Goal: Task Accomplishment & Management: Complete application form

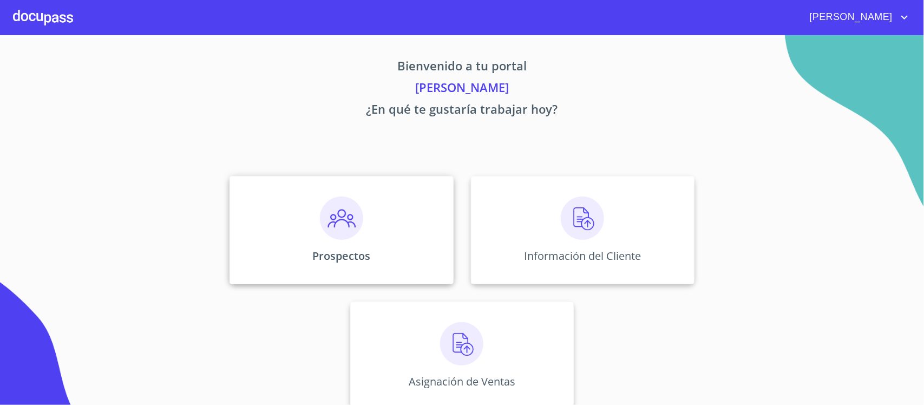
click at [347, 229] on img at bounding box center [341, 218] width 43 height 43
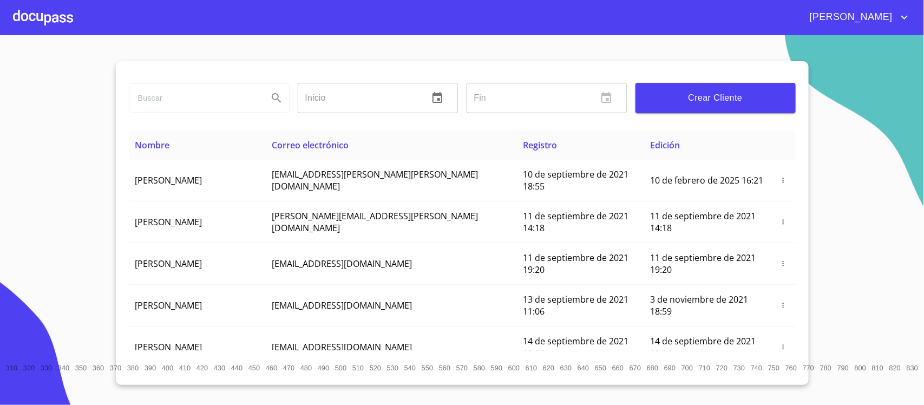
click at [698, 99] on span "Crear Cliente" at bounding box center [715, 97] width 143 height 15
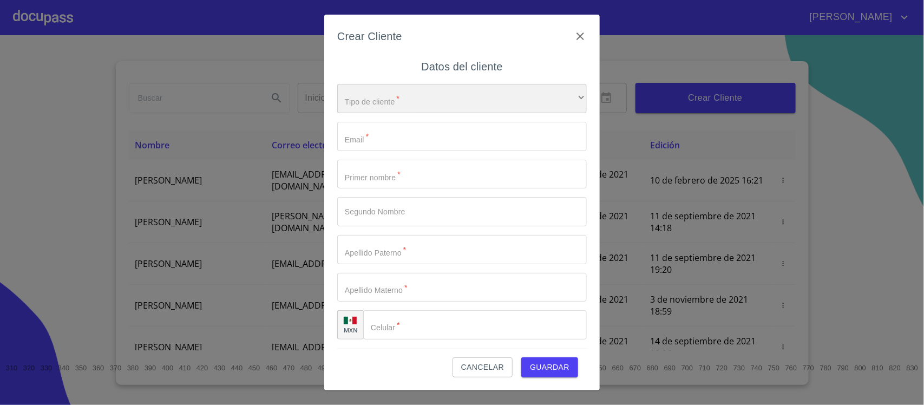
click at [415, 97] on div "​" at bounding box center [462, 98] width 250 height 29
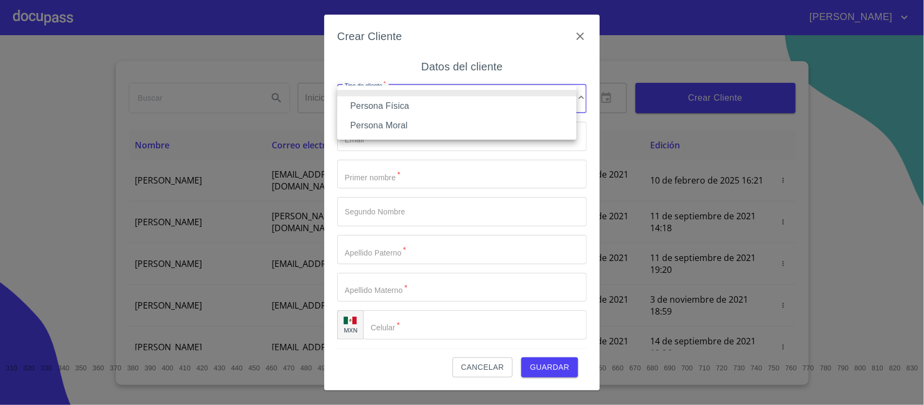
click at [484, 368] on div at bounding box center [462, 202] width 924 height 405
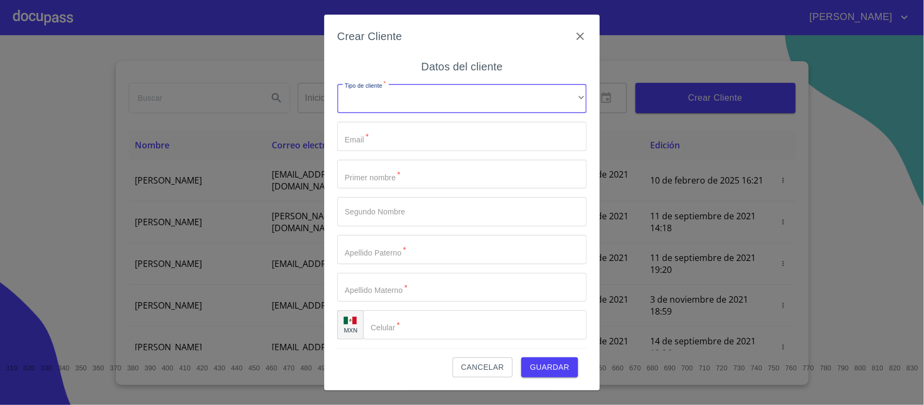
click at [485, 364] on span "Cancelar" at bounding box center [482, 368] width 43 height 14
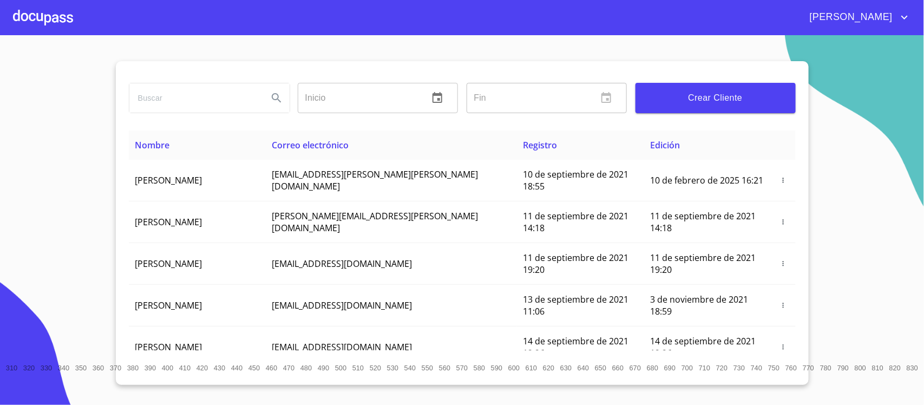
click at [154, 91] on input "search" at bounding box center [194, 97] width 130 height 29
type input "yolanda alvarez"
click at [282, 100] on icon "Search" at bounding box center [276, 98] width 13 height 13
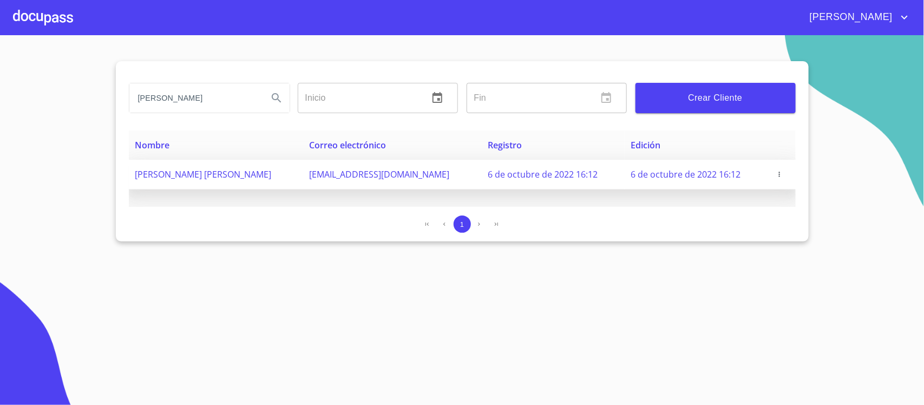
click at [780, 176] on icon "button" at bounding box center [780, 175] width 8 height 8
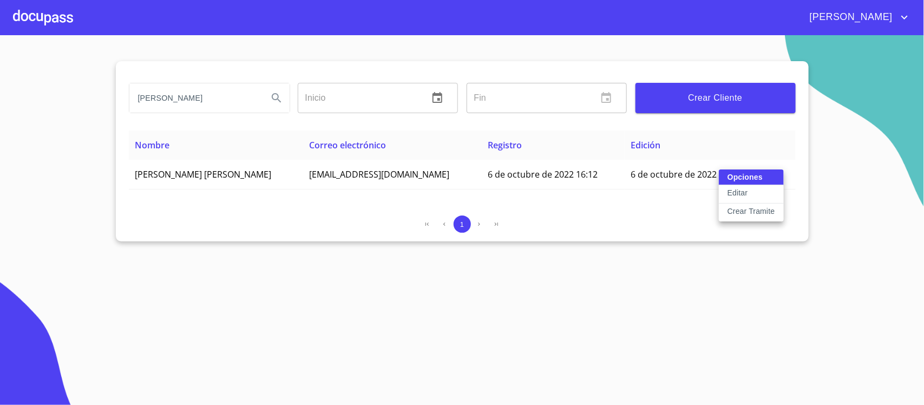
click at [743, 210] on p "Crear Tramite" at bounding box center [752, 211] width 48 height 11
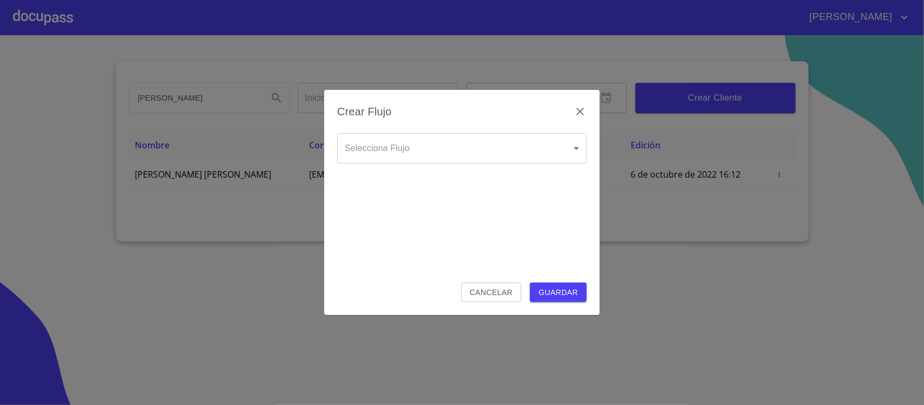
click at [485, 153] on body "Ricardo yolanda alvarez Inicio ​ Fin ​ Crear Cliente Nombre Correo electrónico …" at bounding box center [462, 202] width 924 height 405
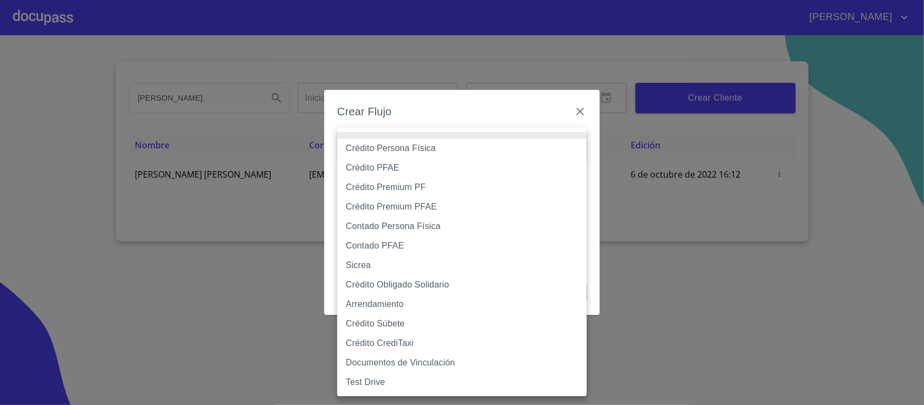
click at [396, 165] on li "Crédito PFAE" at bounding box center [462, 167] width 250 height 19
type input "60bfa0150d9865ccc24afd7c"
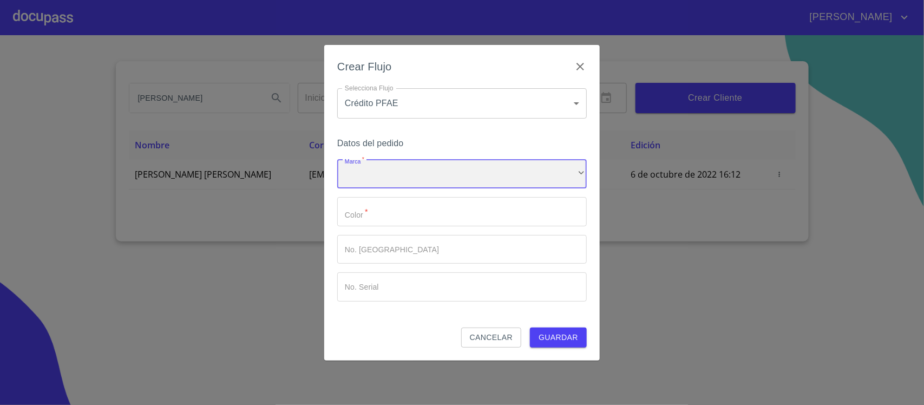
click at [401, 171] on div "​" at bounding box center [462, 174] width 250 height 29
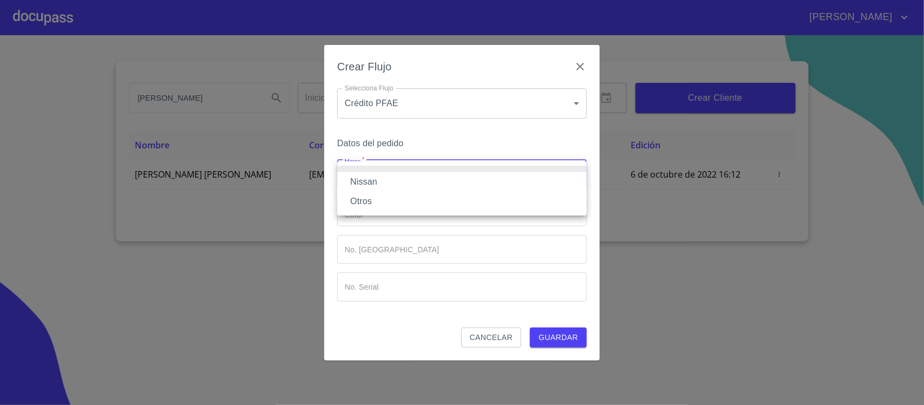
click at [390, 179] on li "Nissan" at bounding box center [462, 181] width 250 height 19
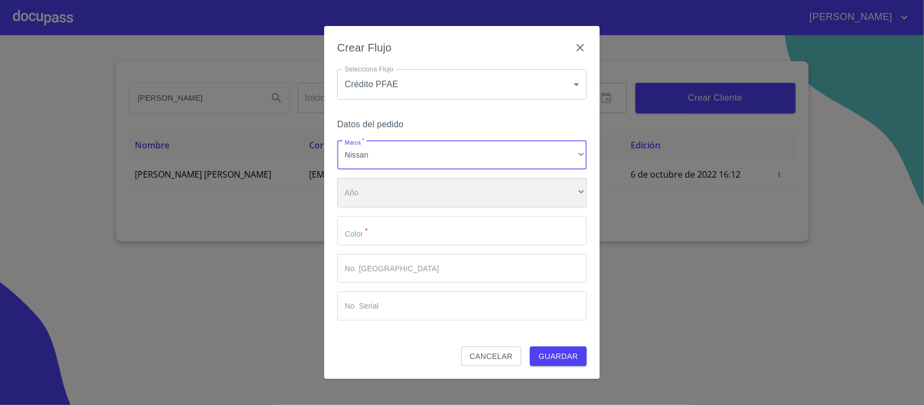
click at [377, 198] on div "​" at bounding box center [462, 192] width 250 height 29
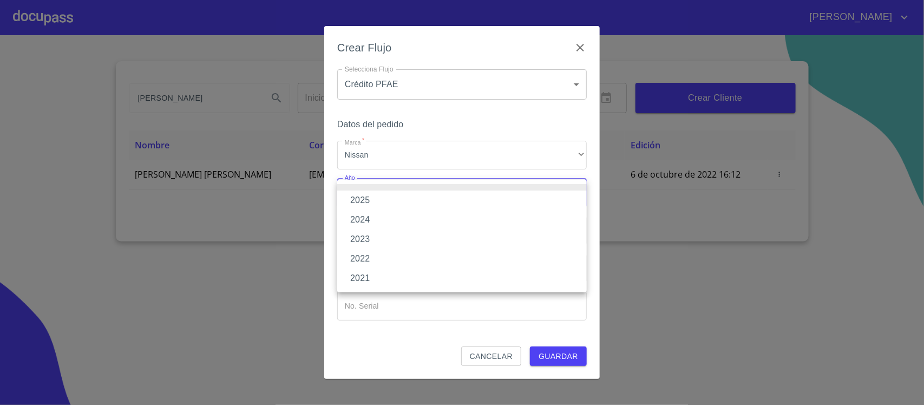
click at [377, 198] on li "2025" at bounding box center [462, 200] width 250 height 19
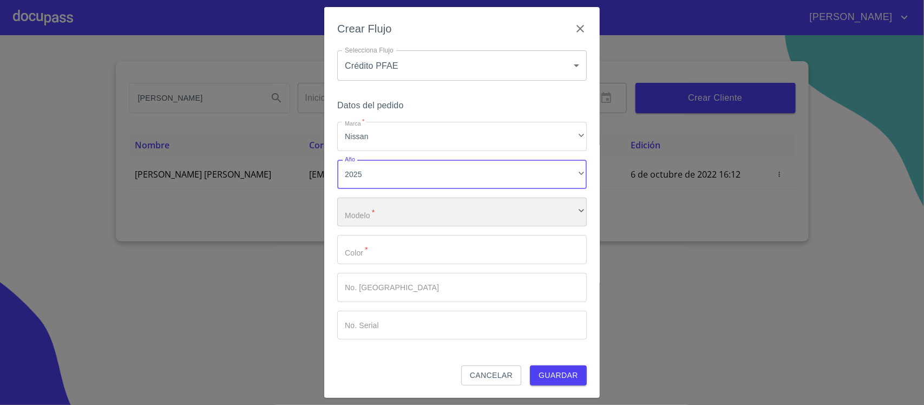
click at [375, 212] on div "​" at bounding box center [462, 212] width 250 height 29
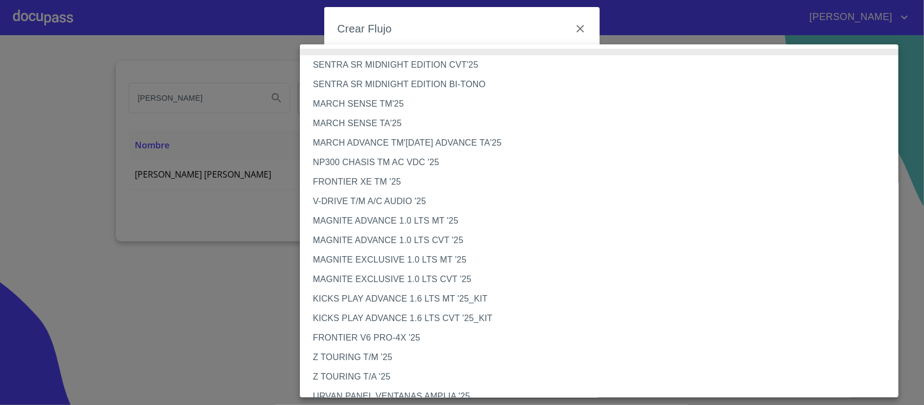
click at [367, 164] on li "NP300 CHASIS TM AC VDC '25" at bounding box center [604, 162] width 609 height 19
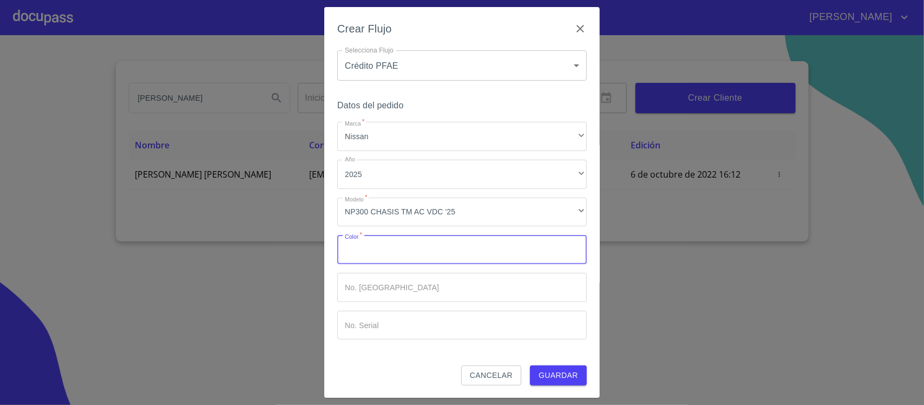
click at [390, 252] on input "Marca   *" at bounding box center [462, 249] width 250 height 29
type input "BLANCO"
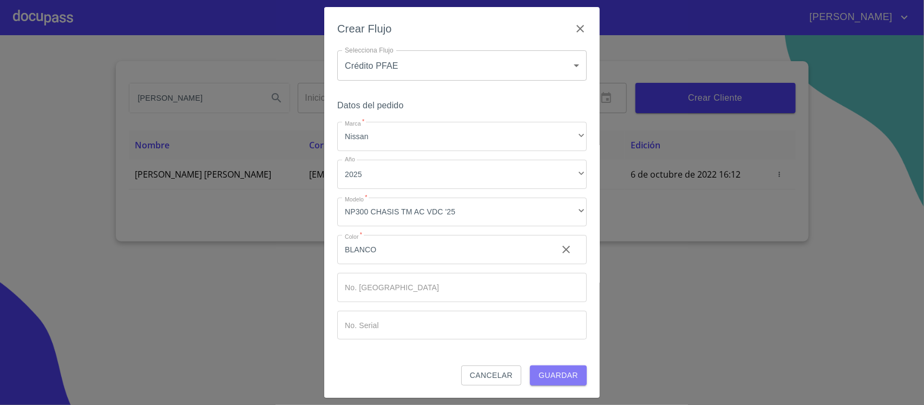
click at [540, 375] on span "Guardar" at bounding box center [559, 376] width 40 height 14
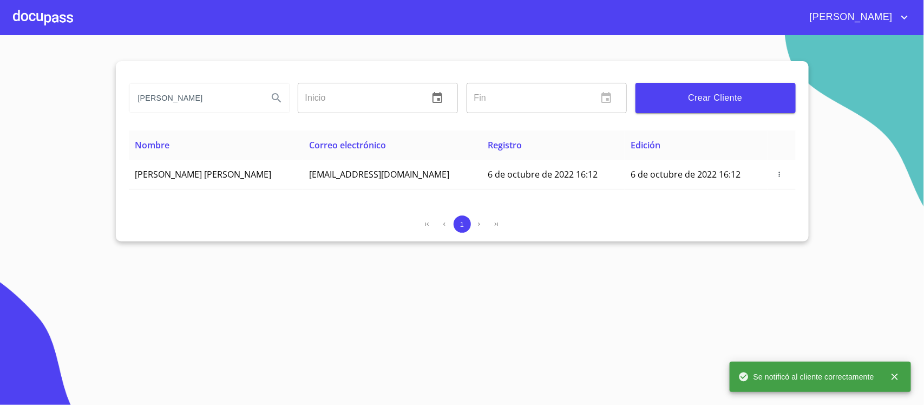
click at [31, 4] on div at bounding box center [43, 17] width 60 height 35
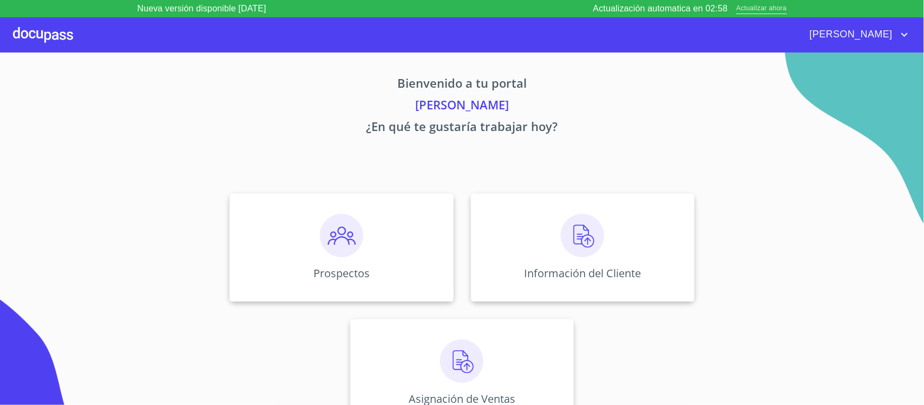
click at [751, 5] on span "Actualizar ahora" at bounding box center [762, 8] width 50 height 11
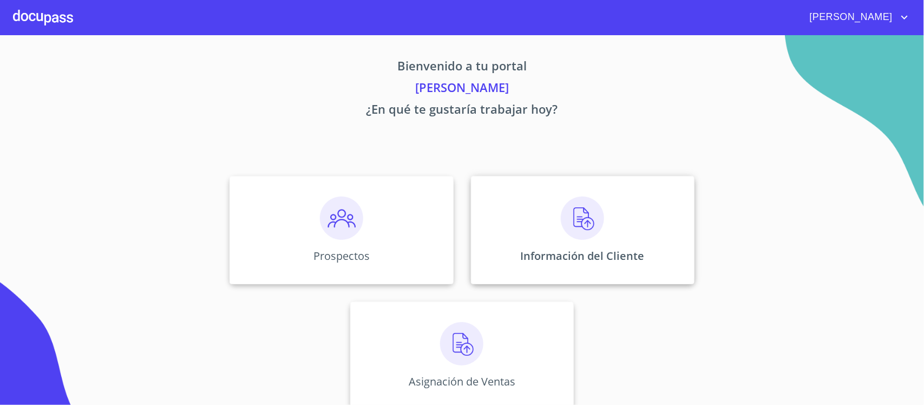
click at [576, 223] on img at bounding box center [582, 218] width 43 height 43
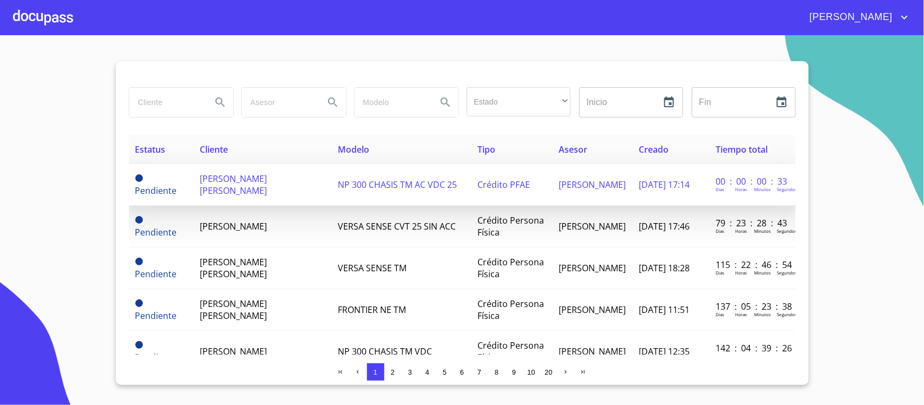
click at [267, 190] on span "[PERSON_NAME] [PERSON_NAME]" at bounding box center [233, 185] width 67 height 24
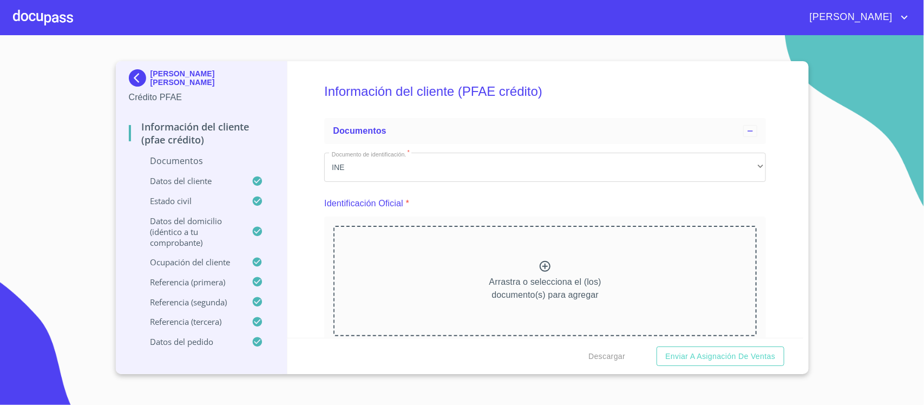
click at [774, 197] on div "Información del cliente (PFAE crédito) Documentos Documento de identificación. …" at bounding box center [546, 199] width 516 height 277
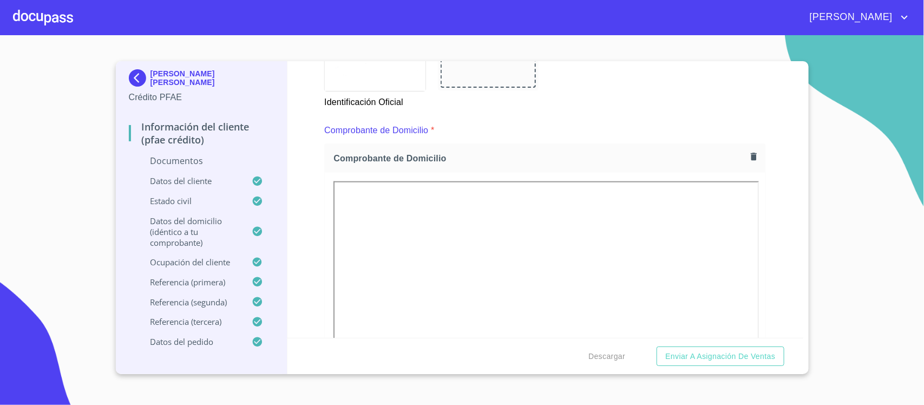
scroll to position [609, 0]
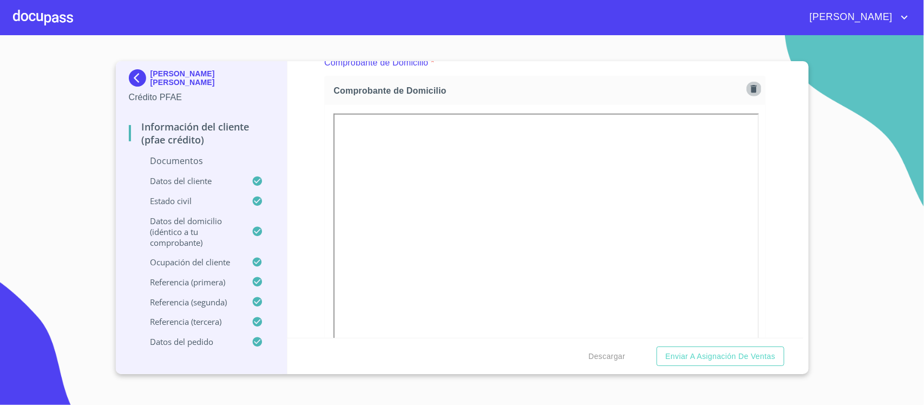
click at [751, 88] on icon "button" at bounding box center [754, 89] width 6 height 8
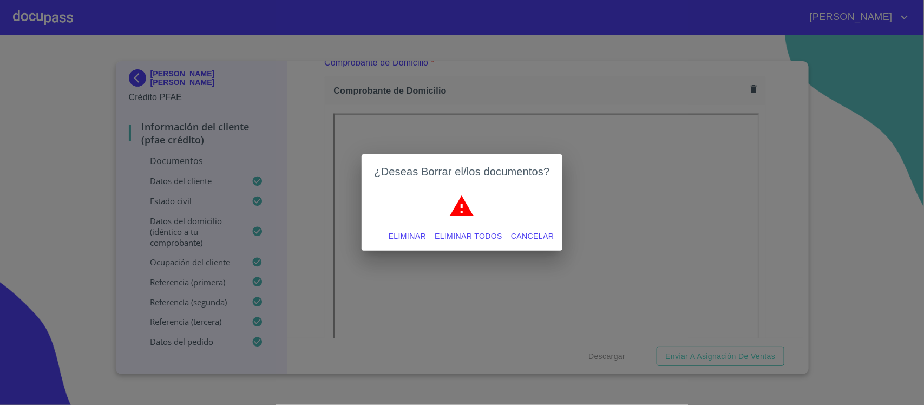
click at [455, 237] on span "Eliminar todos" at bounding box center [469, 237] width 68 height 14
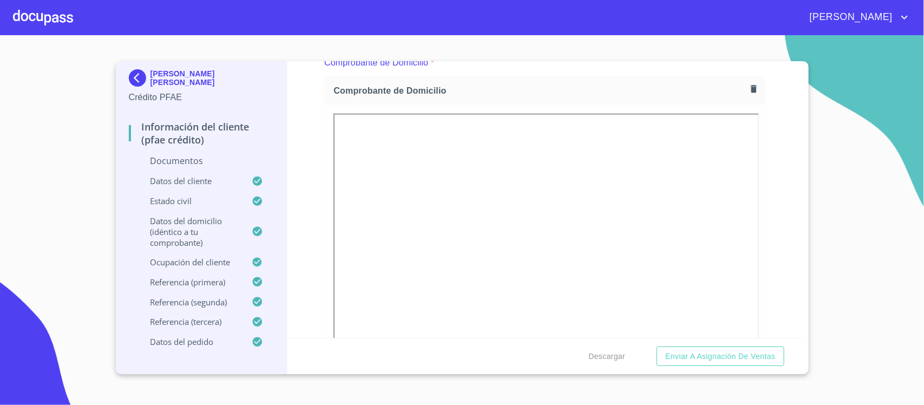
click at [774, 221] on div "Información del cliente (PFAE crédito) Documentos Documento de identificación. …" at bounding box center [546, 199] width 516 height 277
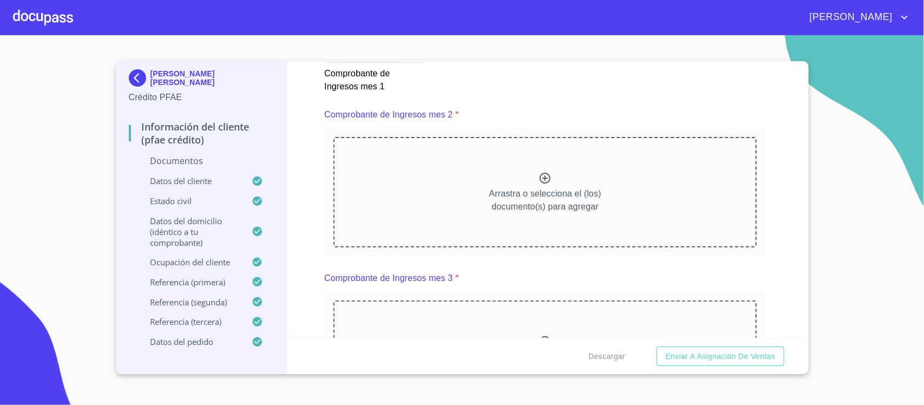
scroll to position [1557, 0]
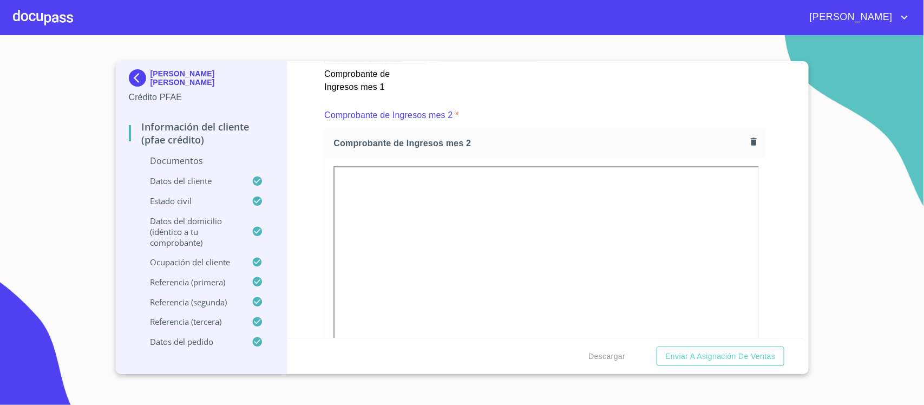
click at [772, 255] on div "Información del cliente (PFAE crédito) Documentos Documento de identificación. …" at bounding box center [546, 199] width 516 height 277
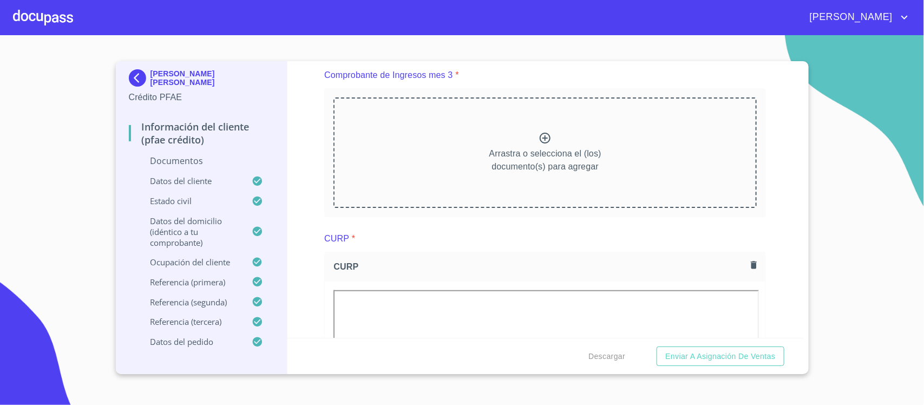
scroll to position [2099, 0]
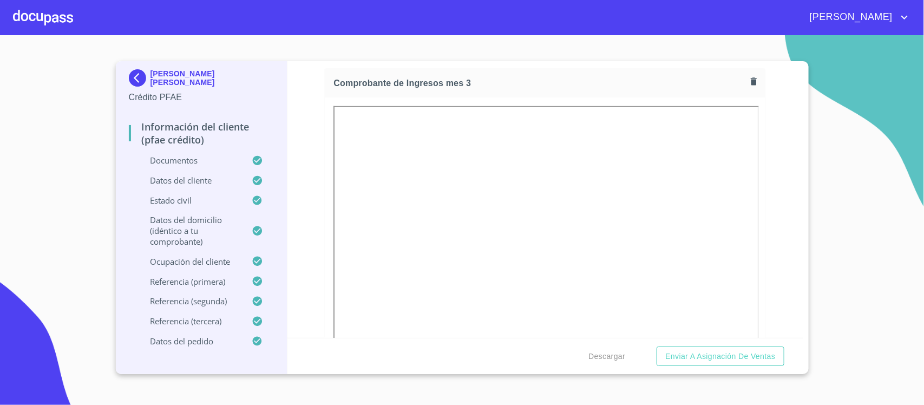
click at [777, 237] on div "Información del cliente (PFAE crédito) Documentos Documento de identificación. …" at bounding box center [546, 199] width 516 height 277
click at [749, 85] on icon "button" at bounding box center [754, 89] width 10 height 10
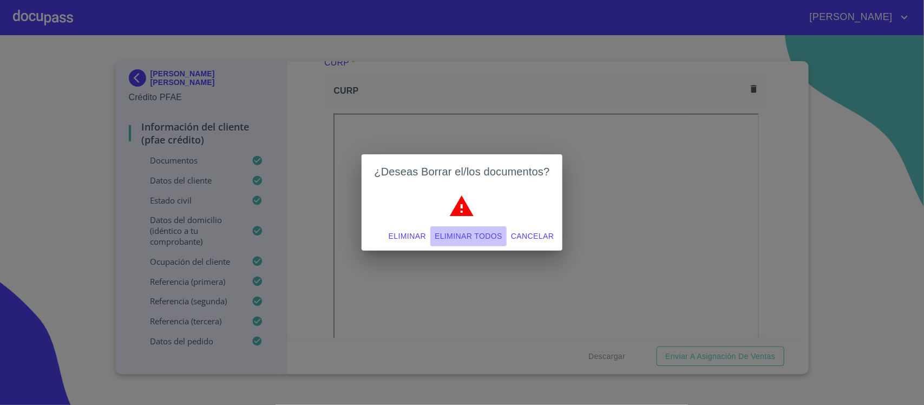
click at [472, 234] on span "Eliminar todos" at bounding box center [469, 237] width 68 height 14
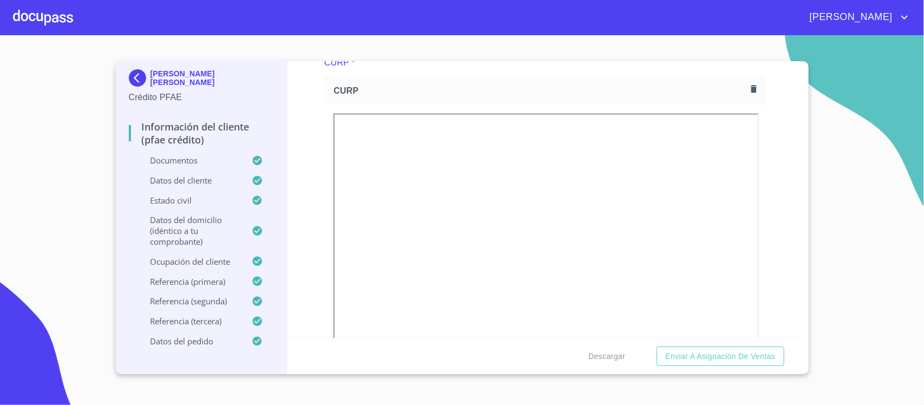
click at [762, 231] on div "Información del cliente (PFAE crédito) Documentos Documento de identificación. …" at bounding box center [546, 199] width 516 height 277
click at [751, 82] on icon "button" at bounding box center [754, 84] width 6 height 8
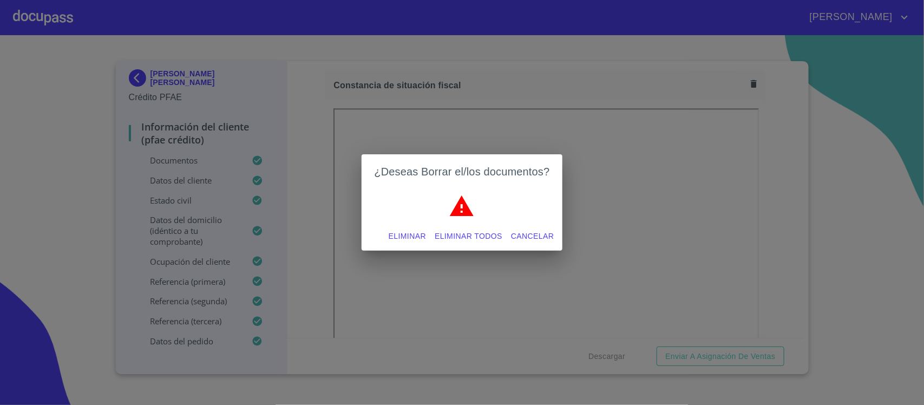
click at [483, 233] on span "Eliminar todos" at bounding box center [469, 237] width 68 height 14
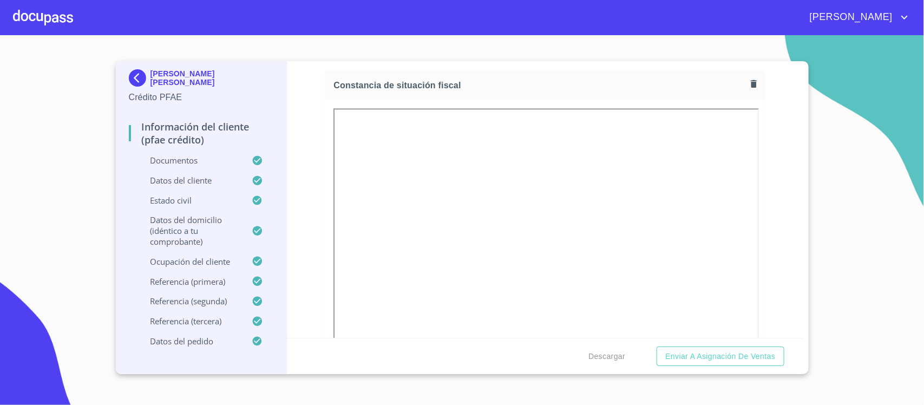
click at [769, 206] on div "Información del cliente (PFAE crédito) Documentos Documento de identificación. …" at bounding box center [546, 199] width 516 height 277
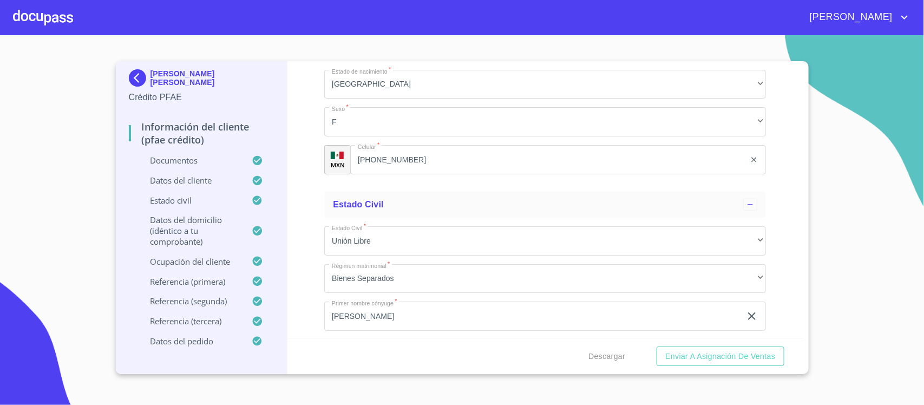
scroll to position [3926, 0]
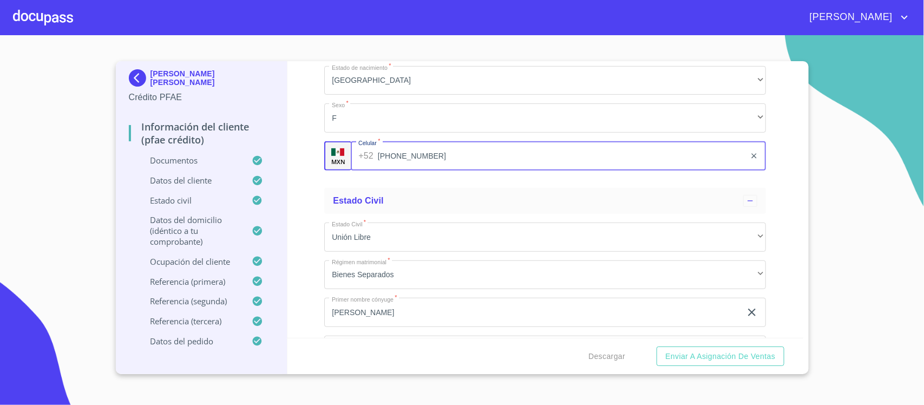
drag, startPoint x: 419, startPoint y: 154, endPoint x: 345, endPoint y: 153, distance: 73.7
click at [345, 153] on div "MXN Celular   * [PHONE_NUMBER] ​" at bounding box center [545, 155] width 442 height 29
drag, startPoint x: 448, startPoint y: 153, endPoint x: 348, endPoint y: 156, distance: 100.2
click at [348, 156] on div "MXN Celular   * [PHONE_NUMBER] ​" at bounding box center [545, 155] width 442 height 29
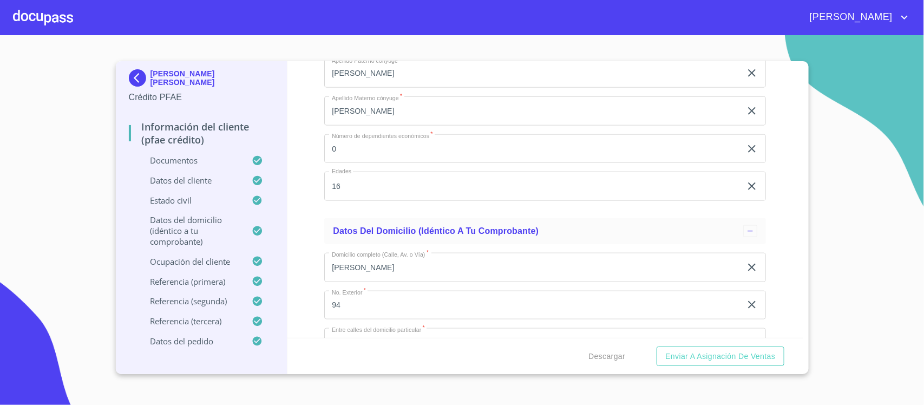
scroll to position [4265, 0]
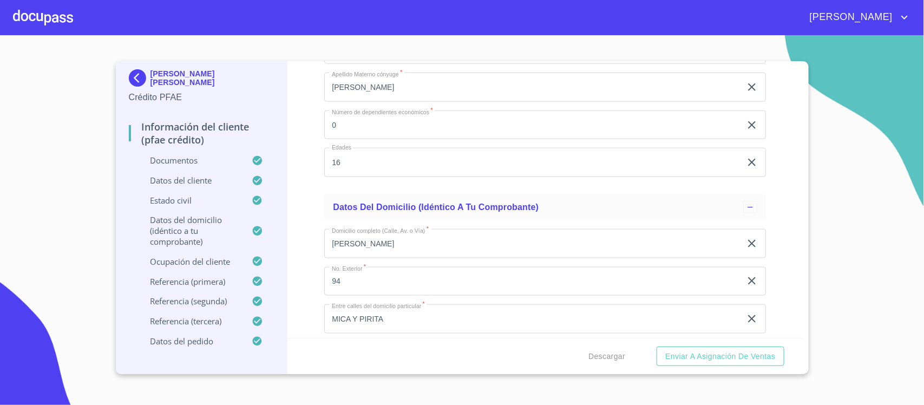
type input "[PHONE_NUMBER]"
drag, startPoint x: 342, startPoint y: 163, endPoint x: 304, endPoint y: 170, distance: 39.0
click at [304, 170] on div "Información del cliente (PFAE crédito) Documentos Documento de identificación. …" at bounding box center [546, 199] width 516 height 277
click at [309, 171] on div "Información del cliente (PFAE crédito) Documentos Documento de identificación. …" at bounding box center [546, 199] width 516 height 277
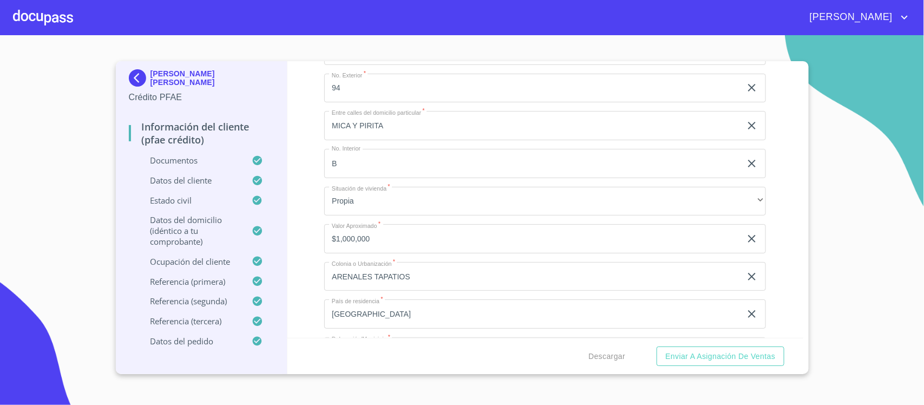
scroll to position [4468, 0]
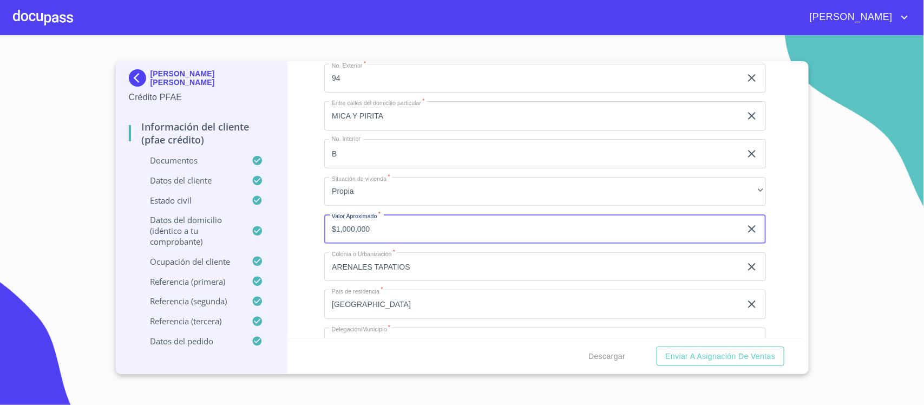
drag, startPoint x: 372, startPoint y: 227, endPoint x: 321, endPoint y: 225, distance: 51.0
click at [321, 225] on div "Información del cliente (PFAE crédito) Documentos Documento de identificación. …" at bounding box center [546, 199] width 516 height 277
type input "$2"
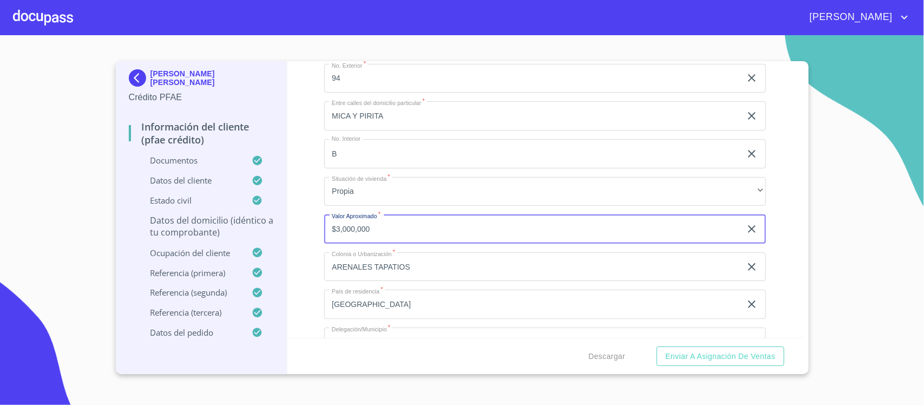
type input "$3,000,000"
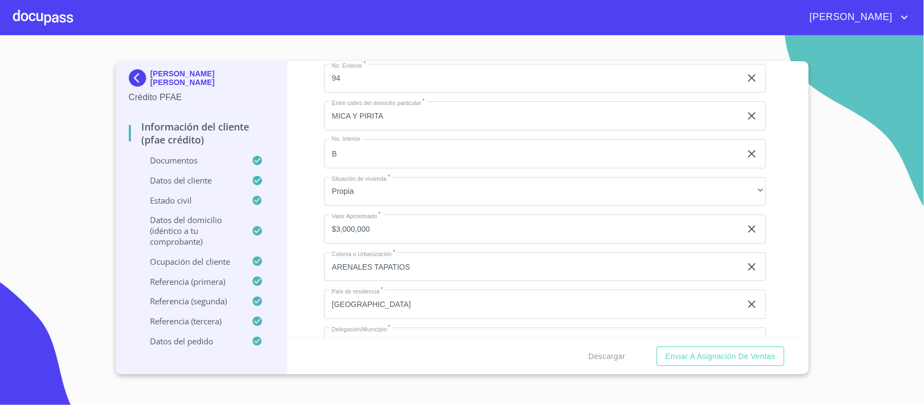
click at [303, 224] on div "Información del cliente (PFAE crédito) Documentos Documento de identificación. …" at bounding box center [546, 199] width 516 height 277
click at [432, 271] on input "ARENALES TAPATIOS" at bounding box center [532, 266] width 417 height 29
type input "ARENALES TAPATIOS 1RA"
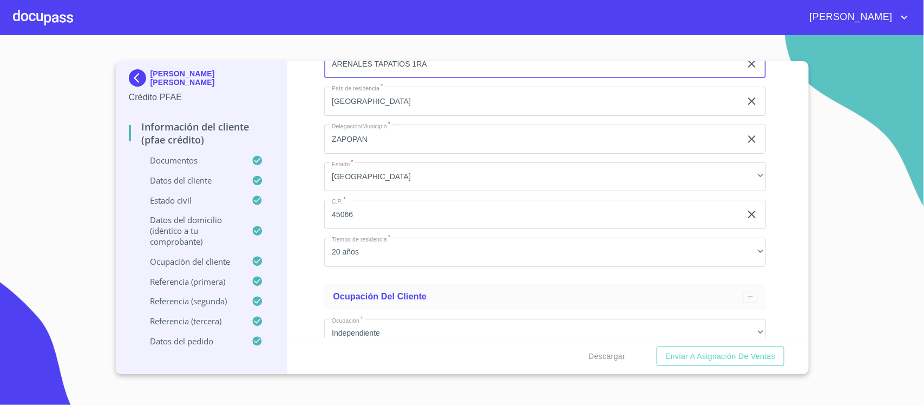
scroll to position [4739, 0]
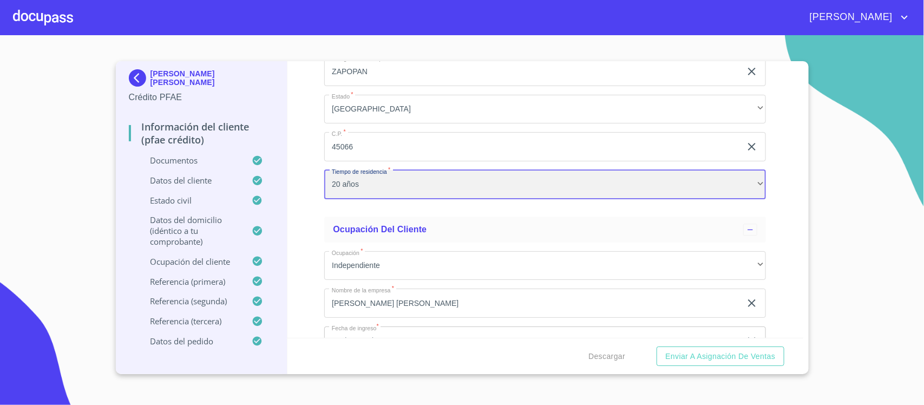
click at [413, 185] on div "20 años" at bounding box center [545, 184] width 442 height 29
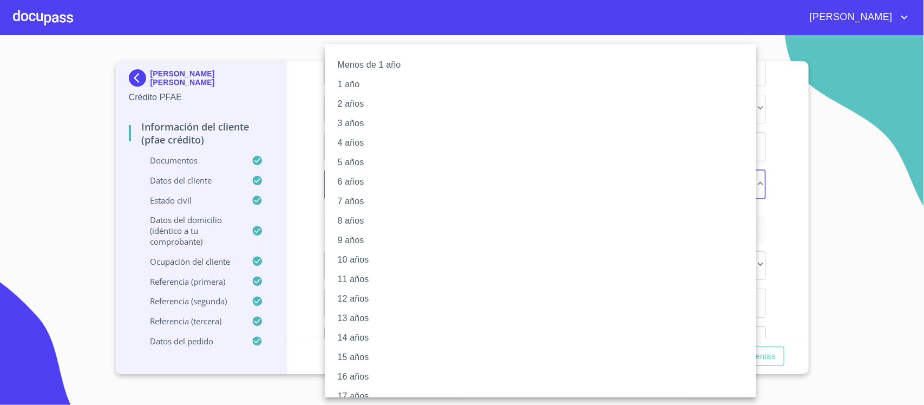
scroll to position [71, 0]
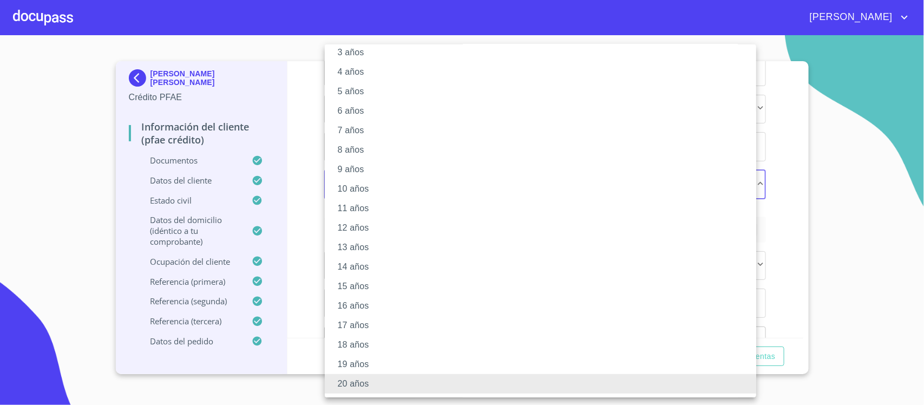
click at [361, 388] on li "20 años" at bounding box center [546, 383] width 442 height 19
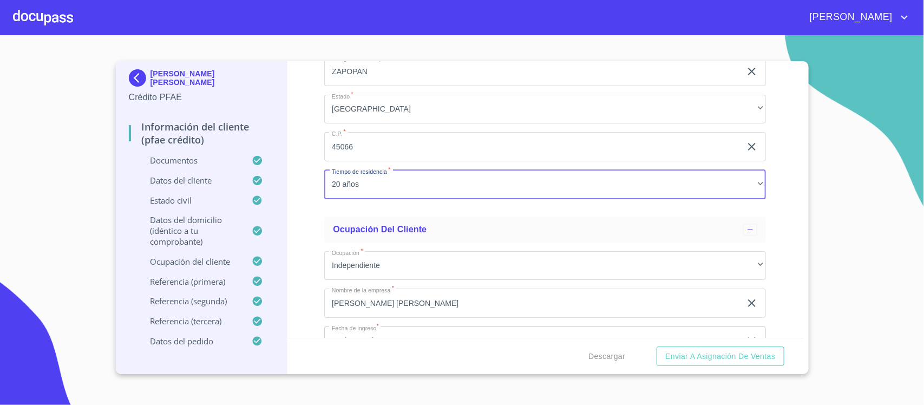
click at [302, 211] on div "Información del cliente (PFAE crédito) Documentos Documento de identificación. …" at bounding box center [546, 199] width 516 height 277
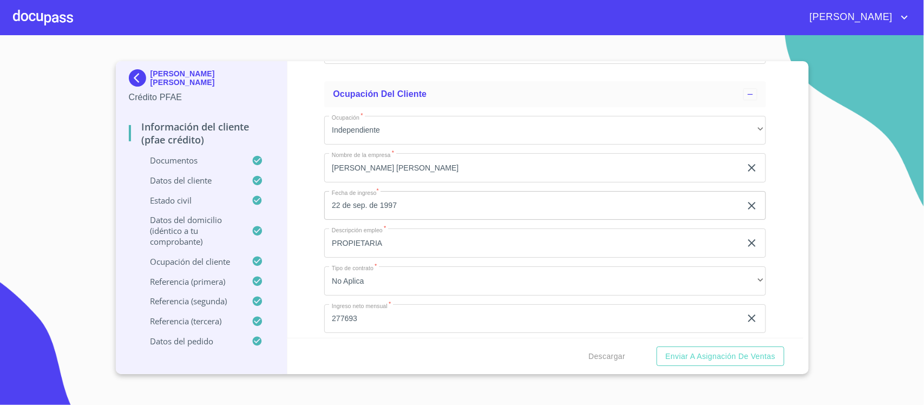
scroll to position [4942, 0]
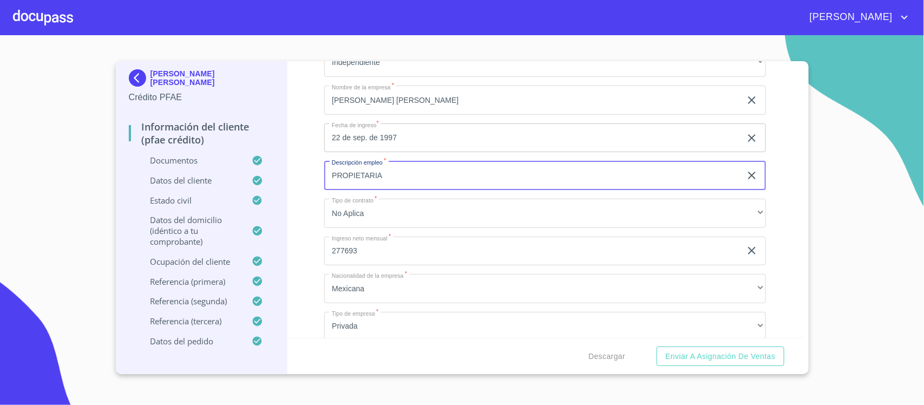
drag, startPoint x: 391, startPoint y: 174, endPoint x: 313, endPoint y: 179, distance: 78.1
click at [313, 179] on div "Información del cliente (PFAE crédito) Documentos Documento de identificación. …" at bounding box center [546, 199] width 516 height 277
type input "I"
type input "DUEÑA DEL NEGOCIO"
click at [305, 151] on div "Información del cliente (PFAE crédito) Documentos Documento de identificación. …" at bounding box center [546, 199] width 516 height 277
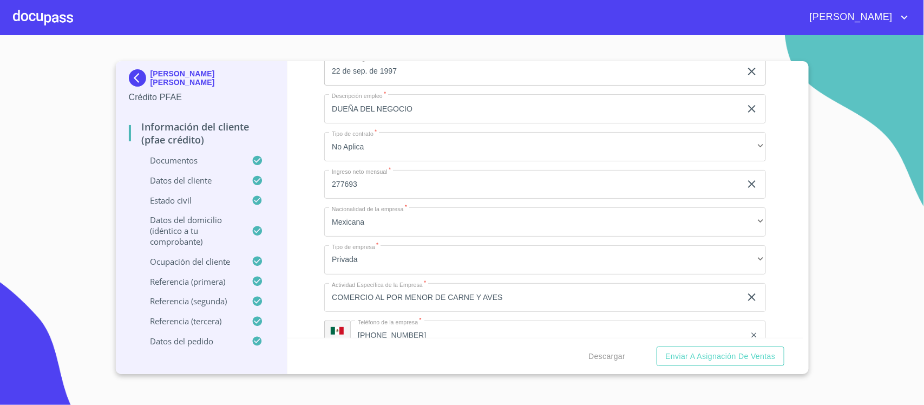
scroll to position [5010, 0]
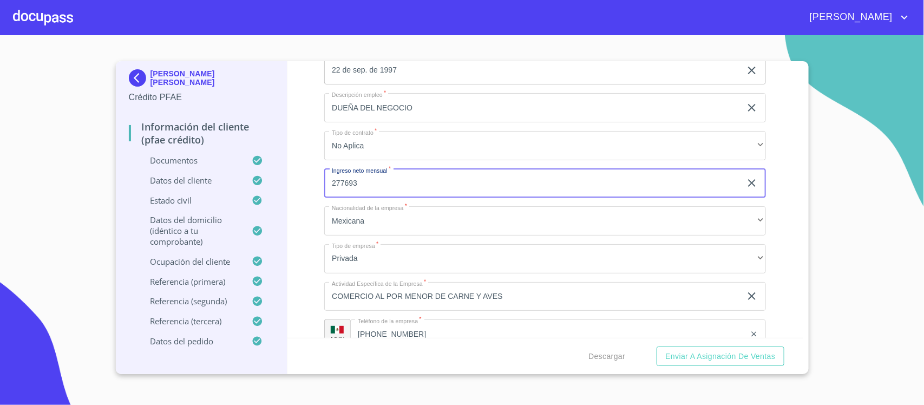
drag, startPoint x: 364, startPoint y: 182, endPoint x: 318, endPoint y: 176, distance: 45.9
click at [318, 176] on div "Información del cliente (PFAE crédito) Documentos Documento de identificación. …" at bounding box center [546, 199] width 516 height 277
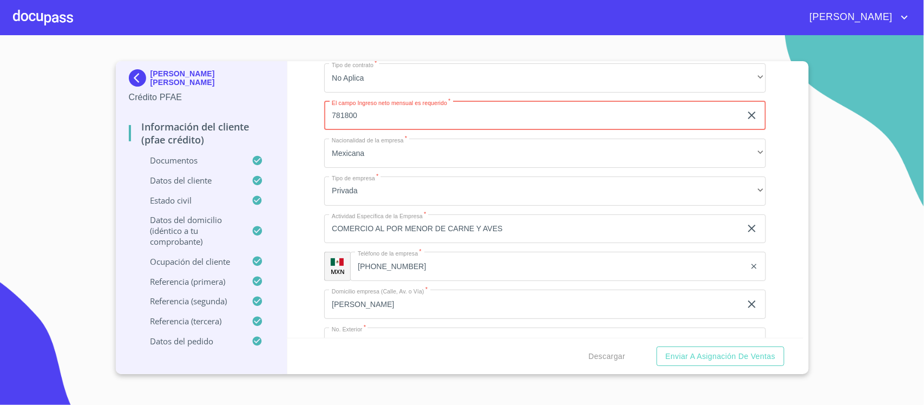
scroll to position [5145, 0]
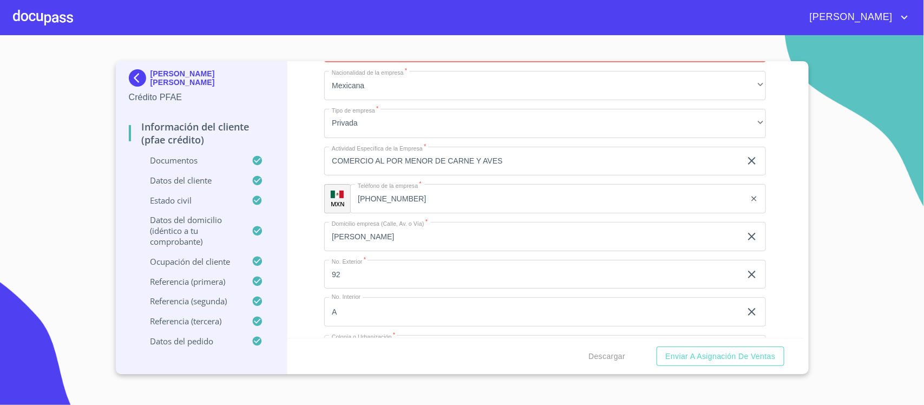
type input "781800"
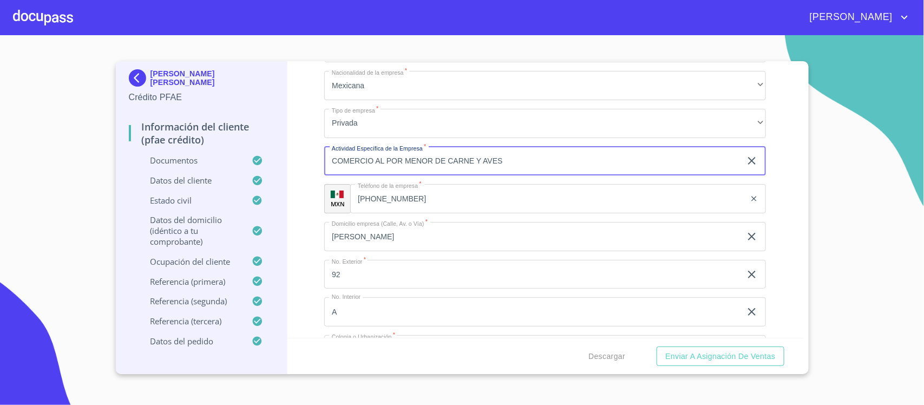
drag, startPoint x: 445, startPoint y: 155, endPoint x: 542, endPoint y: 161, distance: 96.6
click at [542, 161] on input "COMERCIO AL POR MENOR DE CARNE Y AVES" at bounding box center [532, 161] width 417 height 29
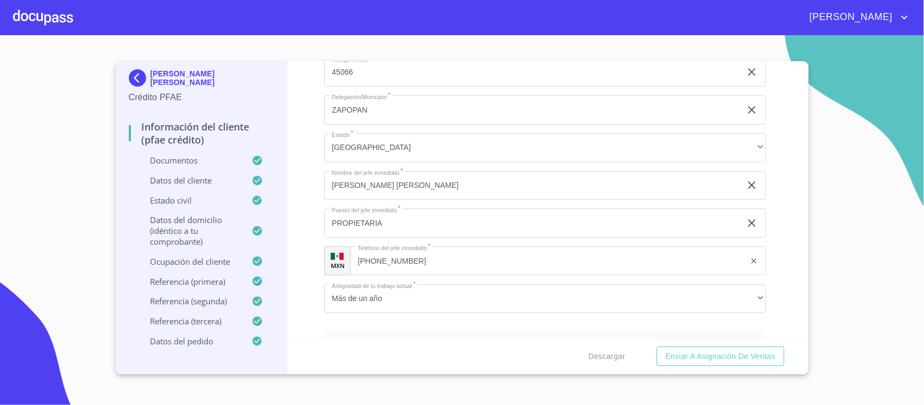
scroll to position [5484, 0]
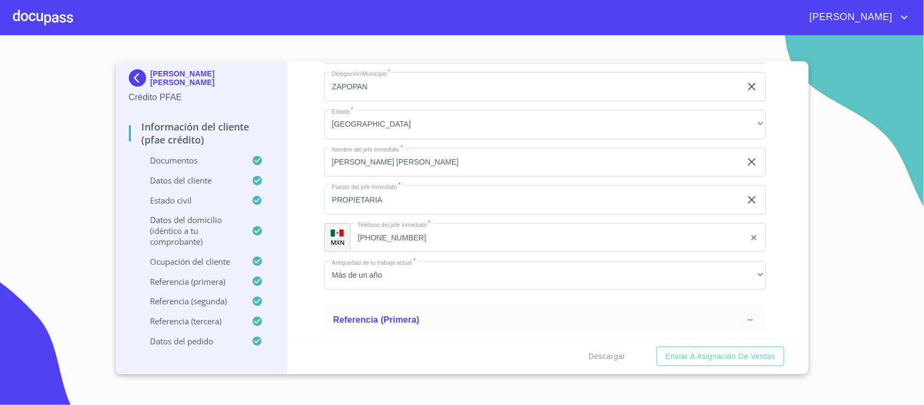
type input "COMERCIO AL POR MENOR DE POLLOS"
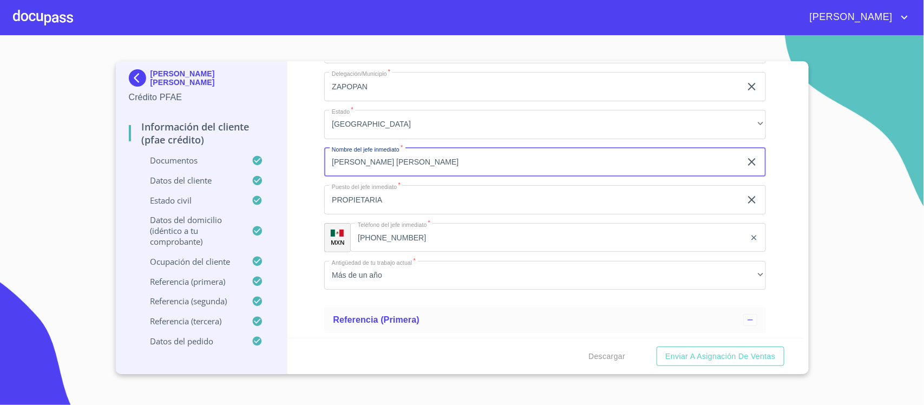
drag, startPoint x: 414, startPoint y: 163, endPoint x: 318, endPoint y: 168, distance: 96.6
click at [318, 168] on div "Información del cliente (PFAE crédito) Documentos Documento de identificación. …" at bounding box center [546, 199] width 516 height 277
type input "ELLA MISMA"
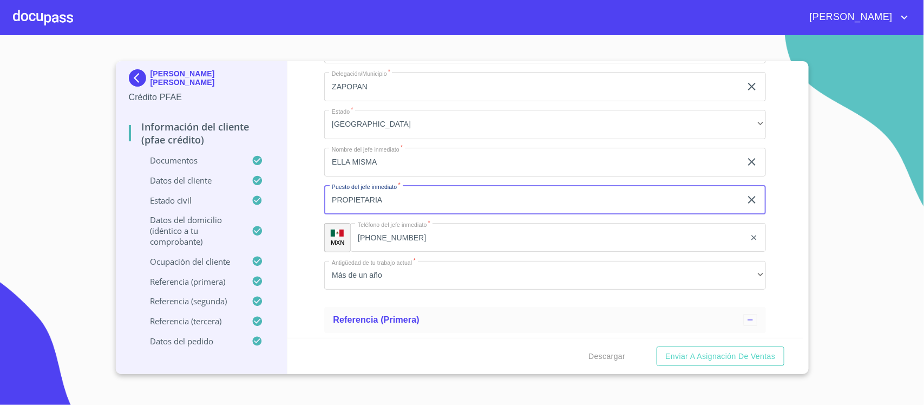
drag, startPoint x: 394, startPoint y: 195, endPoint x: 307, endPoint y: 204, distance: 87.6
click at [307, 204] on div "Información del cliente (PFAE crédito) Documentos Documento de identificación. …" at bounding box center [546, 199] width 516 height 277
type input "DUEÑA DEL NEGOCIO"
drag, startPoint x: 425, startPoint y: 237, endPoint x: 344, endPoint y: 244, distance: 81.6
click at [344, 244] on div "MXN Teléfono del jefe inmediato   * [PHONE_NUMBER] ​" at bounding box center [545, 237] width 442 height 29
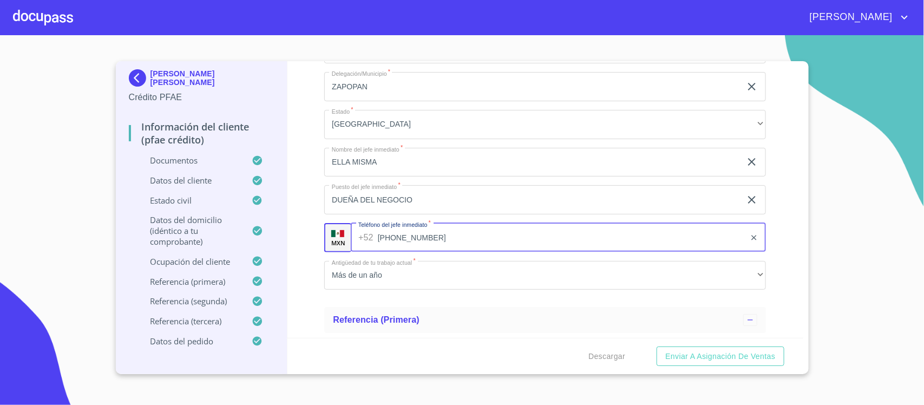
scroll to position [5551, 0]
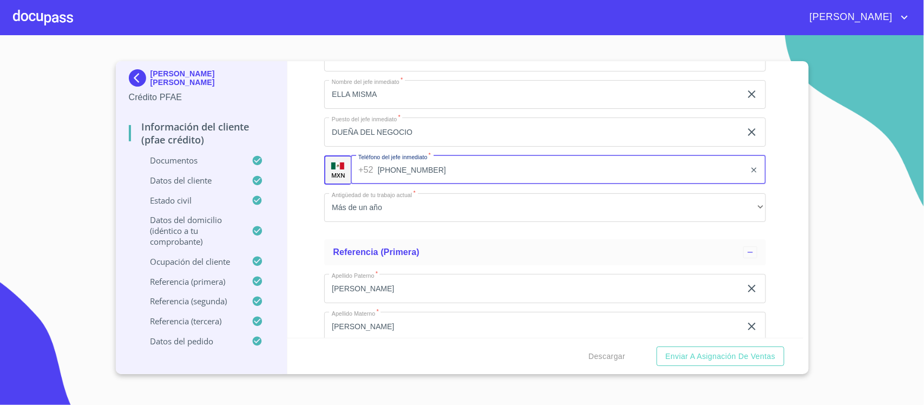
type input "[PHONE_NUMBER]"
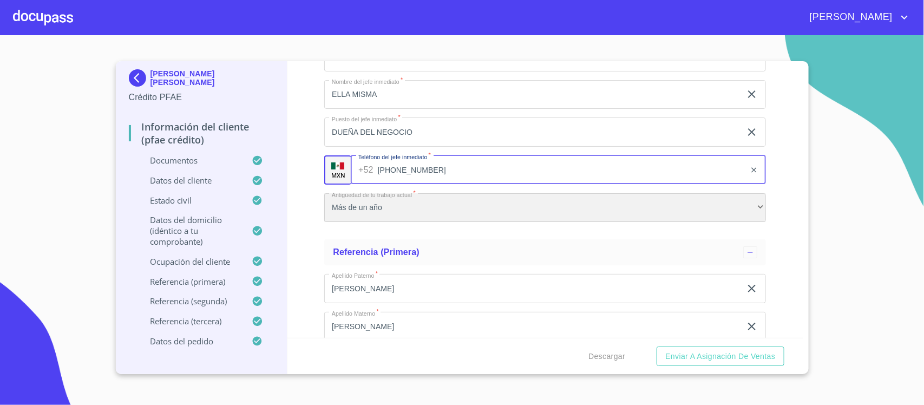
click at [385, 210] on div "Más de un año" at bounding box center [545, 207] width 442 height 29
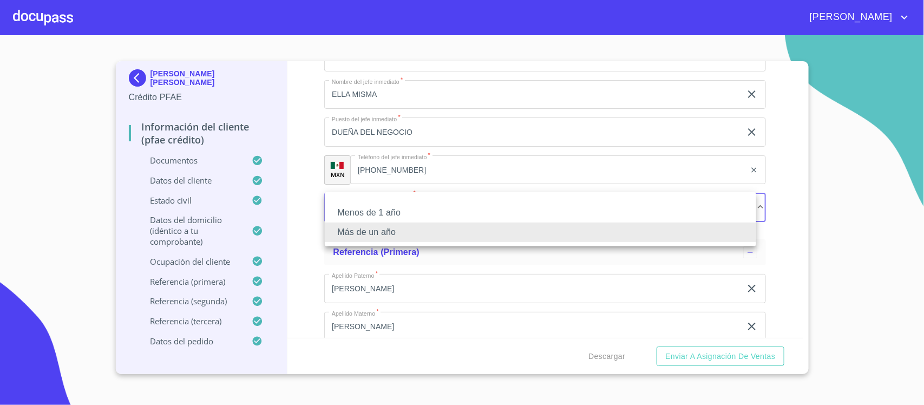
click at [380, 229] on li "Más de un año" at bounding box center [541, 232] width 432 height 19
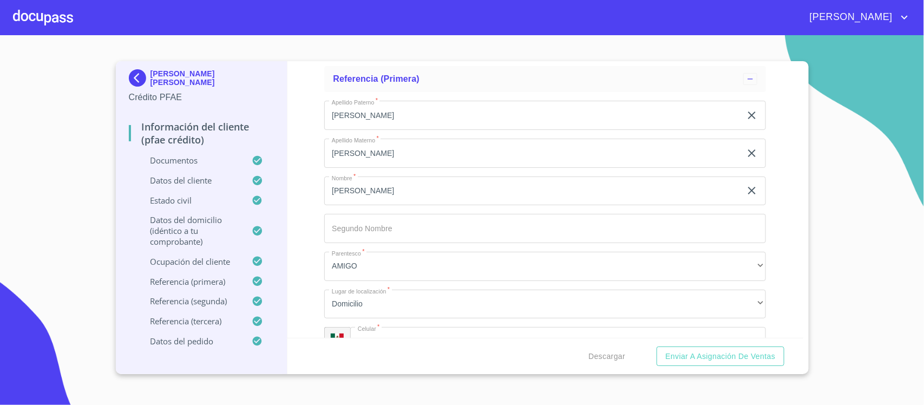
scroll to position [5720, 0]
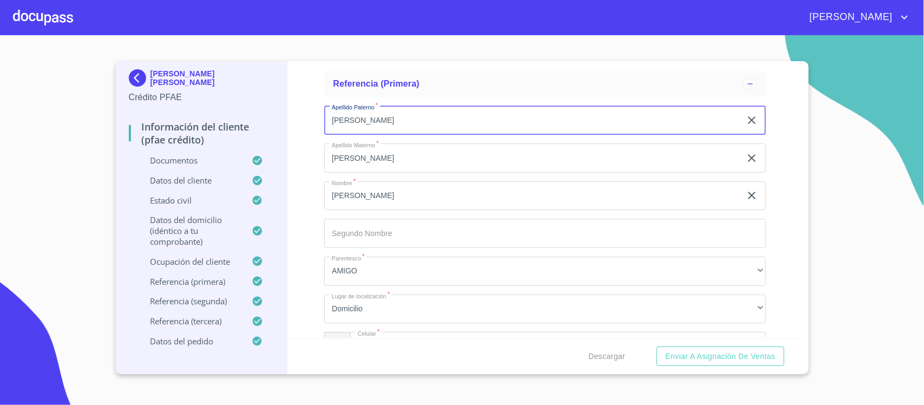
drag, startPoint x: 392, startPoint y: 117, endPoint x: 307, endPoint y: 125, distance: 84.8
click at [307, 125] on div "Información del cliente (PFAE crédito) Documentos Documento de identificación. …" at bounding box center [546, 199] width 516 height 277
type input "MACIAS"
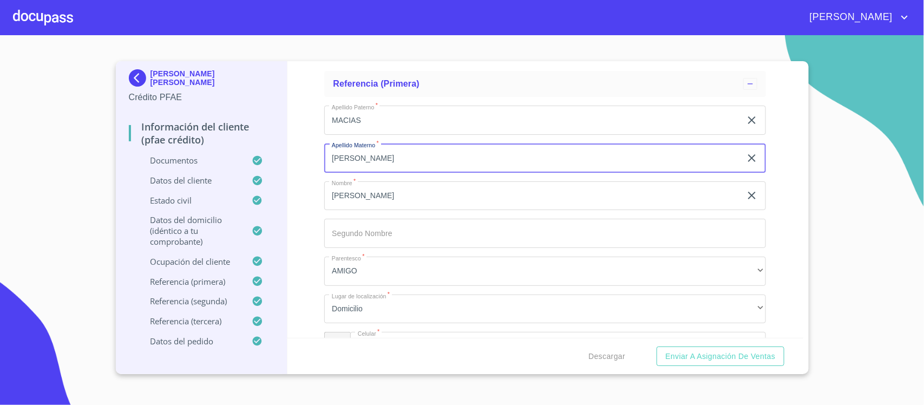
type input "[PERSON_NAME]"
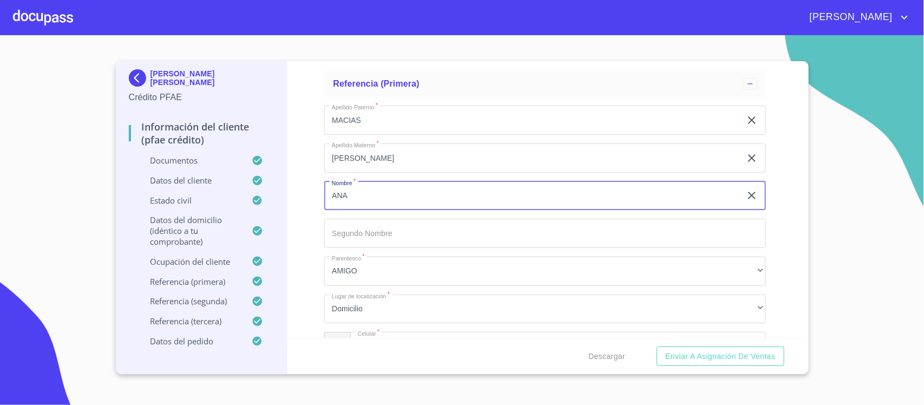
type input "ANA"
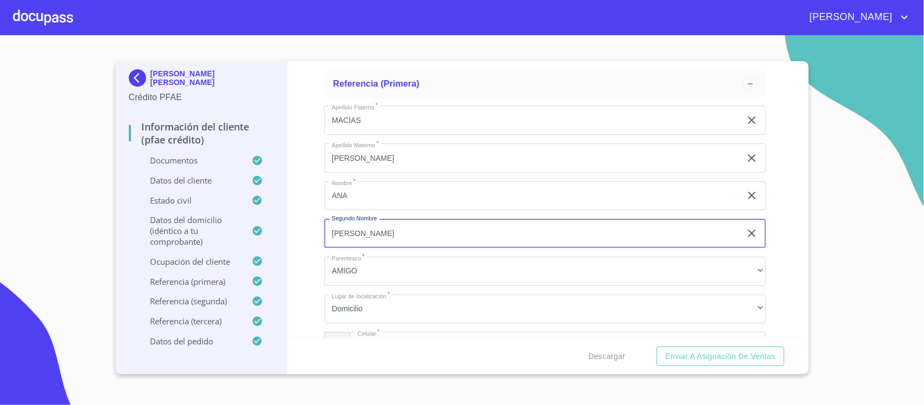
type input "[PERSON_NAME]"
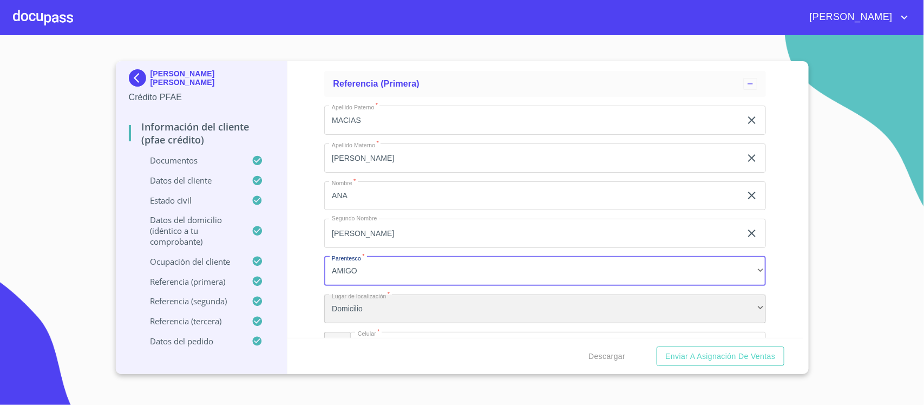
click at [499, 304] on div "Domicilio" at bounding box center [545, 309] width 442 height 29
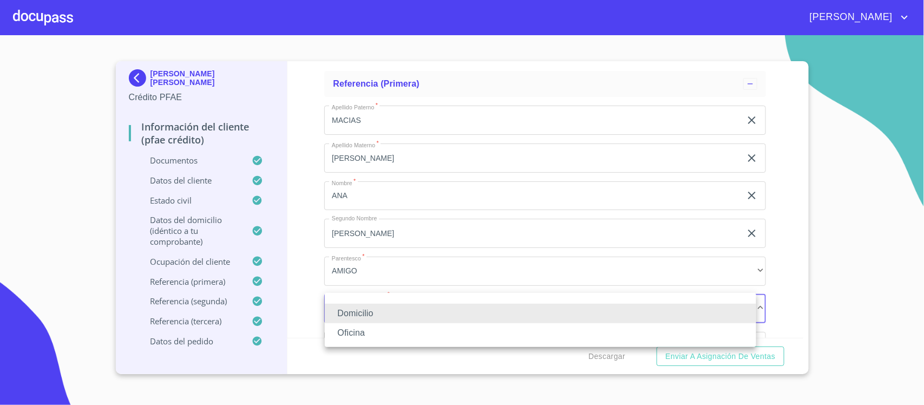
click at [431, 335] on li "Oficina" at bounding box center [541, 332] width 432 height 19
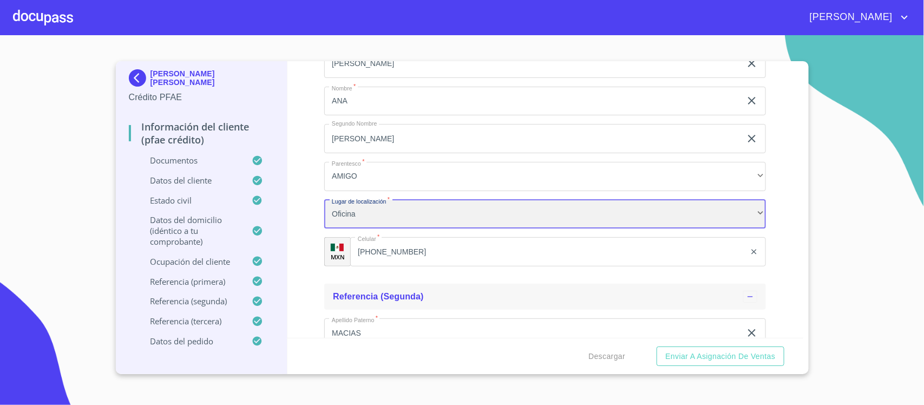
scroll to position [5855, 0]
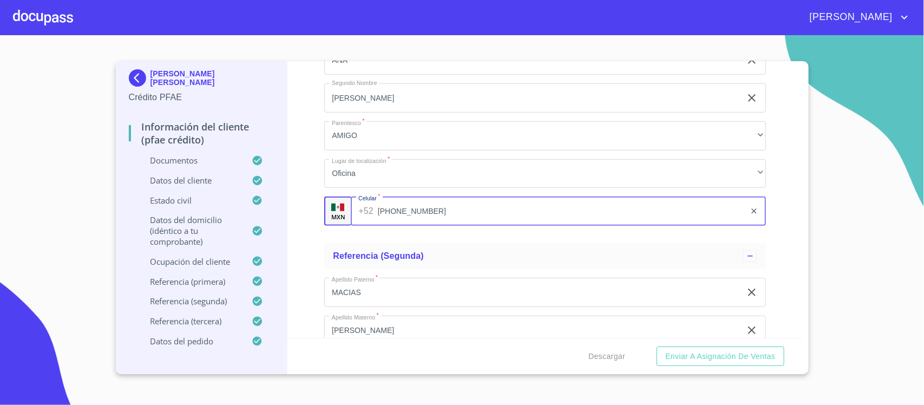
drag, startPoint x: 418, startPoint y: 209, endPoint x: 356, endPoint y: 209, distance: 62.3
click at [356, 209] on div "[PHONE_NUMBER] ​" at bounding box center [558, 211] width 415 height 29
drag, startPoint x: 437, startPoint y: 212, endPoint x: 366, endPoint y: 218, distance: 71.2
click at [366, 218] on div "[PHONE_NUMBER] ​" at bounding box center [558, 211] width 415 height 29
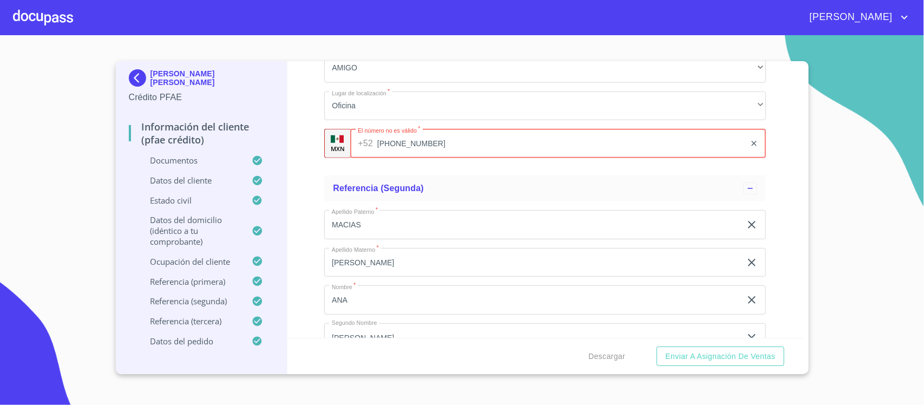
scroll to position [5990, 0]
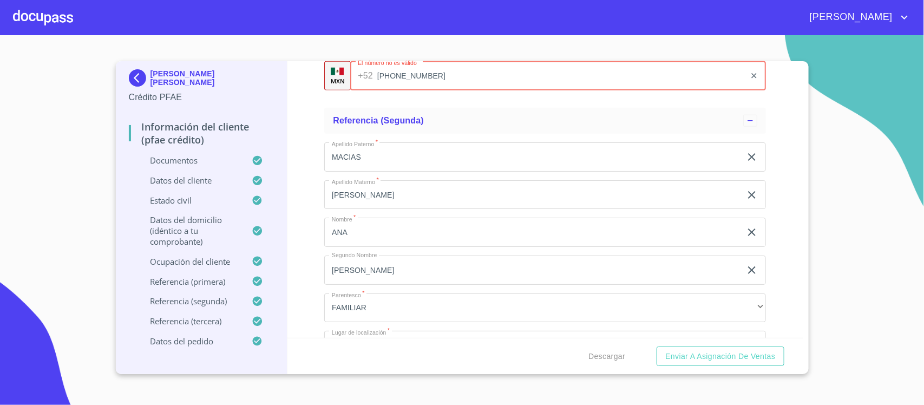
type input "[PHONE_NUMBER]"
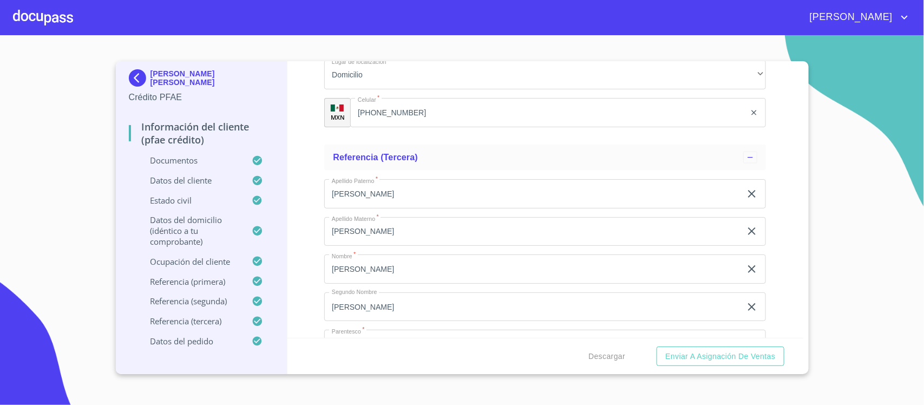
scroll to position [6329, 0]
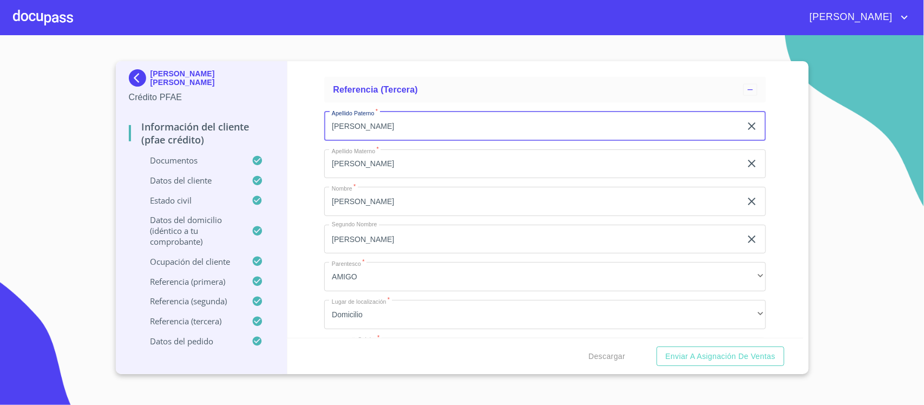
drag, startPoint x: 367, startPoint y: 120, endPoint x: 322, endPoint y: 122, distance: 44.5
click at [322, 122] on div "Información del cliente (PFAE crédito) Documentos Documento de identificación. …" at bounding box center [546, 199] width 516 height 277
type input "[PERSON_NAME]"
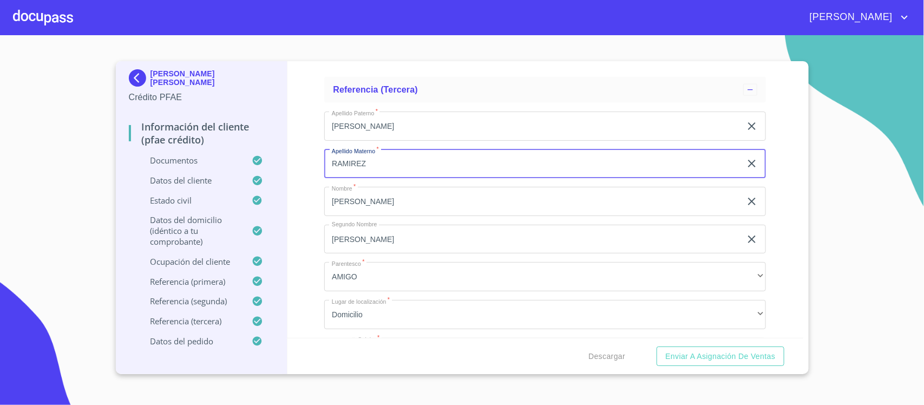
type input "RAMIREZ"
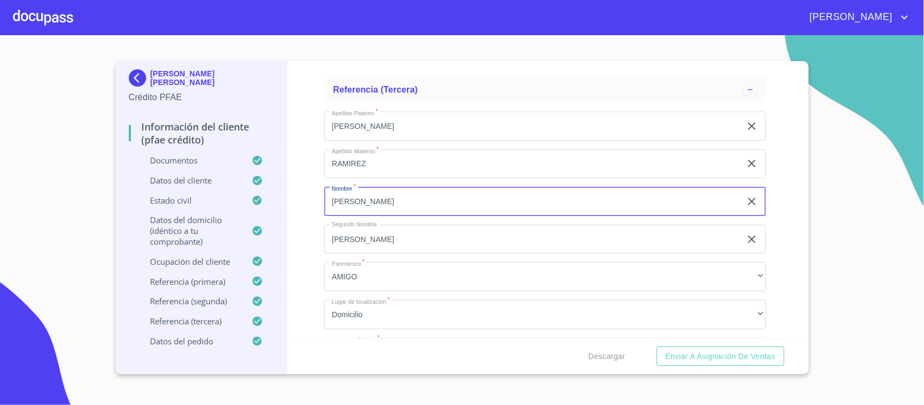
type input "[PERSON_NAME]"
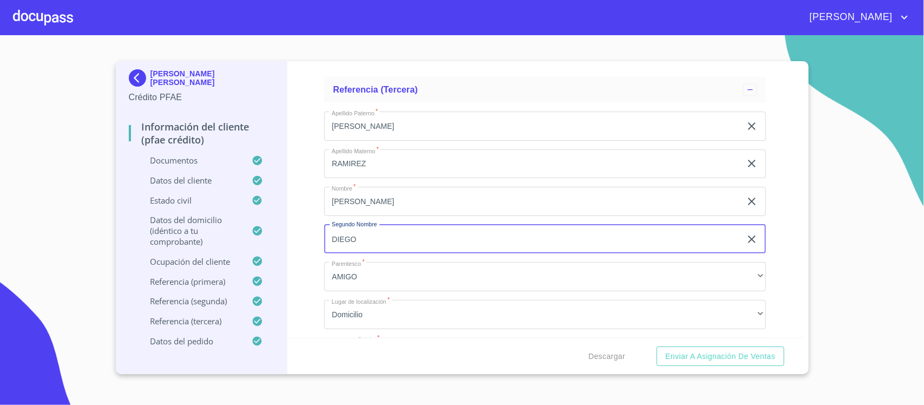
type input "DIEGO"
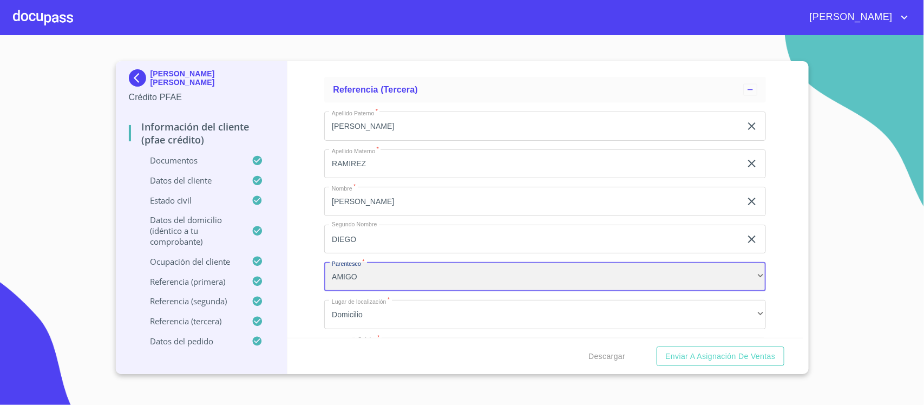
click at [367, 271] on div "AMIGO" at bounding box center [545, 276] width 442 height 29
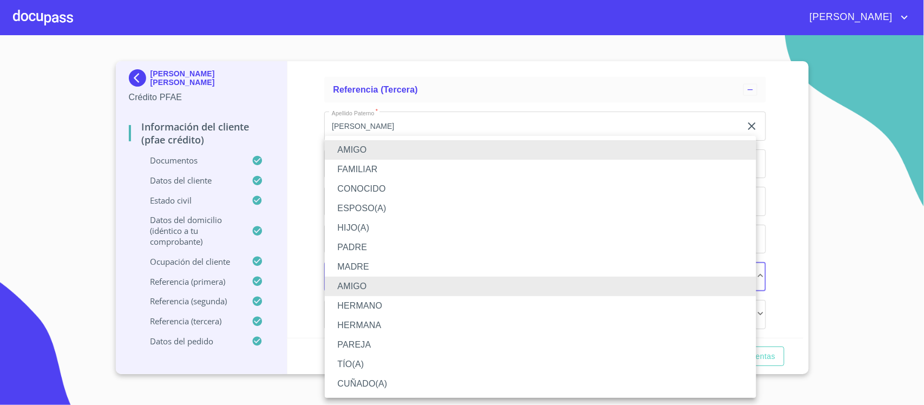
click at [369, 175] on li "FAMILIAR" at bounding box center [541, 169] width 432 height 19
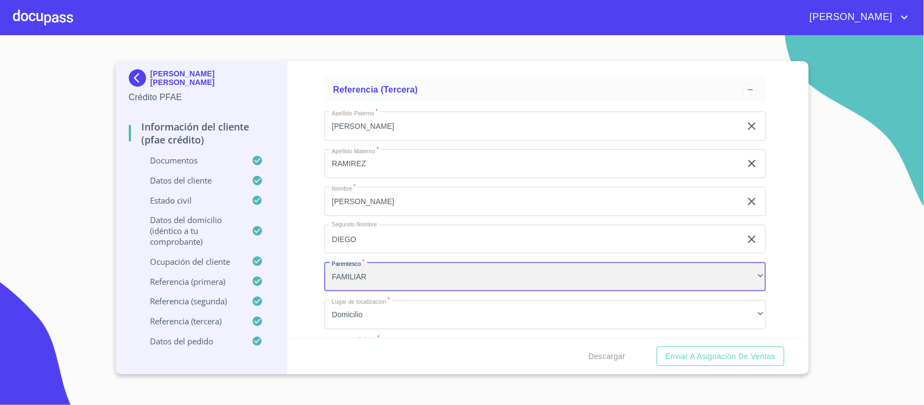
scroll to position [6464, 0]
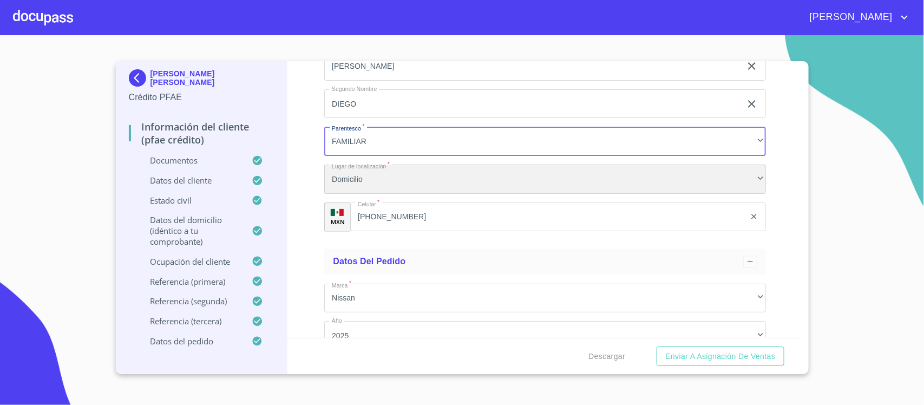
click at [375, 171] on div "Domicilio" at bounding box center [545, 179] width 442 height 29
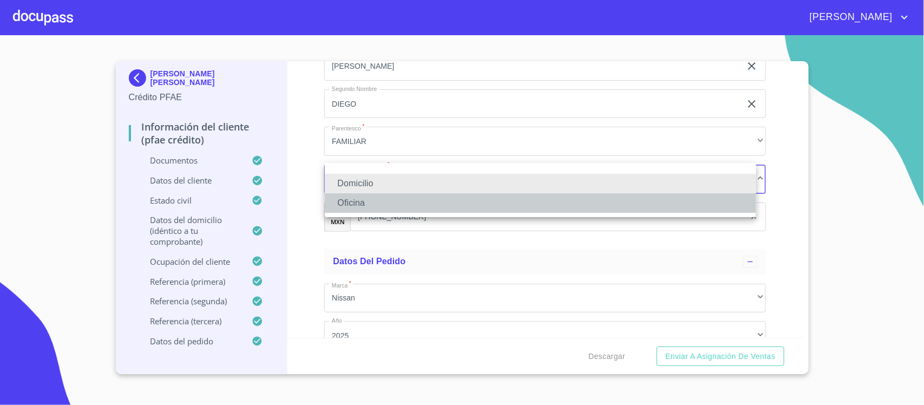
click at [360, 210] on li "Oficina" at bounding box center [541, 202] width 432 height 19
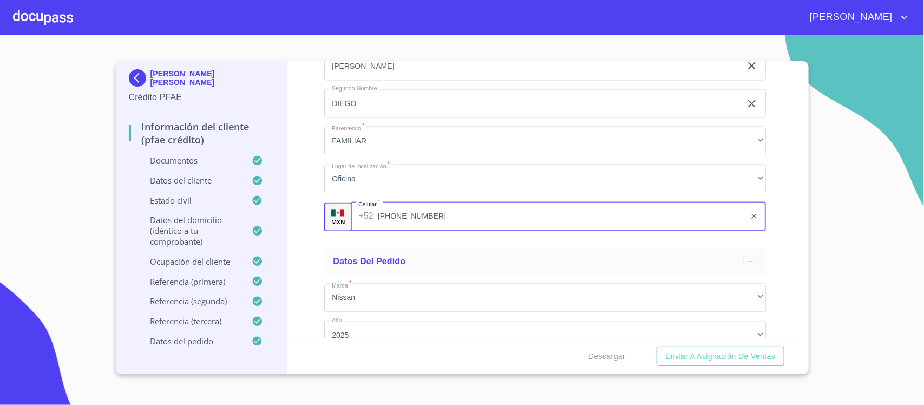
drag, startPoint x: 422, startPoint y: 211, endPoint x: 354, endPoint y: 217, distance: 69.0
click at [354, 217] on div "[PHONE_NUMBER] ​" at bounding box center [558, 217] width 415 height 29
type input "[PHONE_NUMBER]"
click at [304, 196] on div "Información del cliente (PFAE crédito) Documentos Documento de identificación. …" at bounding box center [546, 199] width 516 height 277
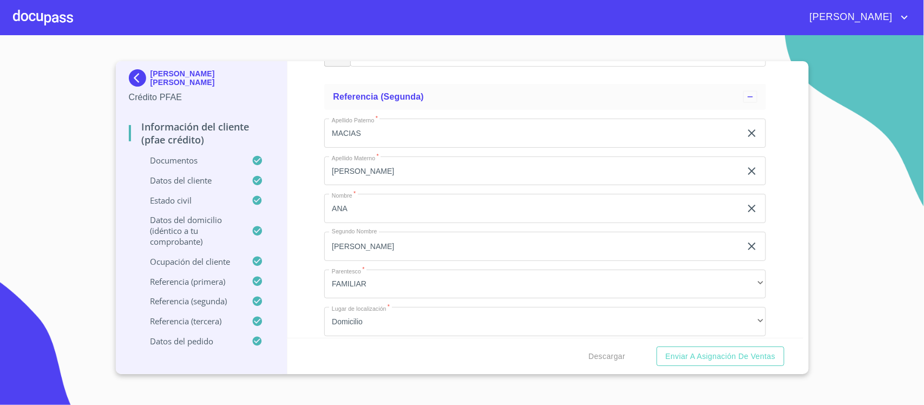
scroll to position [5990, 0]
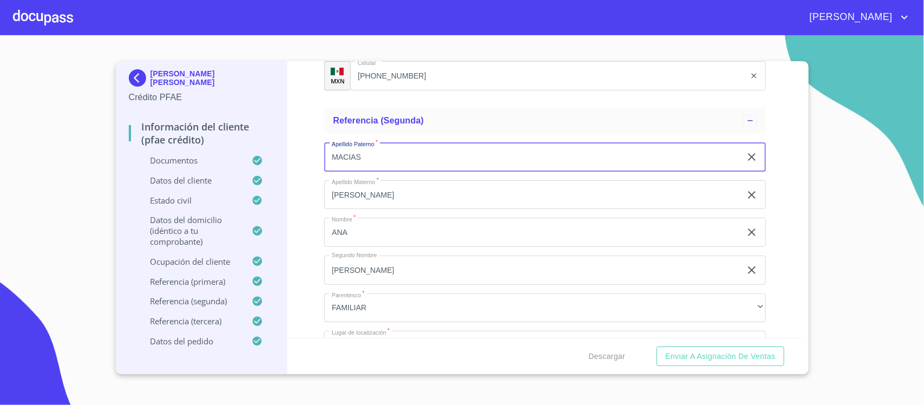
drag, startPoint x: 367, startPoint y: 153, endPoint x: 318, endPoint y: 155, distance: 48.8
click at [318, 155] on div "Información del cliente (PFAE crédito) Documentos Documento de identificación. …" at bounding box center [546, 199] width 516 height 277
type input "[PERSON_NAME]"
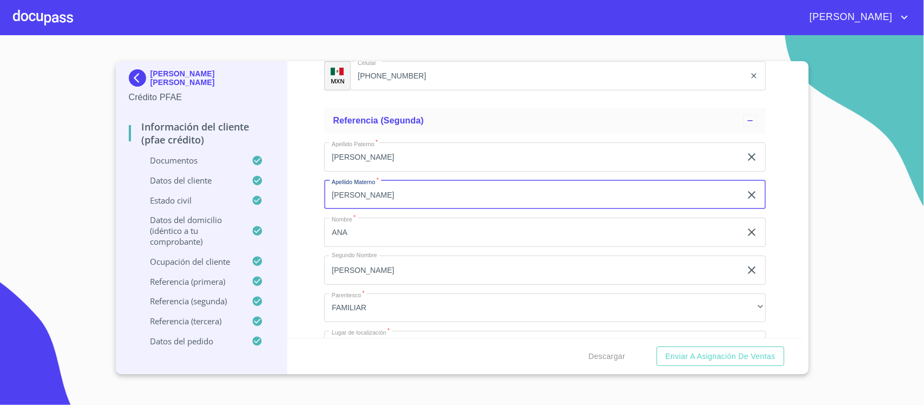
type input "[PERSON_NAME]"
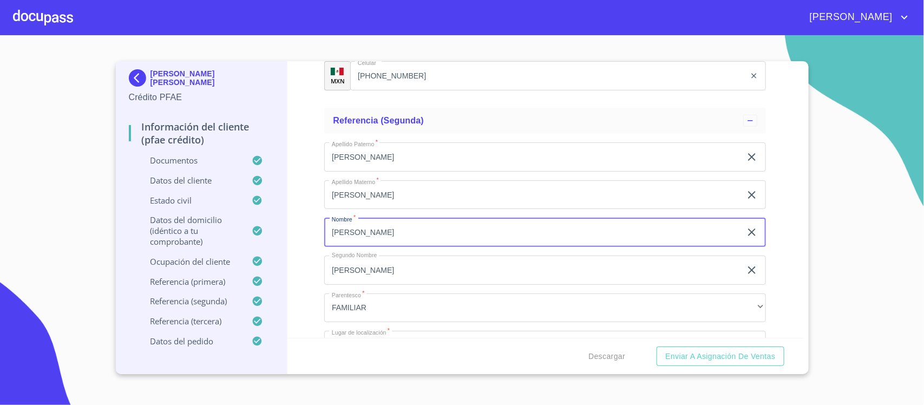
type input "[PERSON_NAME]"
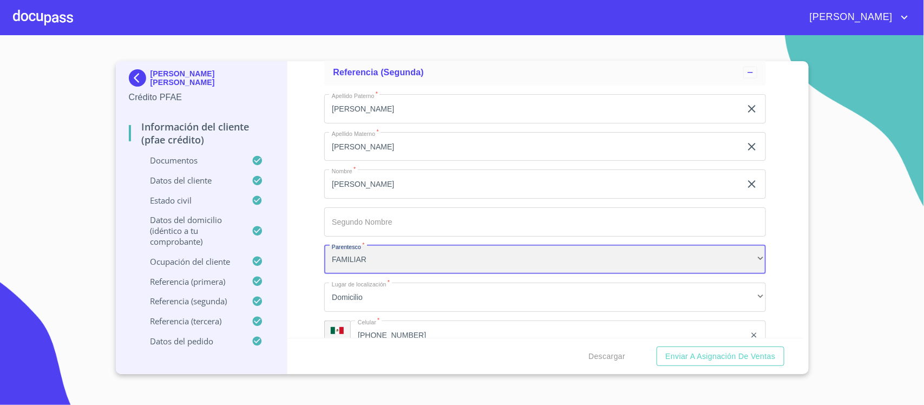
scroll to position [6058, 0]
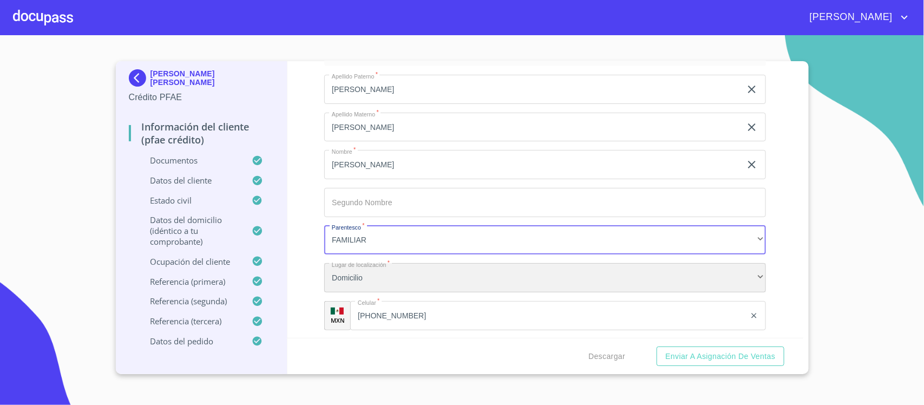
click at [374, 279] on div "Domicilio" at bounding box center [545, 277] width 442 height 29
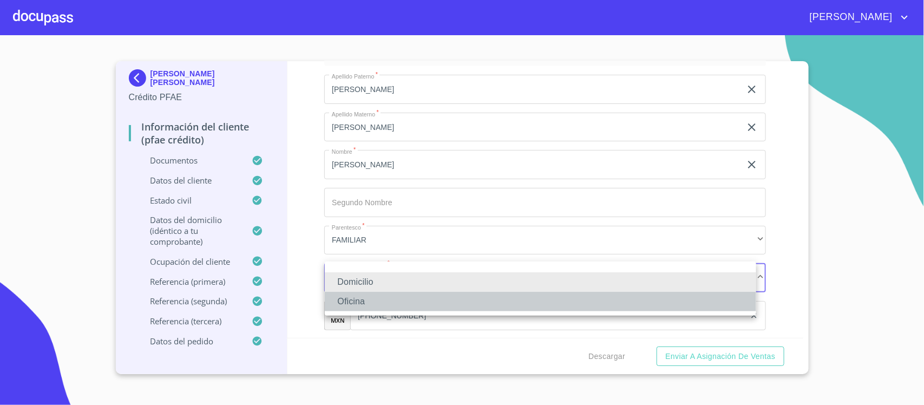
click at [356, 301] on li "Oficina" at bounding box center [541, 301] width 432 height 19
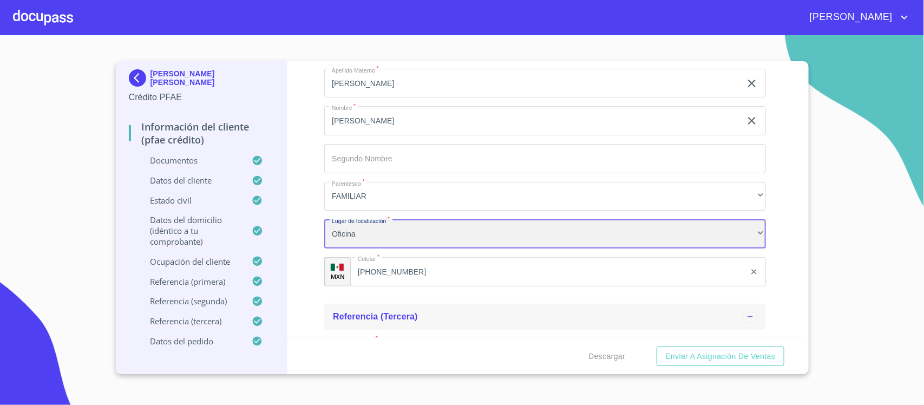
scroll to position [6126, 0]
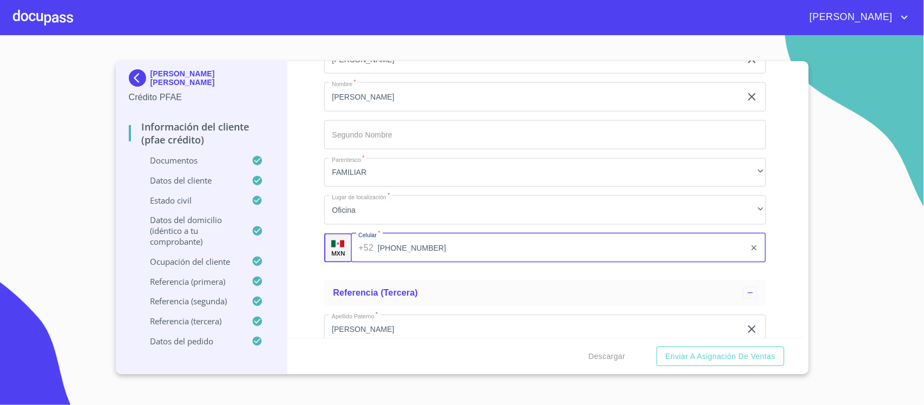
drag, startPoint x: 413, startPoint y: 245, endPoint x: 359, endPoint y: 246, distance: 53.6
click at [359, 246] on div "[PHONE_NUMBER] ​" at bounding box center [558, 247] width 415 height 29
drag, startPoint x: 431, startPoint y: 244, endPoint x: 373, endPoint y: 251, distance: 58.9
click at [370, 249] on div "[PHONE_NUMBER] ​" at bounding box center [558, 247] width 415 height 29
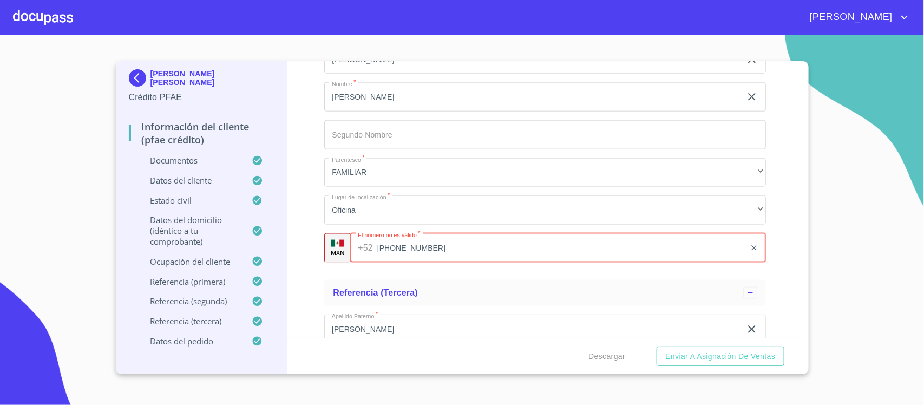
type input "[PHONE_NUMBER]"
click at [575, 266] on div "Apellido [PERSON_NAME]   * [PERSON_NAME] ​ Apellido Materno   * [PERSON_NAME] ​…" at bounding box center [545, 134] width 442 height 273
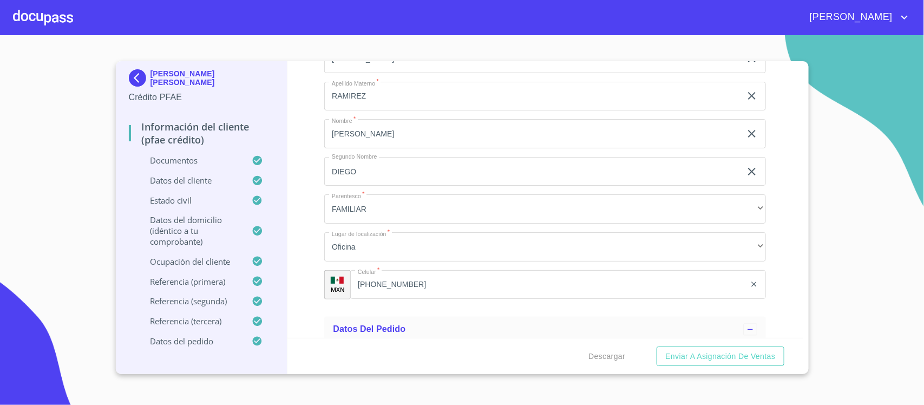
scroll to position [6600, 0]
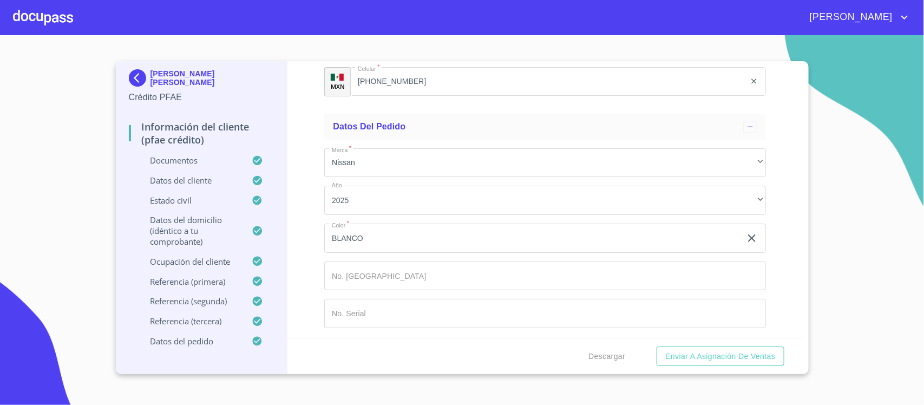
click at [438, 275] on input "Documento de identificación.   *" at bounding box center [545, 276] width 442 height 29
click at [707, 356] on span "Enviar a Asignación de Ventas" at bounding box center [721, 357] width 110 height 14
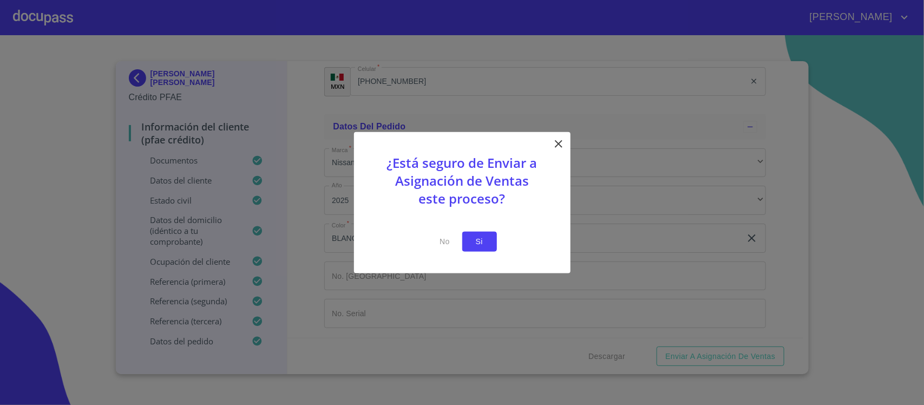
click at [481, 245] on span "Si" at bounding box center [479, 242] width 17 height 14
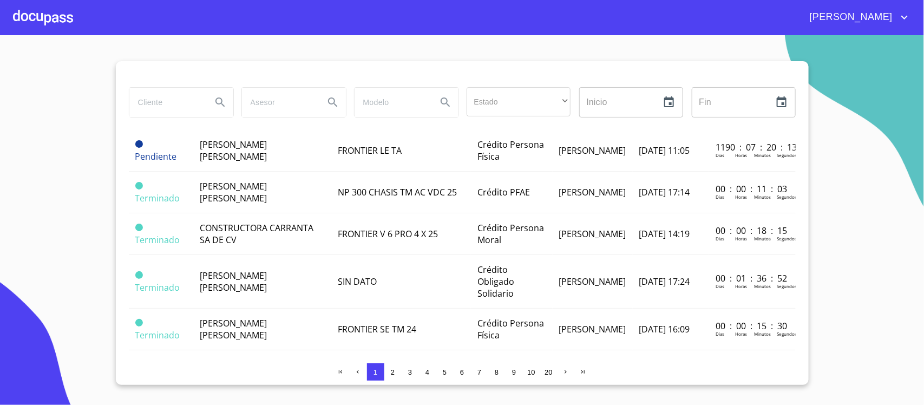
scroll to position [677, 0]
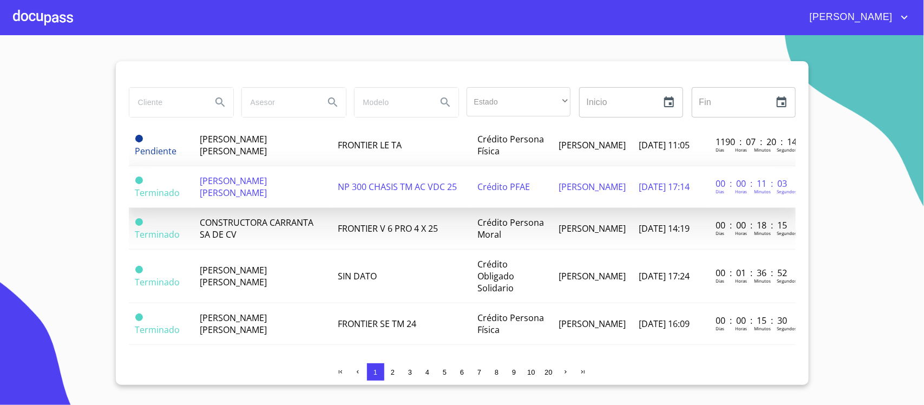
click at [261, 186] on span "[PERSON_NAME] [PERSON_NAME]" at bounding box center [233, 187] width 67 height 24
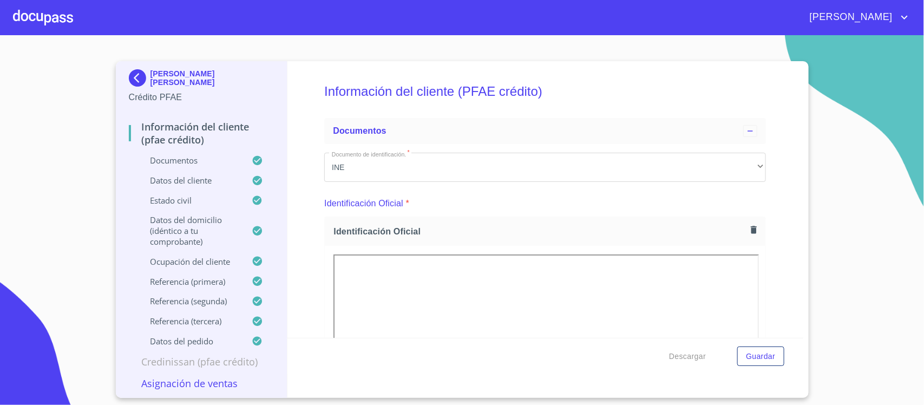
click at [774, 266] on div "Información del cliente (PFAE crédito) Documentos Documento de identificación. …" at bounding box center [546, 199] width 516 height 277
click at [685, 353] on span "Descargar" at bounding box center [687, 357] width 37 height 14
click at [900, 123] on section "[PERSON_NAME] [PERSON_NAME] Crédito PFAE Información del cliente (PFAE crédito)…" at bounding box center [462, 220] width 924 height 370
click at [873, 17] on span "[PERSON_NAME]" at bounding box center [850, 17] width 96 height 17
click at [894, 25] on li "Salir" at bounding box center [894, 22] width 35 height 19
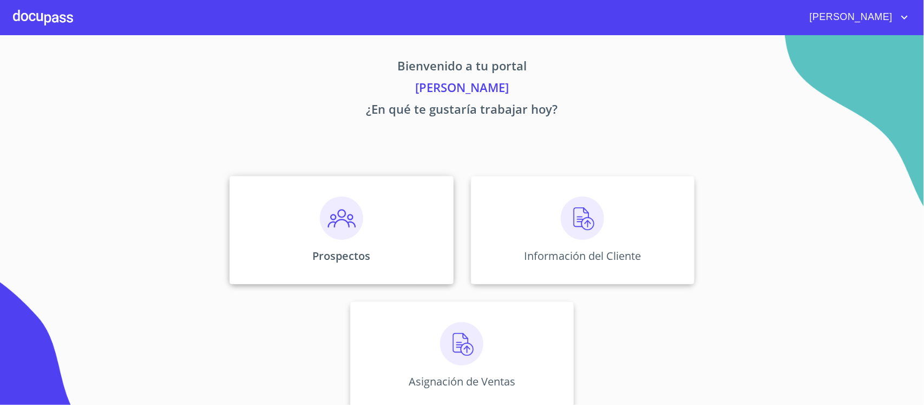
click at [336, 218] on img at bounding box center [341, 218] width 43 height 43
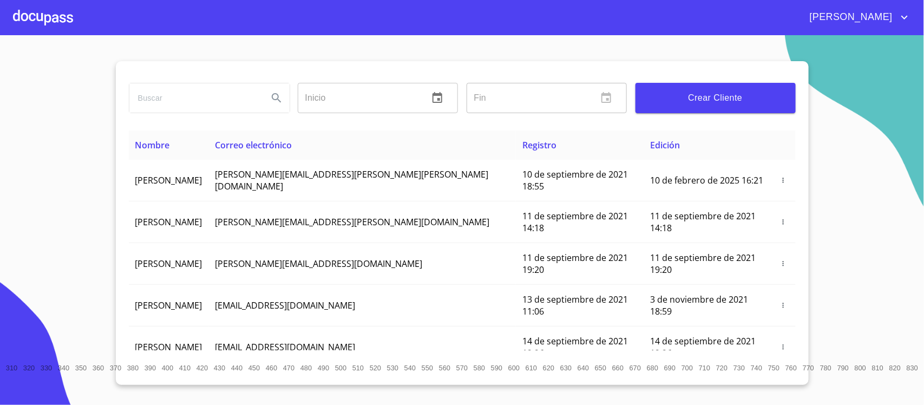
click at [22, 14] on div at bounding box center [43, 17] width 60 height 35
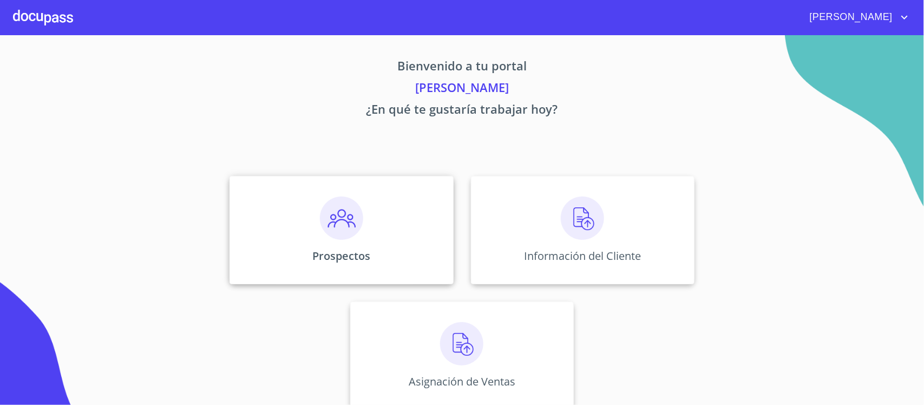
click at [347, 220] on img at bounding box center [341, 218] width 43 height 43
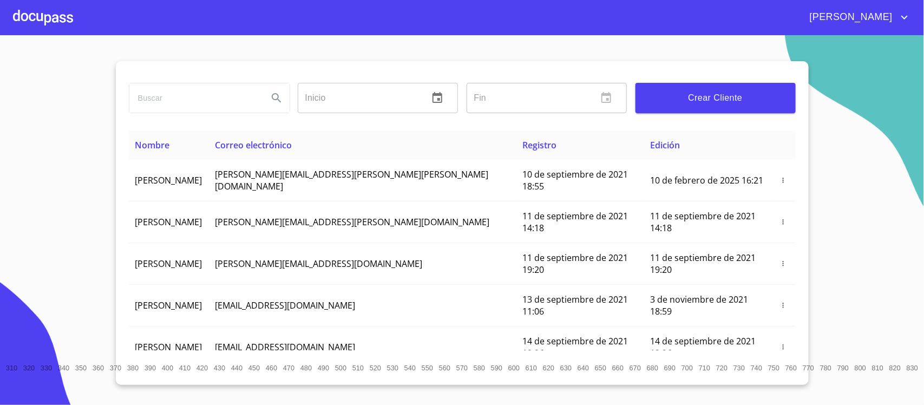
click at [726, 92] on span "Crear Cliente" at bounding box center [715, 97] width 143 height 15
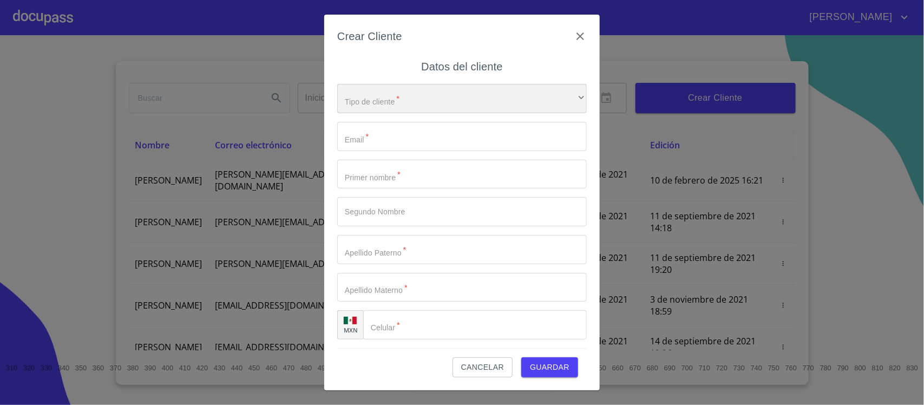
click at [568, 98] on div "​" at bounding box center [462, 98] width 250 height 29
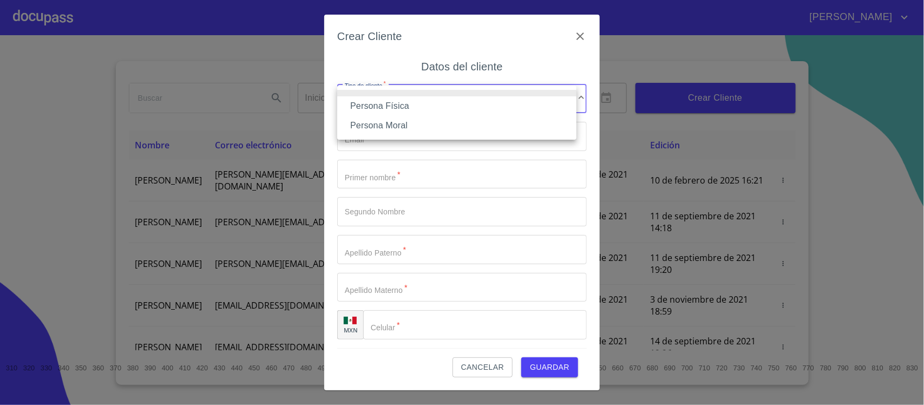
click at [448, 109] on li "Persona Física" at bounding box center [456, 105] width 239 height 19
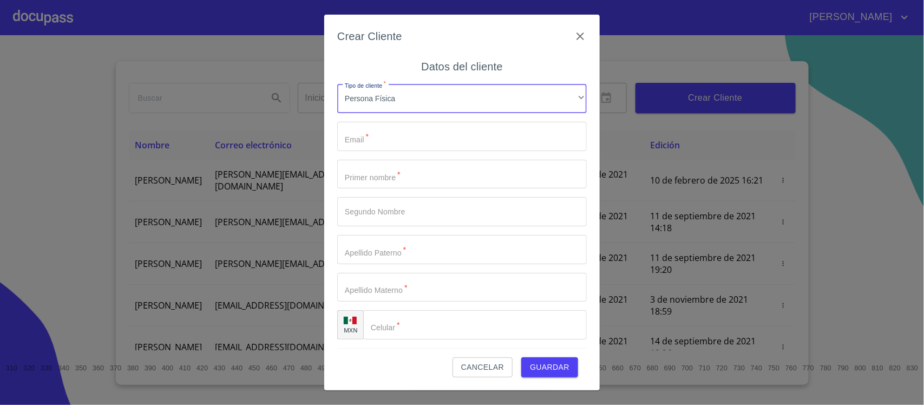
click at [374, 133] on input "Tipo de cliente   *" at bounding box center [462, 136] width 250 height 29
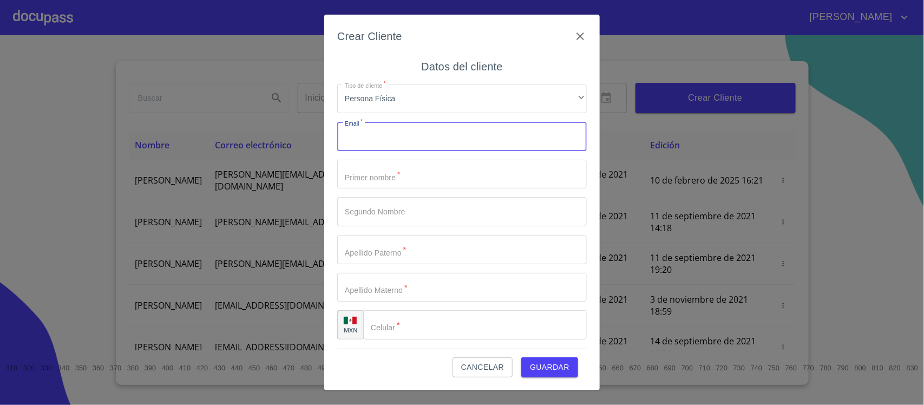
paste input "[EMAIL_ADDRESS][DOMAIN_NAME]"
type input "[EMAIL_ADDRESS][DOMAIN_NAME]"
click at [375, 181] on input "Tipo de cliente   *" at bounding box center [462, 174] width 250 height 29
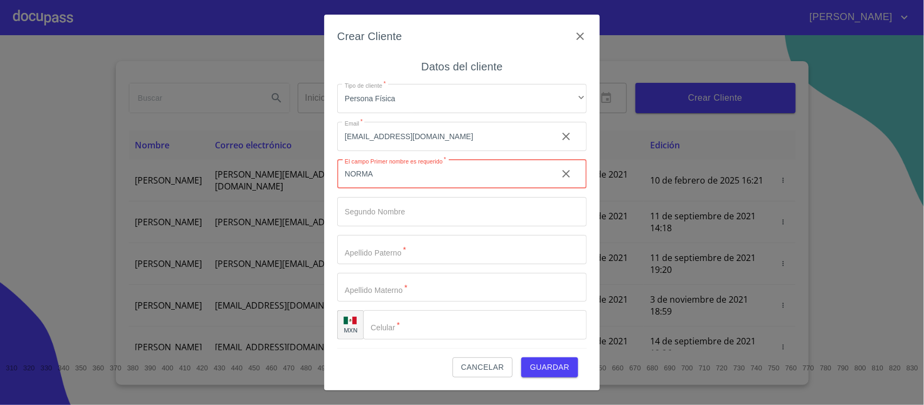
type input "NORMA"
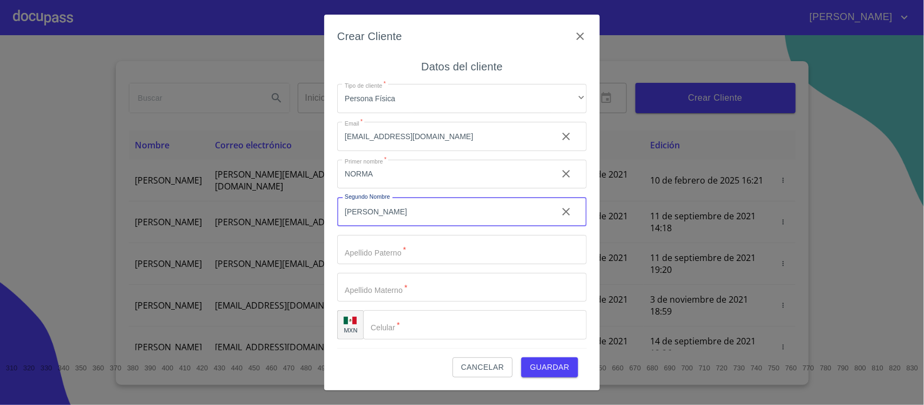
type input "[PERSON_NAME]"
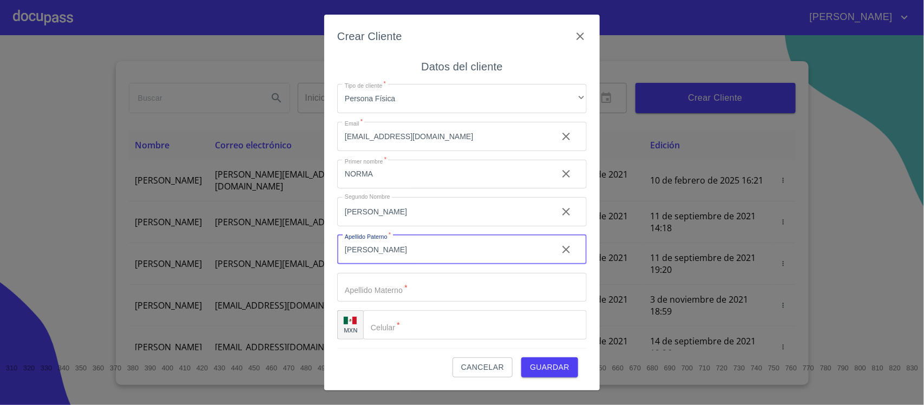
type input "[PERSON_NAME]"
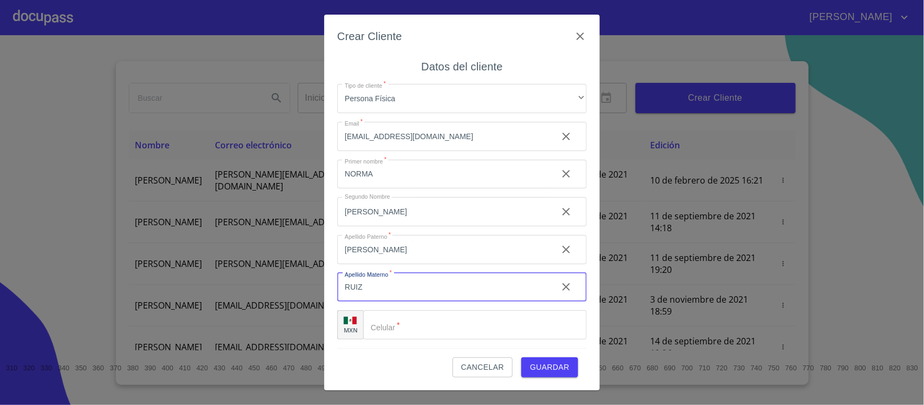
type input "RUIZ"
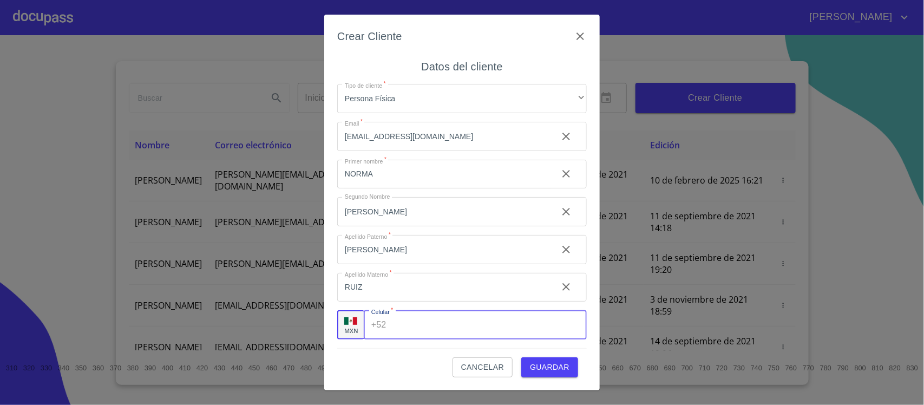
click at [419, 328] on input "Tipo de cliente   *" at bounding box center [489, 324] width 196 height 29
type input "[PHONE_NUMBER]"
click at [552, 371] on span "Guardar" at bounding box center [550, 368] width 40 height 14
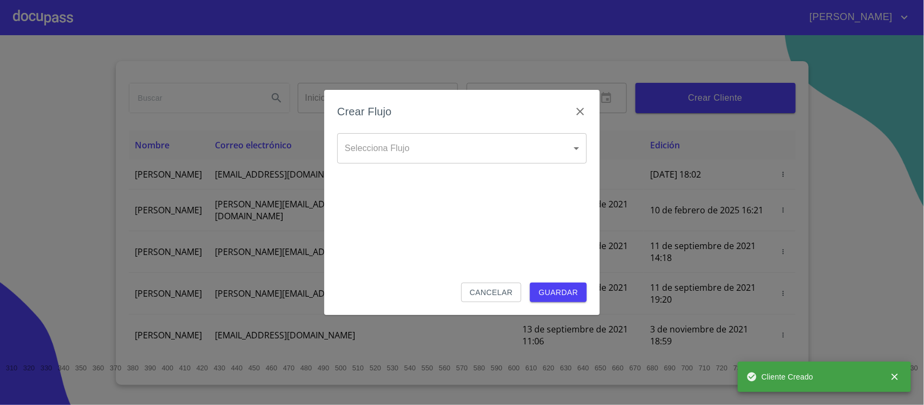
click at [432, 145] on body "Ricardo Inicio ​ Fin ​ Crear Cliente Nombre Correo electrónico Registro Edición…" at bounding box center [462, 202] width 924 height 405
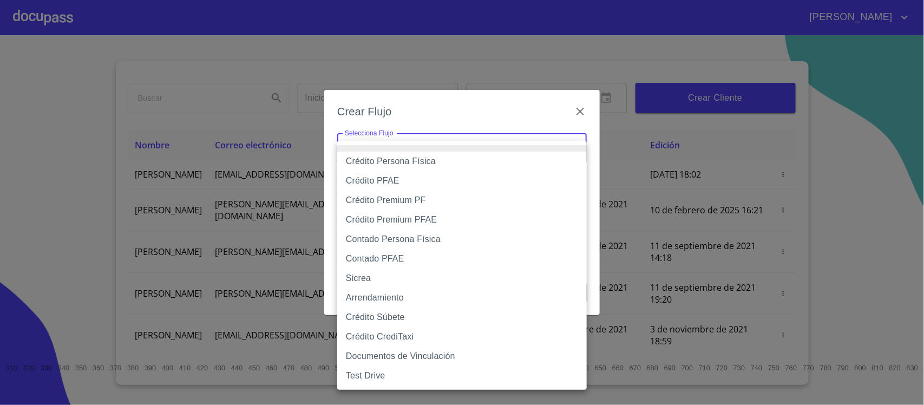
click at [400, 181] on li "Crédito PFAE" at bounding box center [462, 180] width 250 height 19
type input "60bfa0150d9865ccc24afd7c"
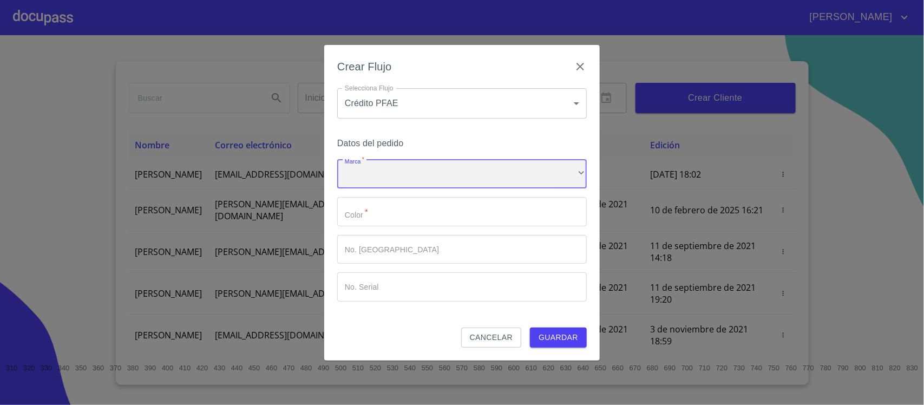
click at [404, 178] on div "​" at bounding box center [462, 174] width 250 height 29
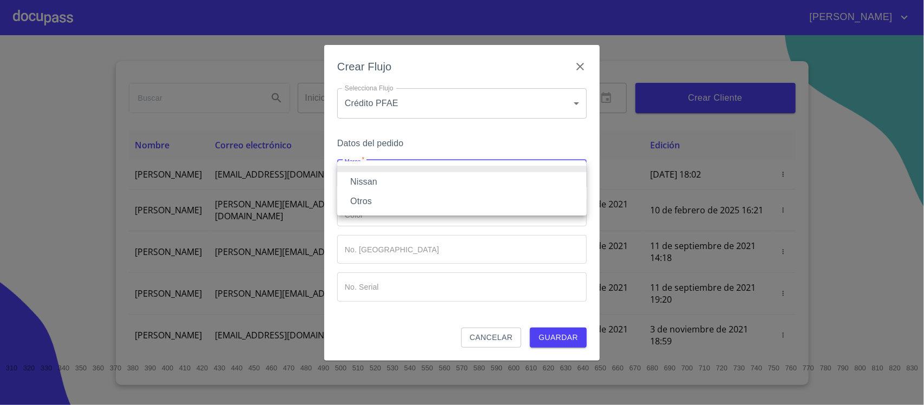
click at [388, 182] on li "Nissan" at bounding box center [462, 181] width 250 height 19
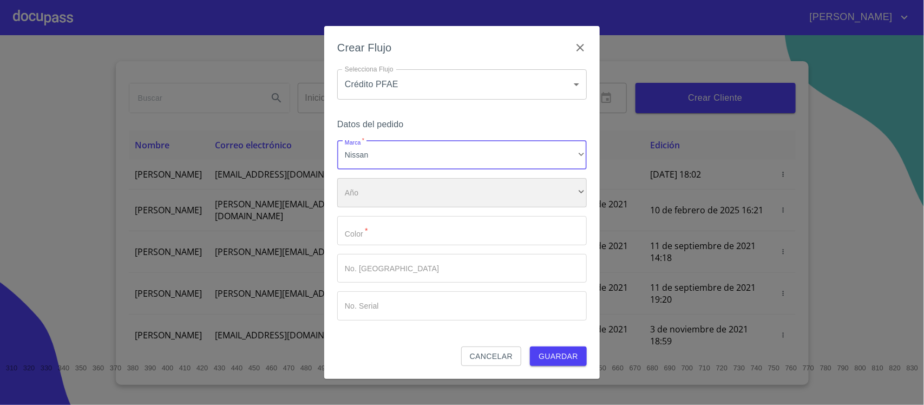
click at [382, 191] on div "​" at bounding box center [462, 192] width 250 height 29
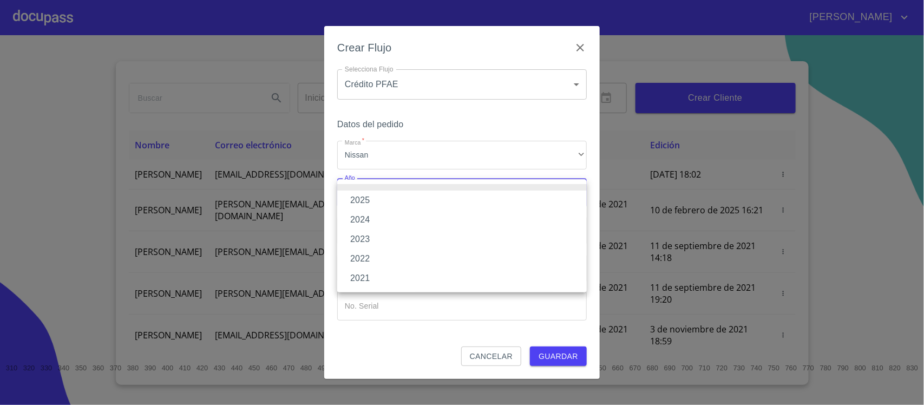
click at [377, 197] on li "2025" at bounding box center [462, 200] width 250 height 19
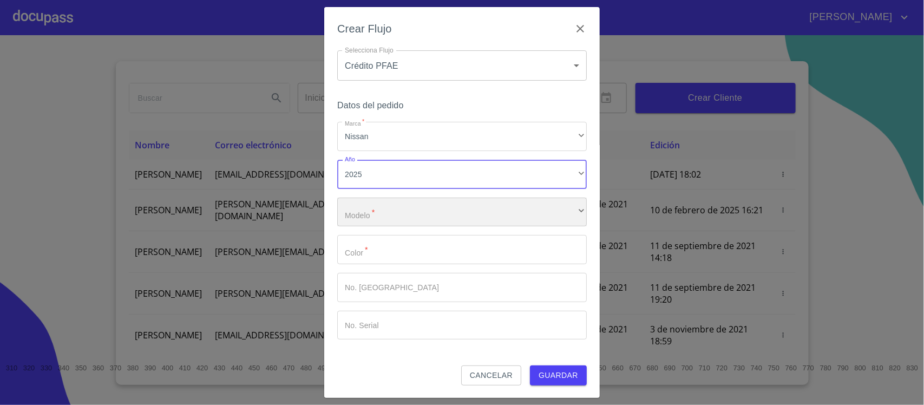
click at [377, 205] on div "​" at bounding box center [462, 212] width 250 height 29
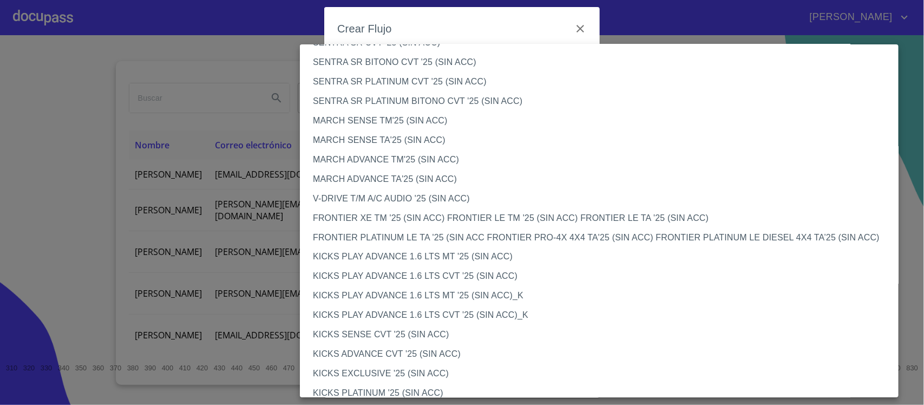
scroll to position [745, 0]
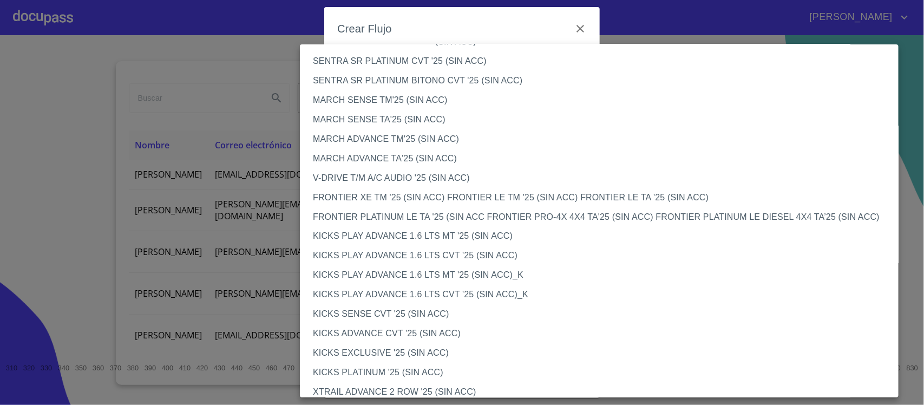
click at [618, 217] on li "FRONTIER PLATINUM LE TA '25 (SIN ACC FRONTIER PRO-4X 4X4 TA'25 (SIN ACC) FRONTI…" at bounding box center [604, 216] width 609 height 19
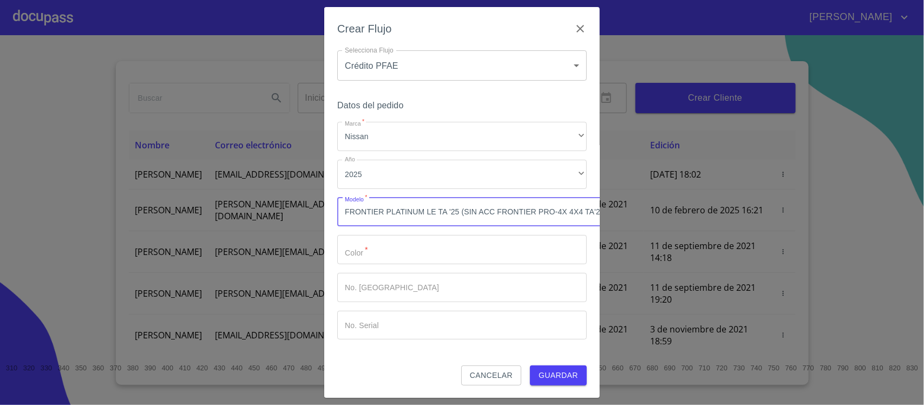
click at [399, 255] on input "Marca   *" at bounding box center [462, 249] width 250 height 29
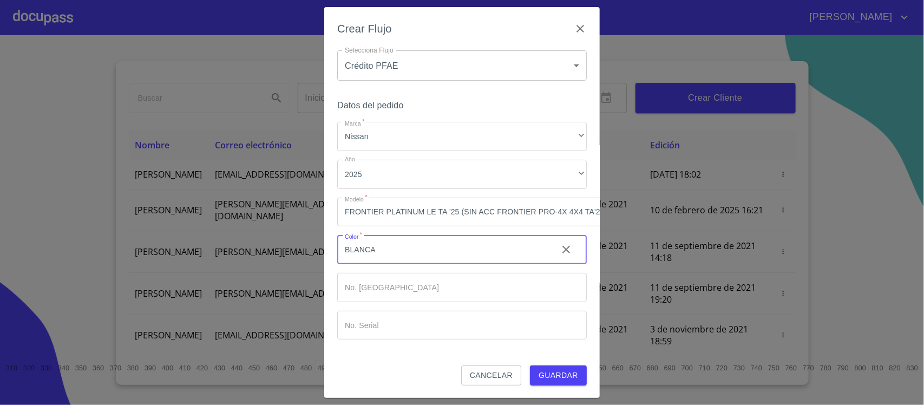
type input "BLANCA"
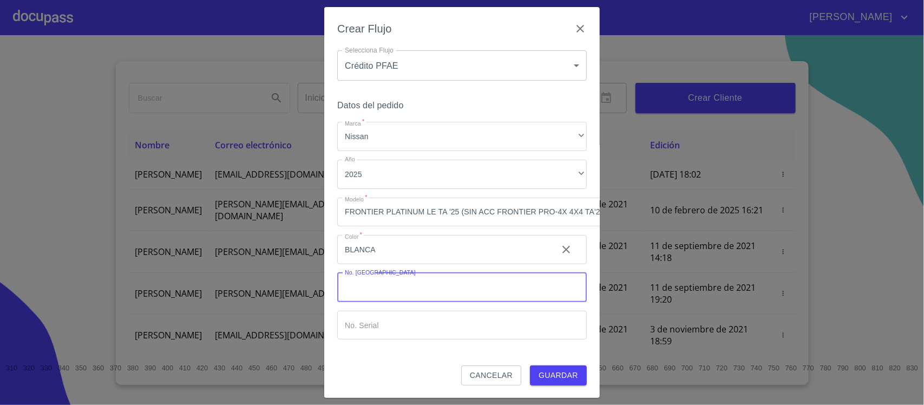
click at [408, 294] on input "Marca   *" at bounding box center [462, 287] width 250 height 29
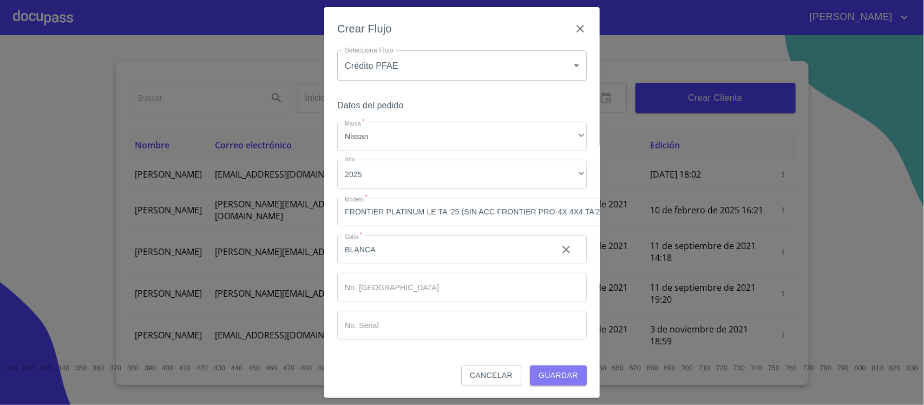
click at [544, 375] on span "Guardar" at bounding box center [559, 376] width 40 height 14
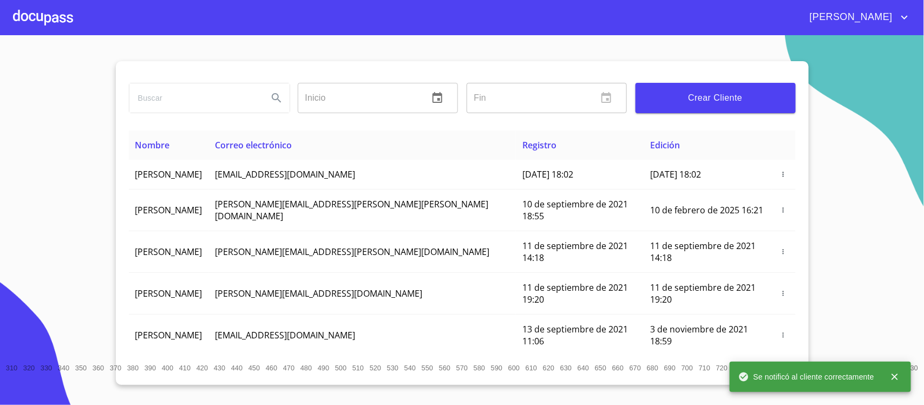
click at [40, 12] on div at bounding box center [43, 17] width 60 height 35
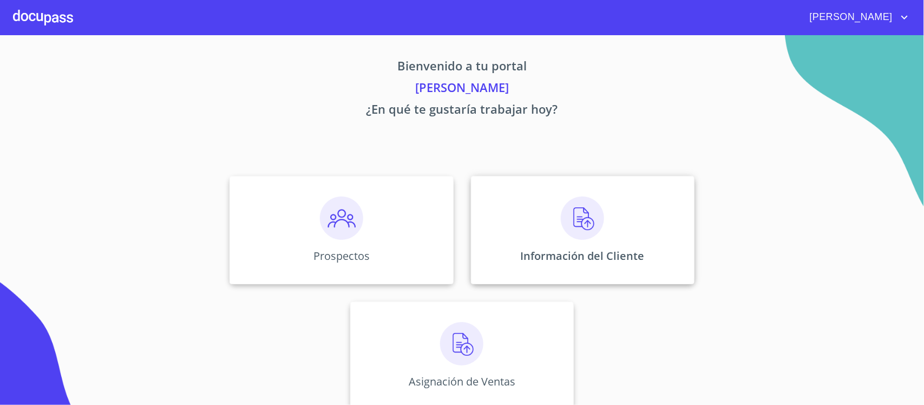
click at [570, 217] on img at bounding box center [582, 218] width 43 height 43
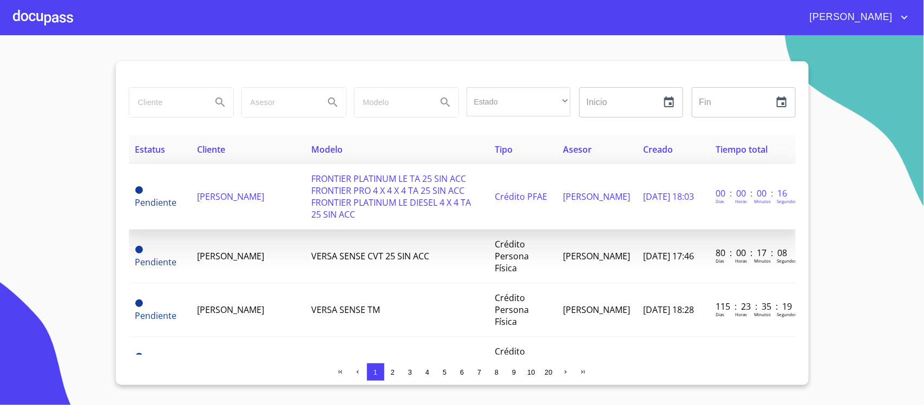
click at [225, 203] on span "NORMA ANGELICA VALLES RUIZ" at bounding box center [230, 197] width 67 height 12
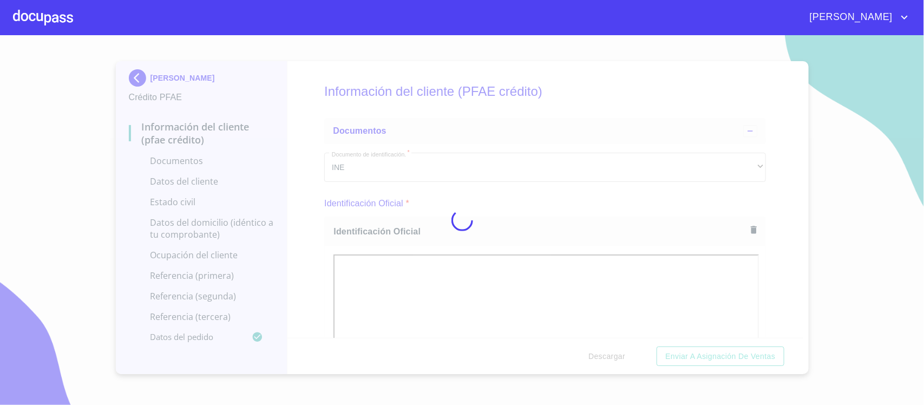
click at [768, 251] on div "Información del cliente (PFAE crédito) Documentos Documento de identificación. …" at bounding box center [546, 199] width 516 height 277
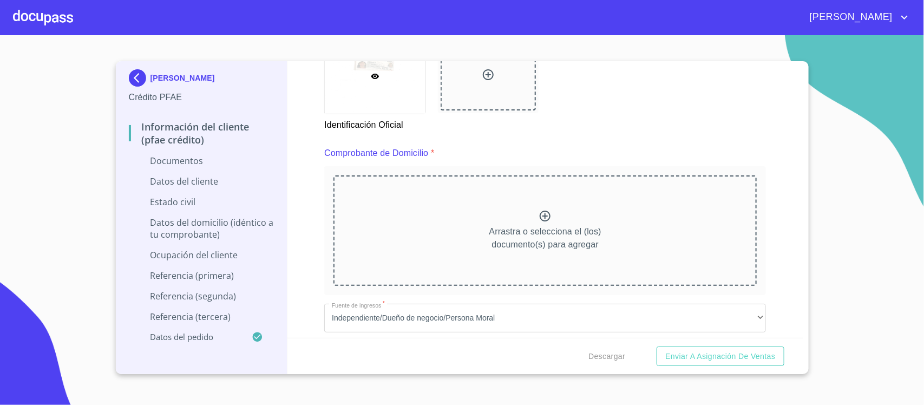
scroll to position [542, 0]
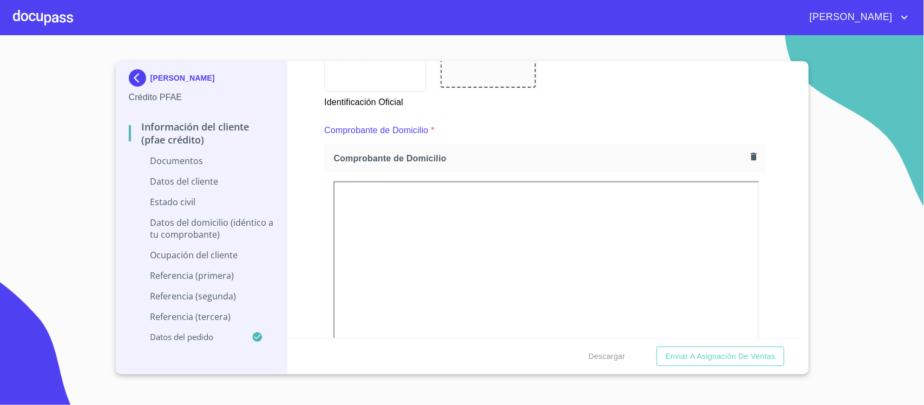
click at [776, 201] on div "Información del cliente (PFAE crédito) Documentos Documento de identificación. …" at bounding box center [546, 199] width 516 height 277
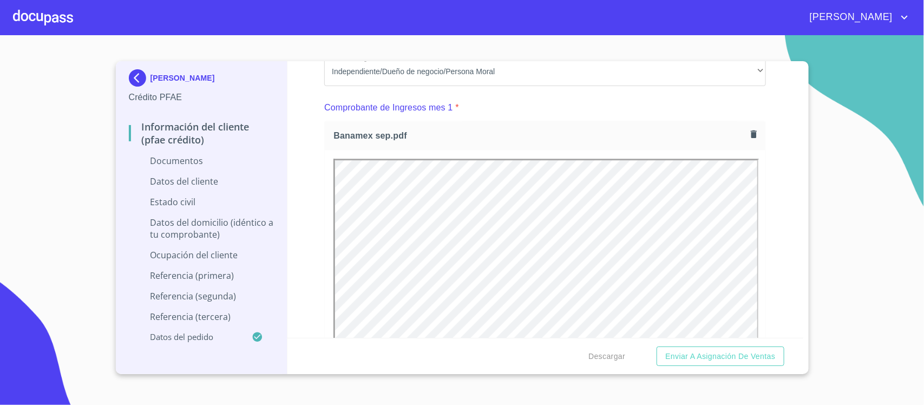
scroll to position [0, 0]
click at [781, 210] on div "Información del cliente (PFAE crédito) Documentos Documento de identificación. …" at bounding box center [546, 199] width 516 height 277
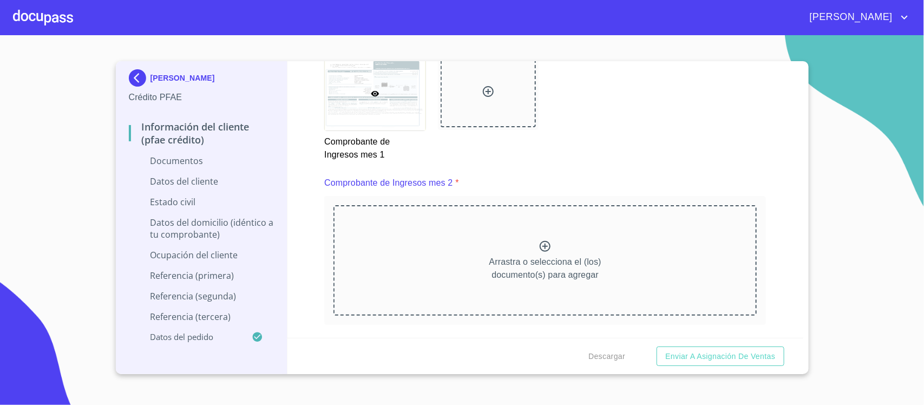
scroll to position [1557, 0]
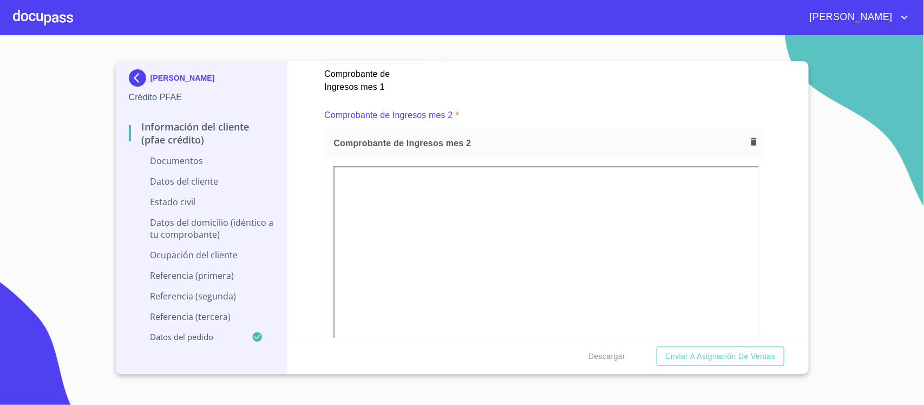
click at [768, 223] on div "Información del cliente (PFAE crédito) Documentos Documento de identificación. …" at bounding box center [546, 199] width 516 height 277
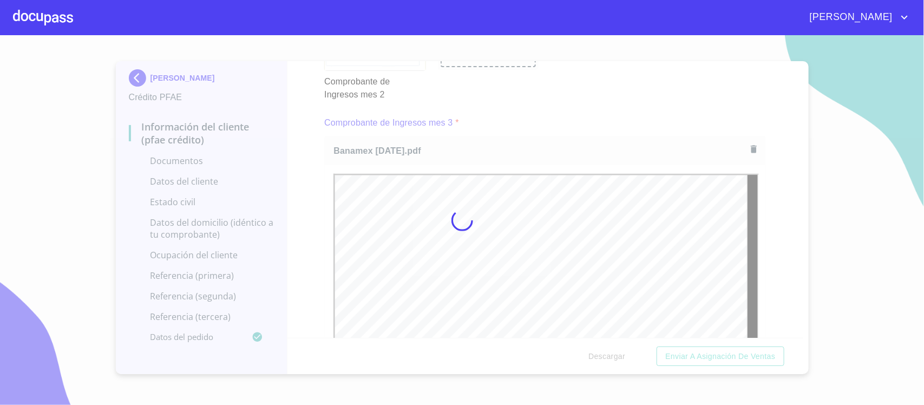
scroll to position [0, 0]
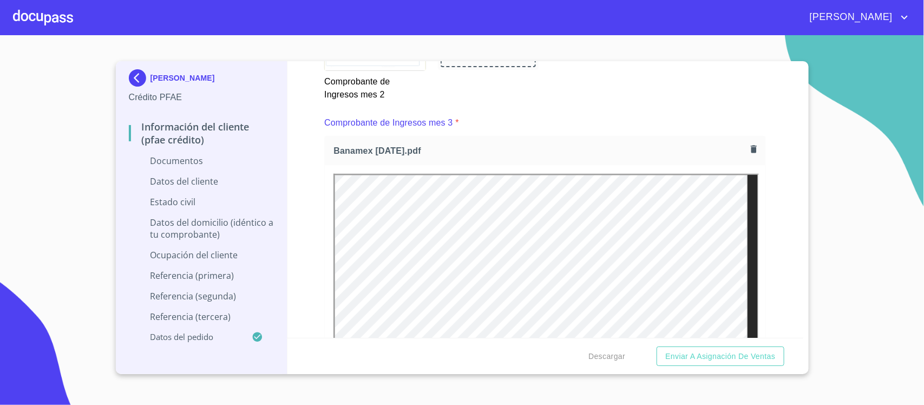
click at [770, 165] on div "Información del cliente (PFAE crédito) Documentos Documento de identificación. …" at bounding box center [546, 199] width 516 height 277
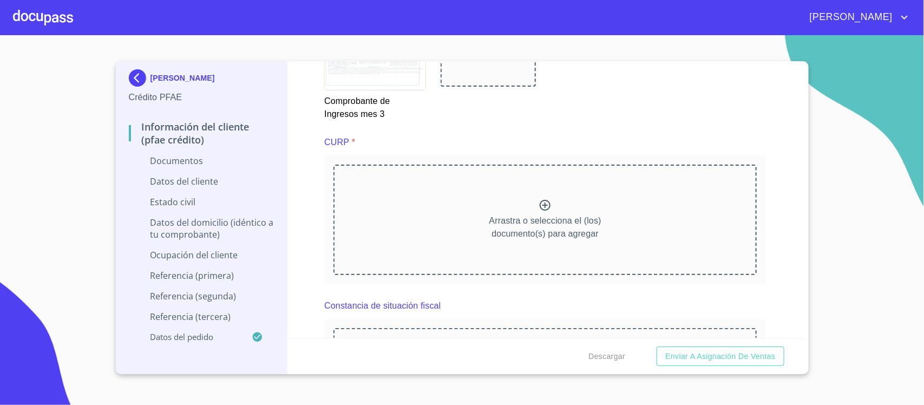
scroll to position [2505, 0]
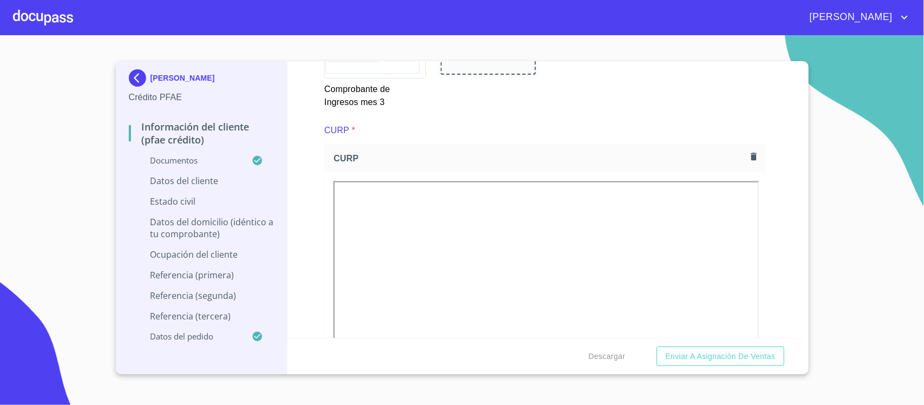
click at [764, 225] on div "Información del cliente (PFAE crédito) Documentos Documento de identificación. …" at bounding box center [546, 199] width 516 height 277
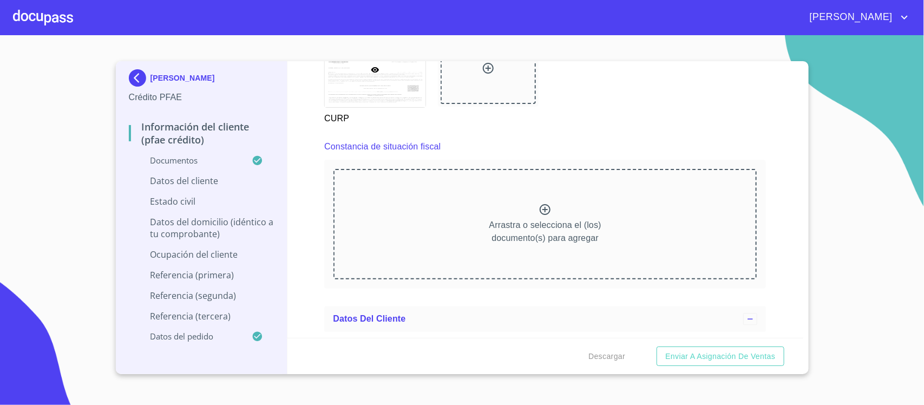
scroll to position [2979, 0]
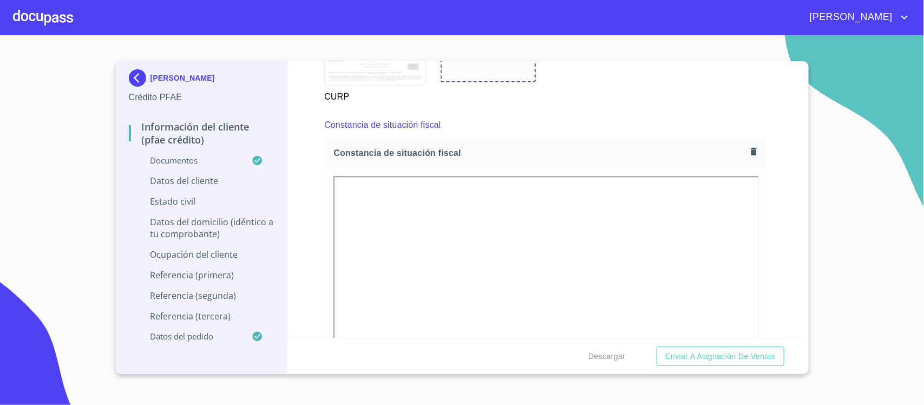
click at [765, 212] on div "Información del cliente (PFAE crédito) Documentos Documento de identificación. …" at bounding box center [546, 199] width 516 height 277
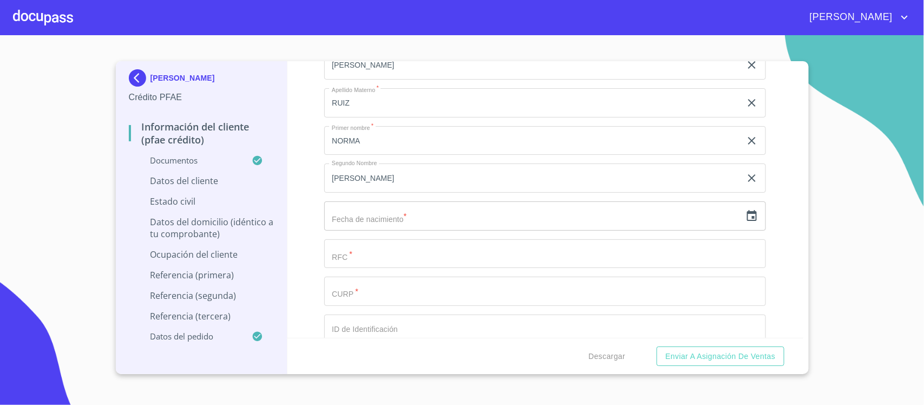
scroll to position [3588, 0]
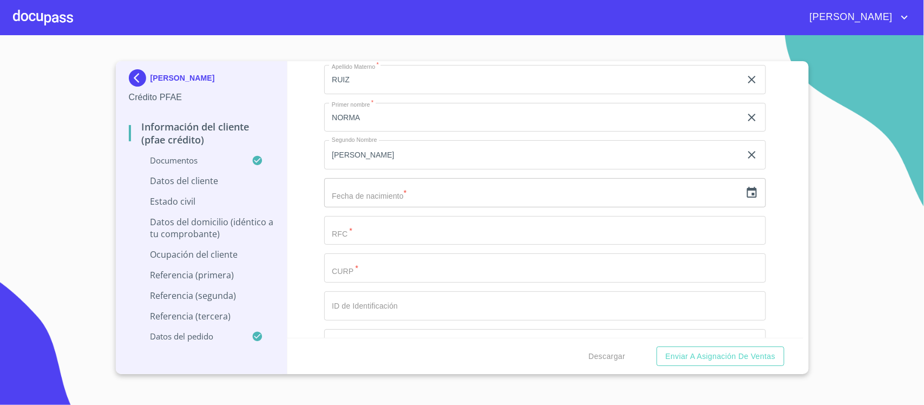
click at [746, 196] on icon "button" at bounding box center [752, 192] width 13 height 13
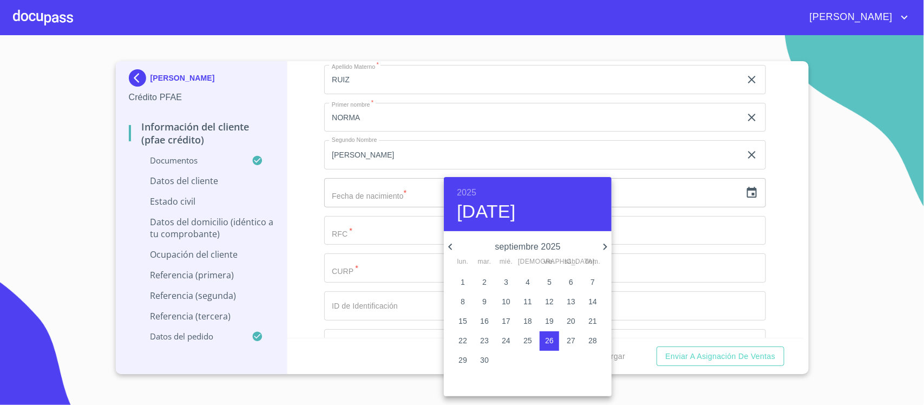
click at [464, 193] on h6 "2025" at bounding box center [466, 192] width 19 height 15
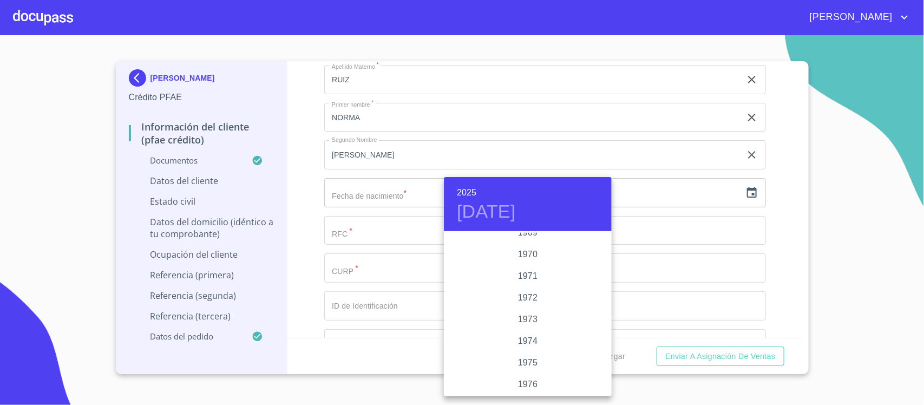
scroll to position [822, 0]
click at [523, 331] on div "1967" at bounding box center [528, 332] width 168 height 22
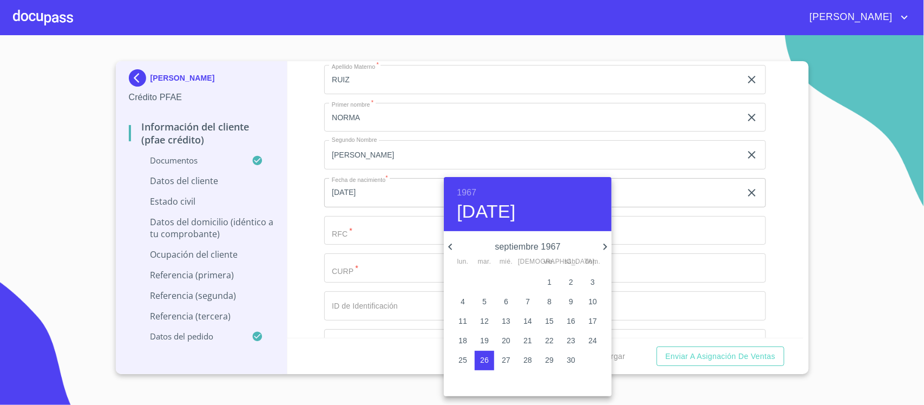
click at [451, 250] on icon "button" at bounding box center [450, 246] width 13 height 13
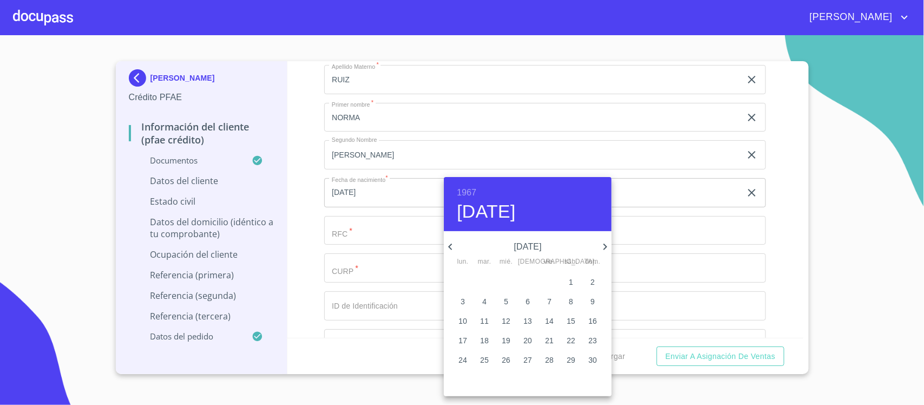
click at [570, 340] on p "22" at bounding box center [571, 340] width 9 height 11
type input "22 de abr. de 1967"
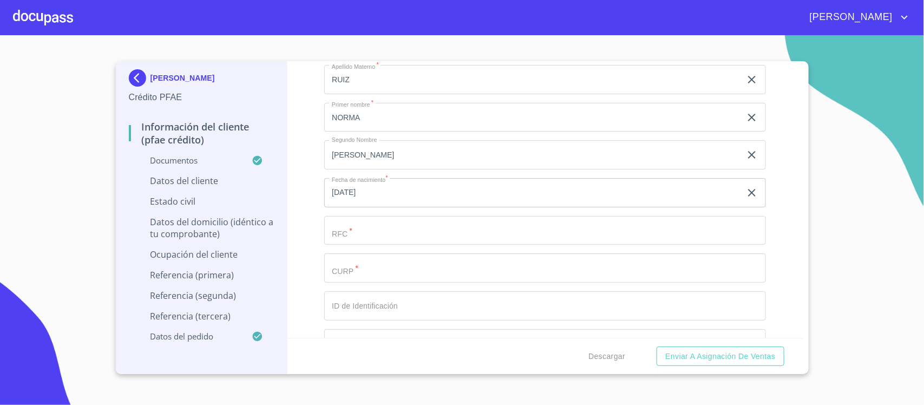
click at [464, 236] on input "Documento de identificación.   *" at bounding box center [545, 230] width 442 height 29
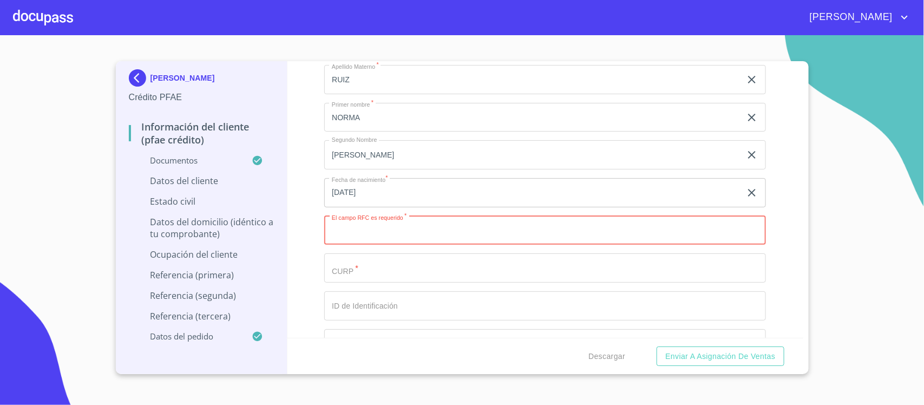
paste input "VARN670422EC6"
type input "VARN670422EC6"
click at [364, 266] on input "Documento de identificación.   *" at bounding box center [545, 267] width 442 height 29
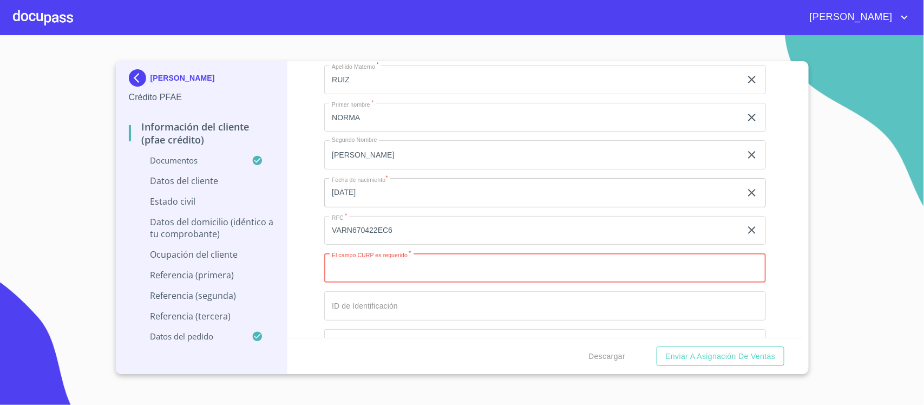
paste input "VARN670422MDFLZR04"
type input "VARN670422MDFLZR04"
click at [389, 307] on input "Documento de identificación.   *" at bounding box center [545, 305] width 442 height 29
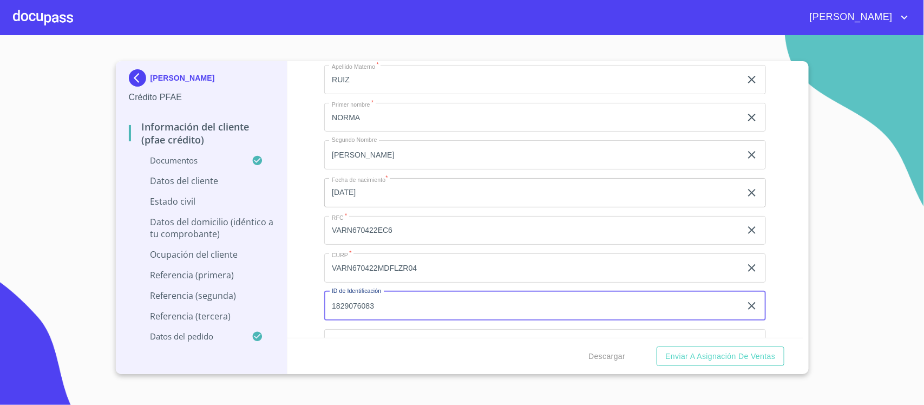
type input "1829076083"
click at [307, 196] on div "Información del cliente (PFAE crédito) Documentos Documento de identificación. …" at bounding box center [546, 199] width 516 height 277
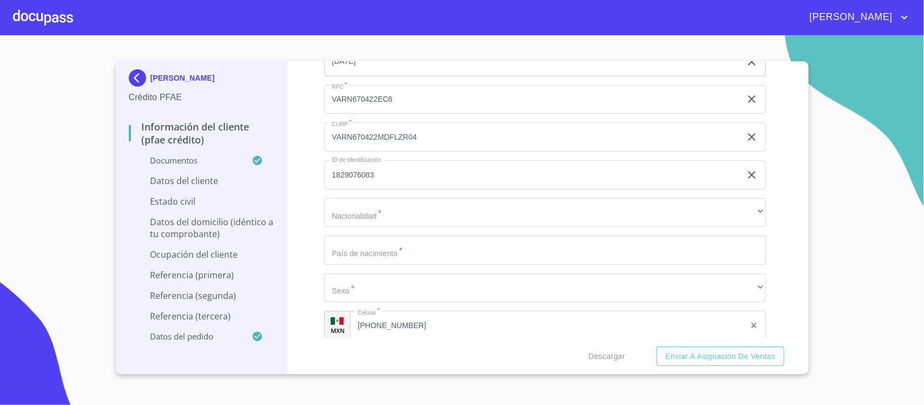
scroll to position [3723, 0]
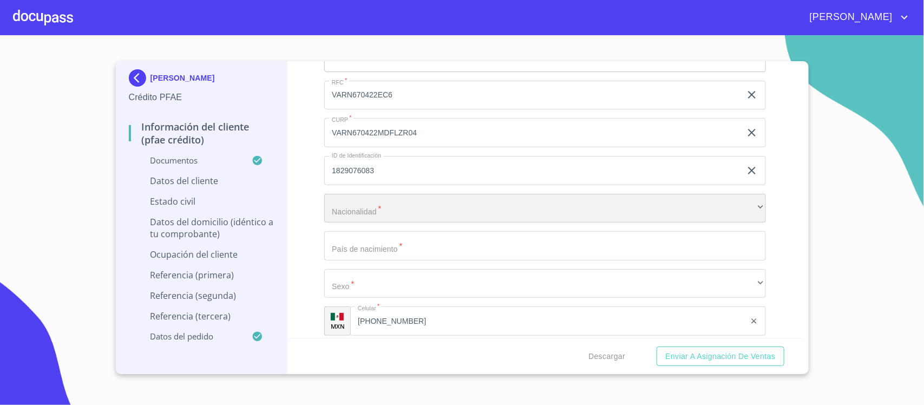
click at [359, 202] on div "​" at bounding box center [545, 208] width 442 height 29
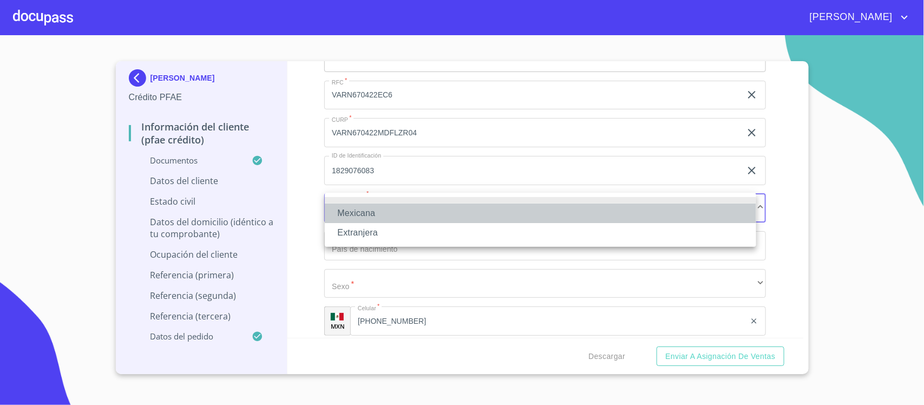
click at [348, 216] on li "Mexicana" at bounding box center [541, 213] width 432 height 19
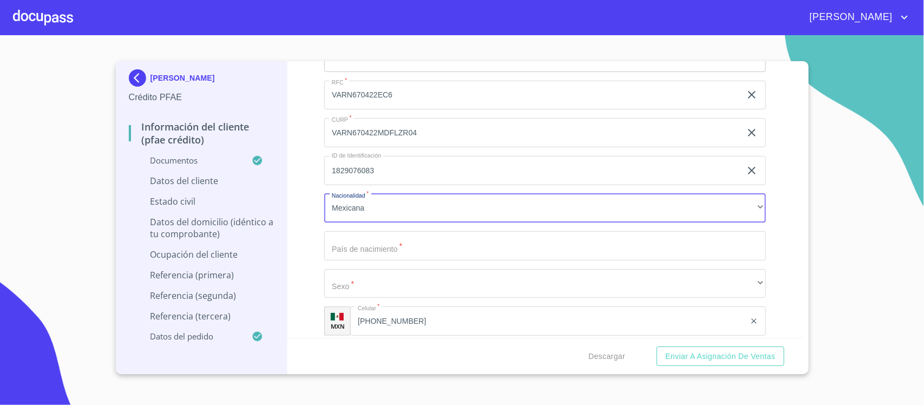
click at [348, 236] on input "Documento de identificación.   *" at bounding box center [545, 245] width 442 height 29
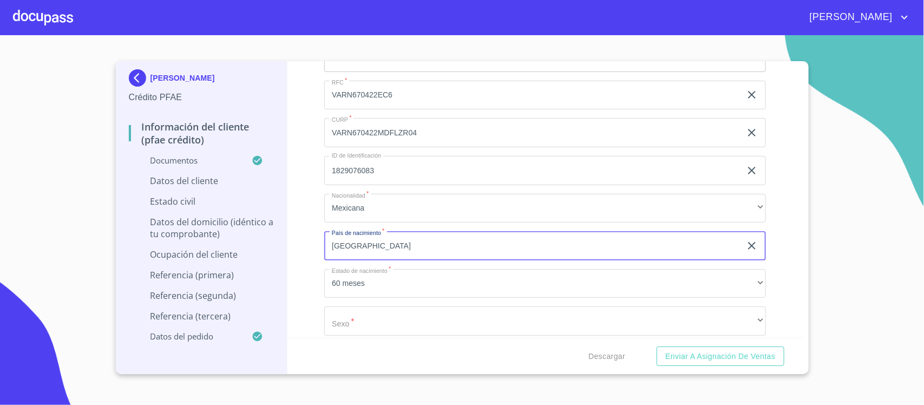
type input "[GEOGRAPHIC_DATA]"
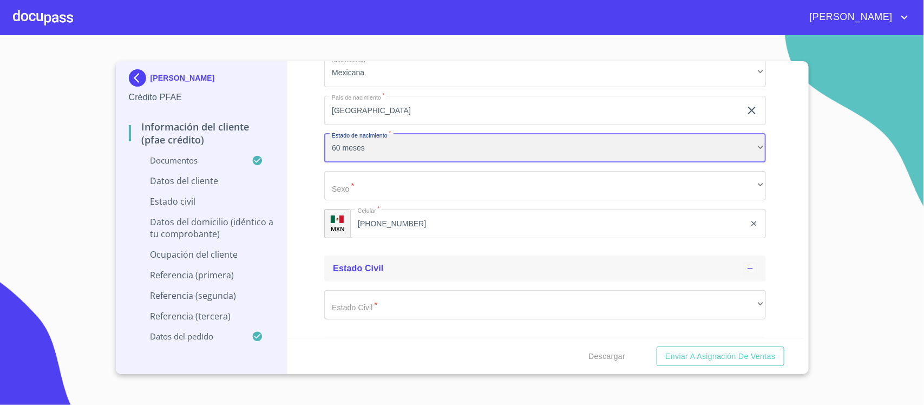
scroll to position [3926, 0]
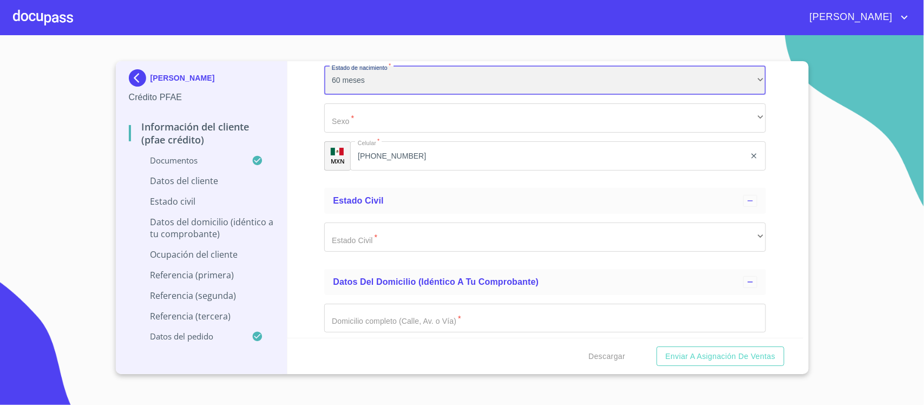
click at [372, 76] on div "60 meses" at bounding box center [545, 80] width 442 height 29
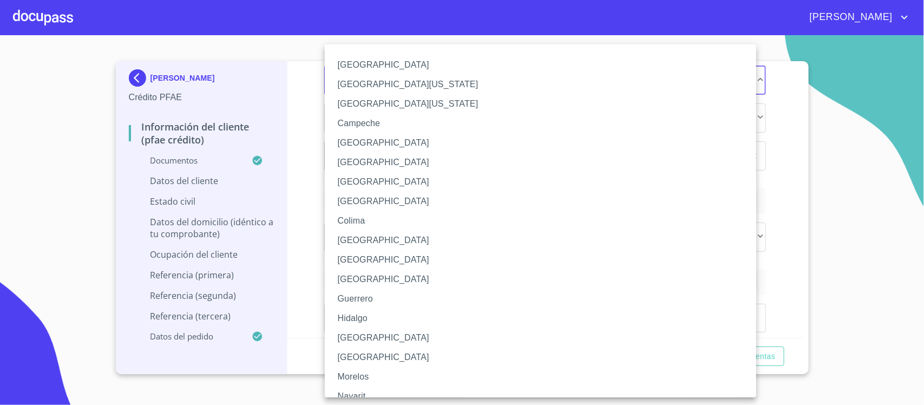
click at [363, 342] on li "[GEOGRAPHIC_DATA]" at bounding box center [546, 337] width 442 height 19
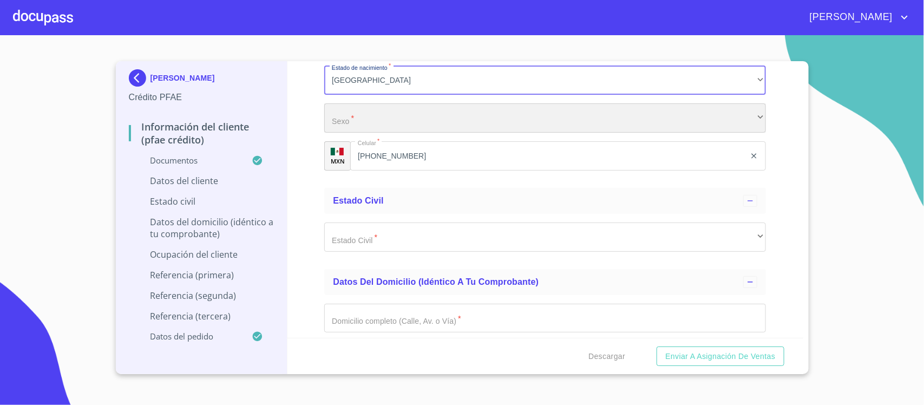
click at [388, 118] on div "​" at bounding box center [545, 117] width 442 height 29
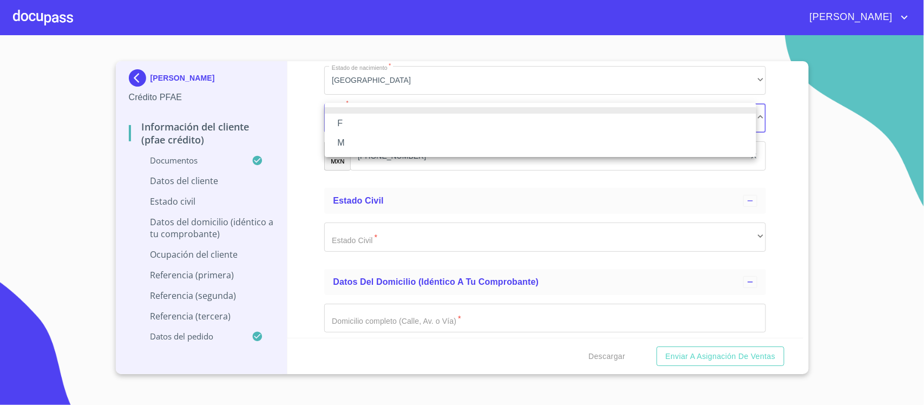
click at [359, 119] on li "F" at bounding box center [541, 123] width 432 height 19
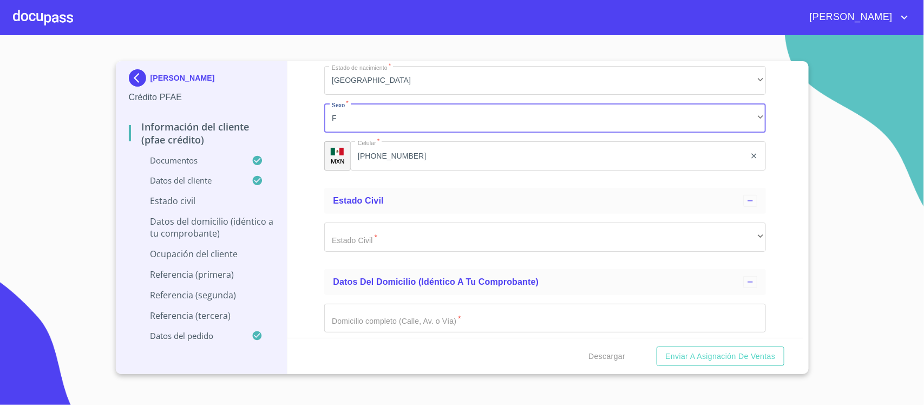
click at [313, 193] on div "Información del cliente (PFAE crédito) Documentos Documento de identificación. …" at bounding box center [546, 199] width 516 height 277
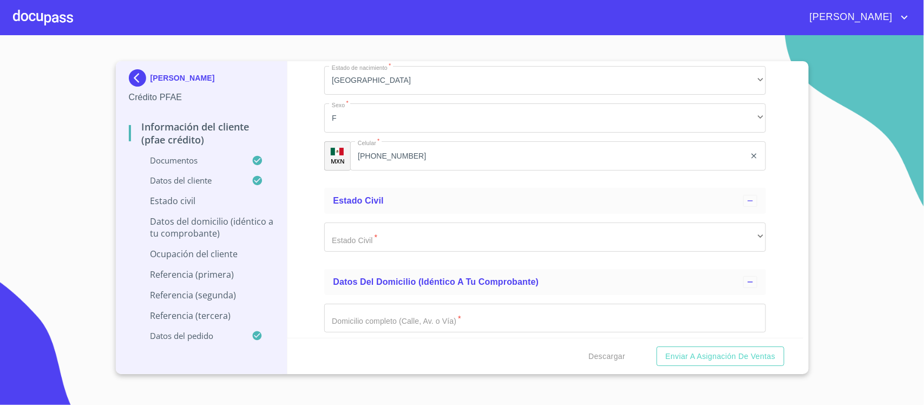
scroll to position [3994, 0]
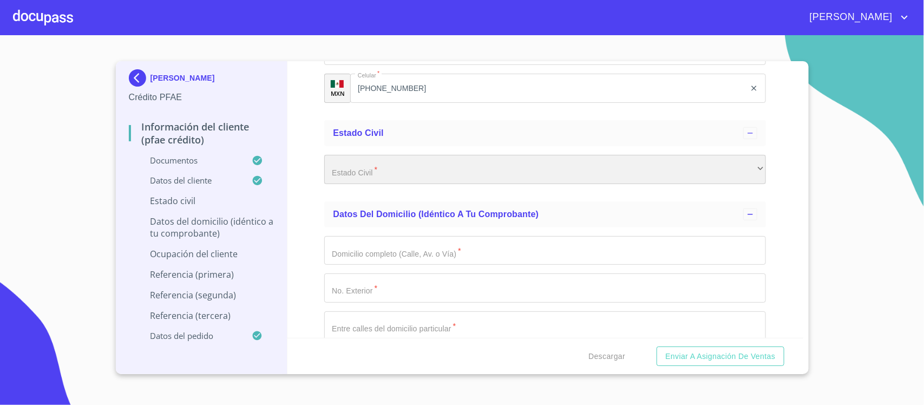
click at [381, 168] on div "​" at bounding box center [545, 169] width 442 height 29
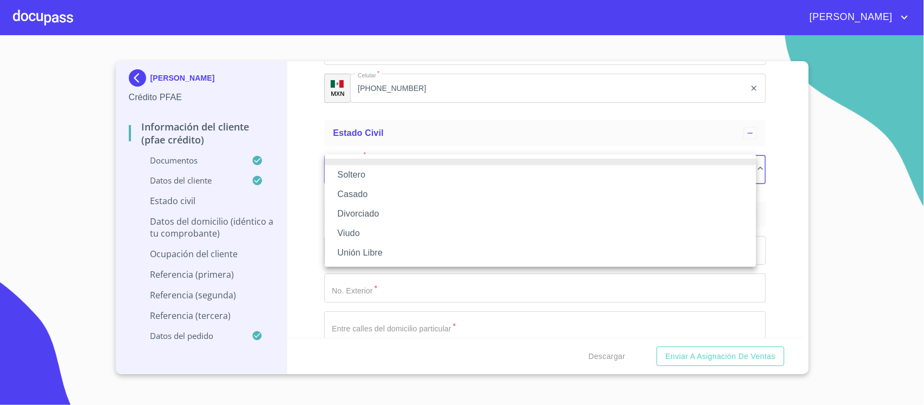
click at [362, 191] on li "Casado" at bounding box center [541, 194] width 432 height 19
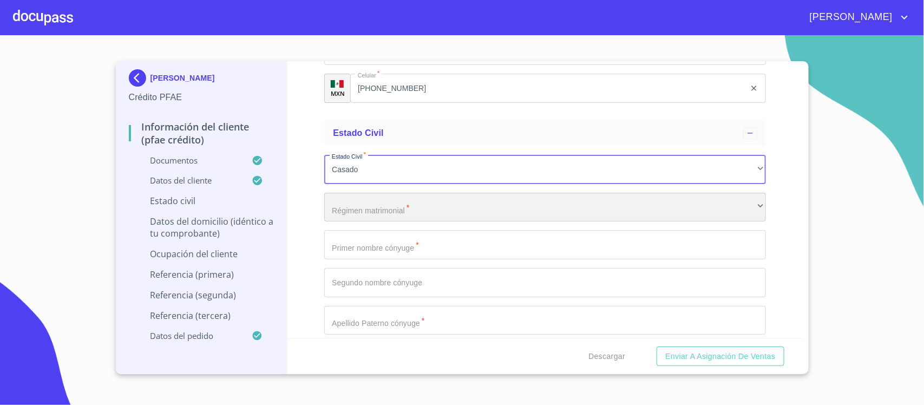
click at [352, 199] on div "​" at bounding box center [545, 207] width 442 height 29
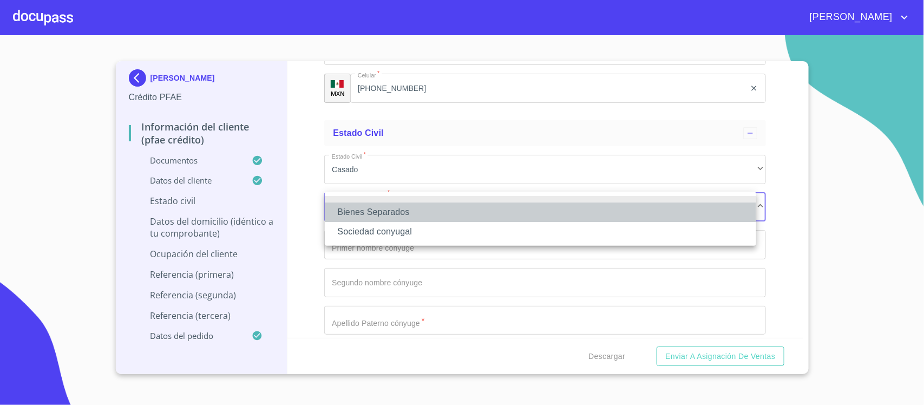
click at [362, 209] on li "Bienes Separados" at bounding box center [541, 212] width 432 height 19
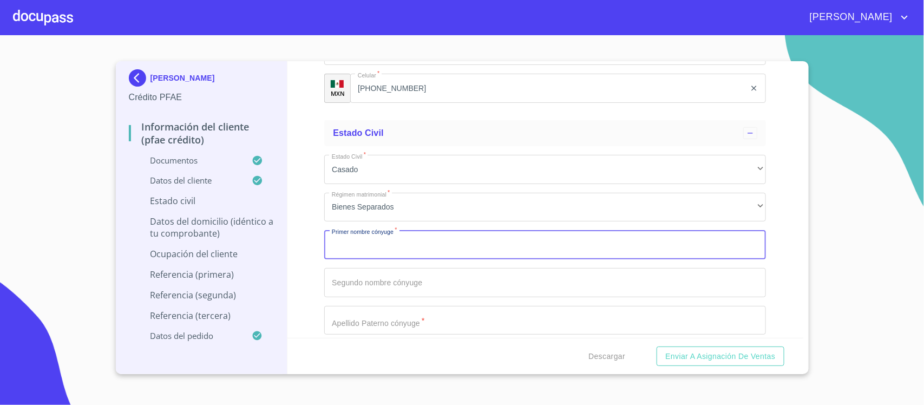
click at [352, 245] on input "Documento de identificación.   *" at bounding box center [545, 244] width 442 height 29
type input "DANIEL"
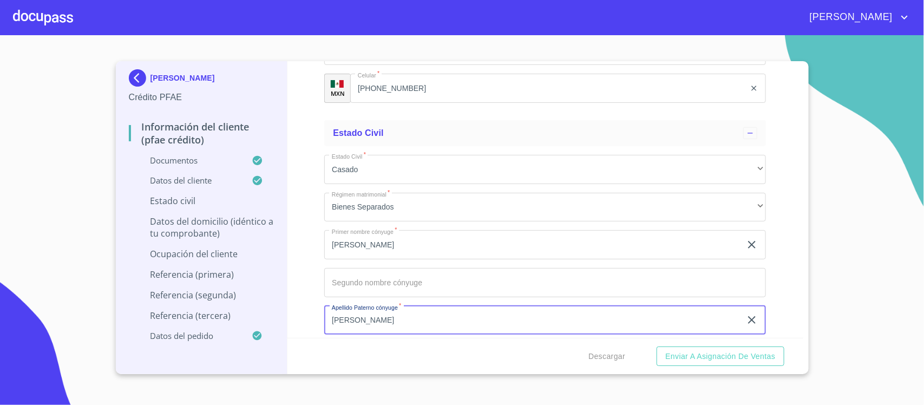
type input "MARTIN DEL CAMPO"
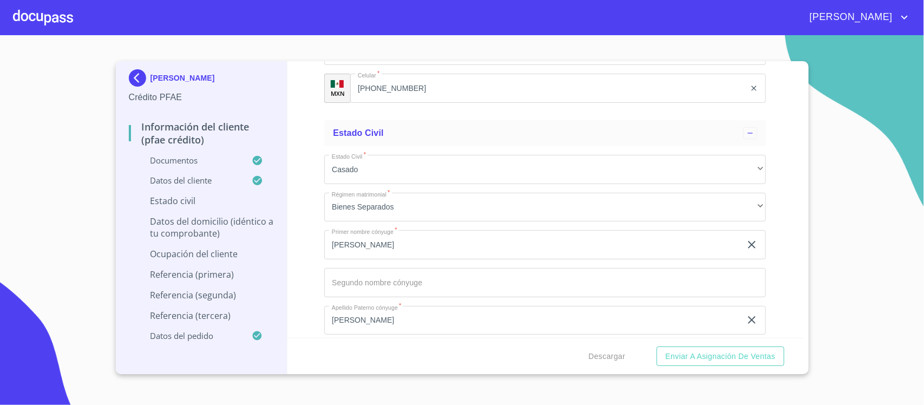
scroll to position [4150, 0]
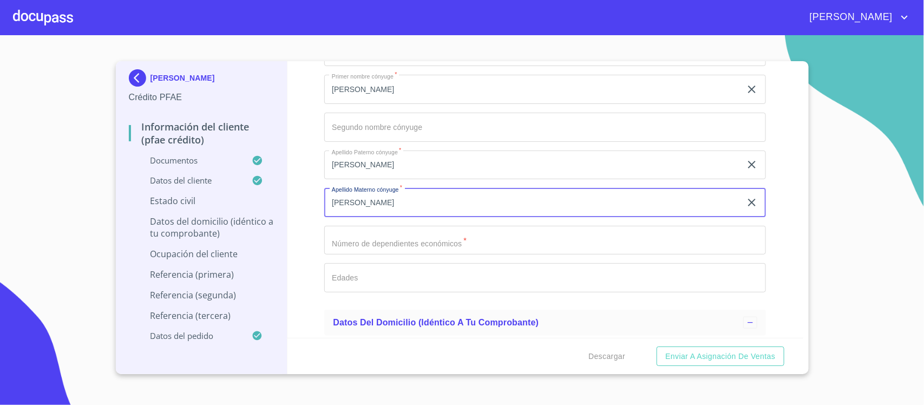
type input "ALATORRE"
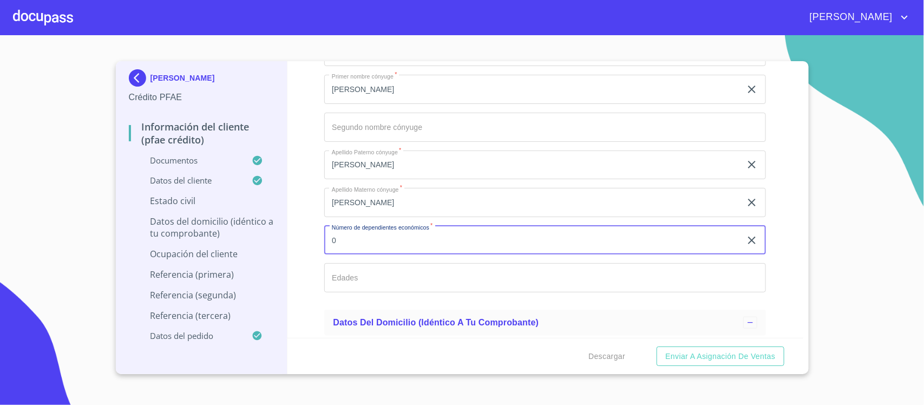
type input "0"
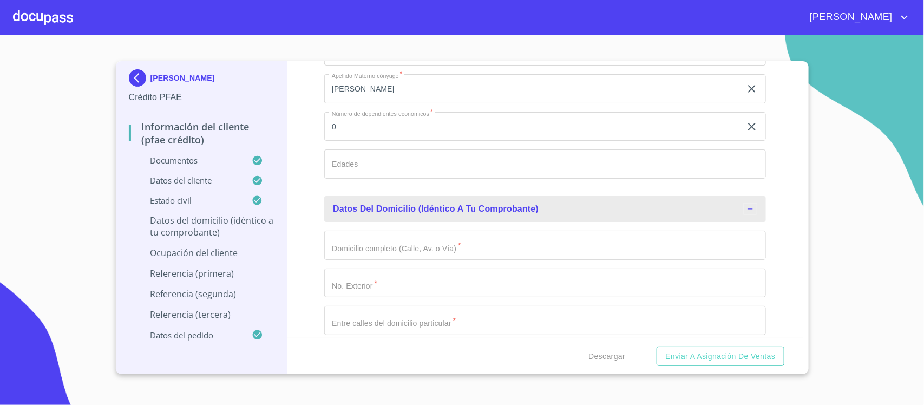
scroll to position [4353, 0]
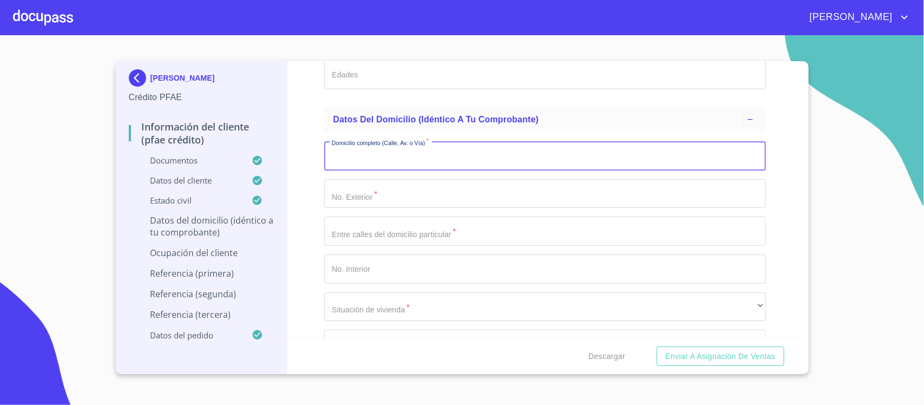
click at [388, 151] on input "Documento de identificación.   *" at bounding box center [545, 155] width 442 height 29
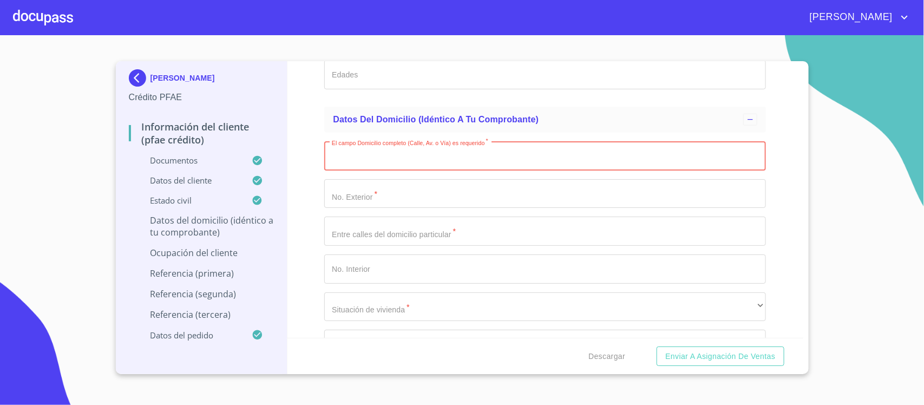
paste input "AV. VALLE BUGANBILIAS"
drag, startPoint x: 391, startPoint y: 157, endPoint x: 394, endPoint y: 162, distance: 6.3
click at [392, 157] on input "AV. VALLE BUGANBILIAS" at bounding box center [532, 155] width 417 height 29
type input "AV. VALLE BUGAMBILIAS"
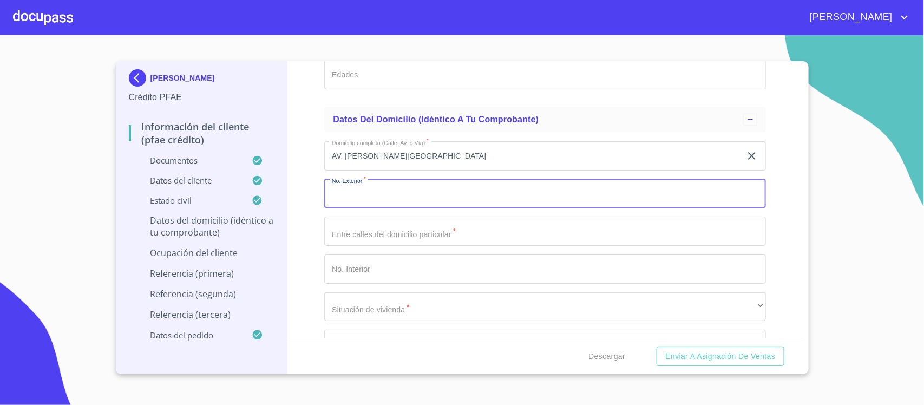
click at [350, 185] on input "Documento de identificación.   *" at bounding box center [545, 193] width 442 height 29
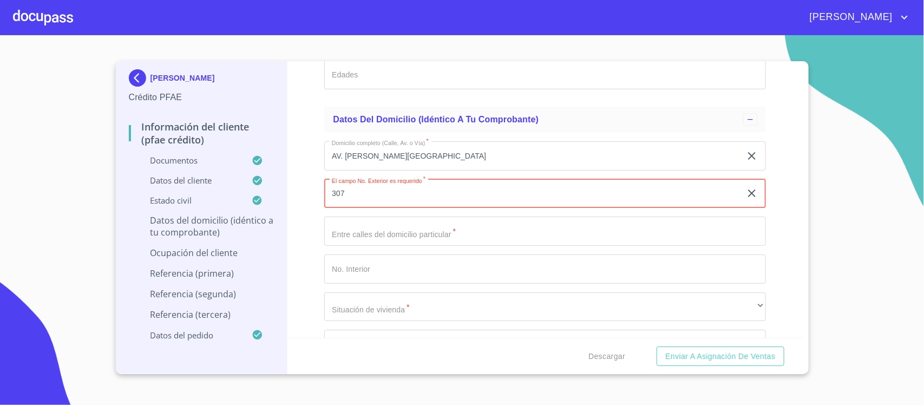
type input "307"
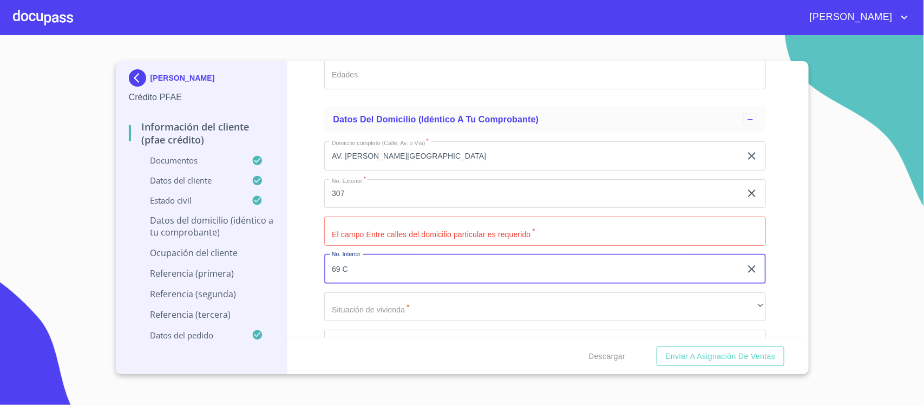
type input "69 C"
click at [395, 231] on input "Documento de identificación.   *" at bounding box center [545, 231] width 442 height 29
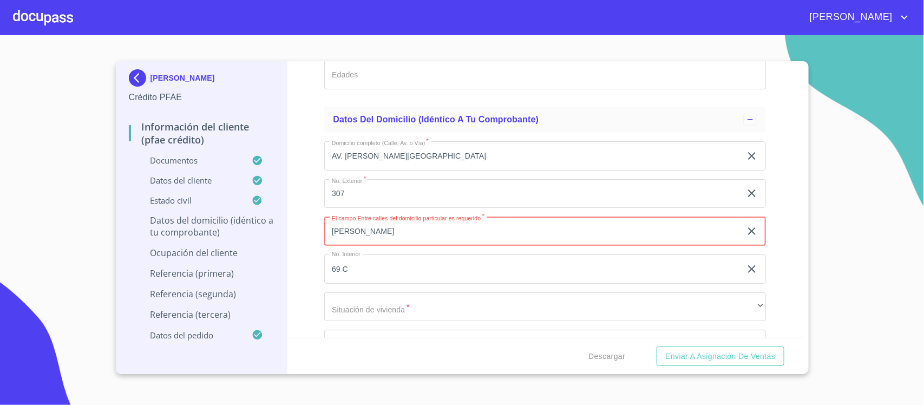
type input "VALLE DEL OLMO"
click at [304, 146] on div "Información del cliente (PFAE crédito) Documentos Documento de identificación. …" at bounding box center [546, 199] width 516 height 277
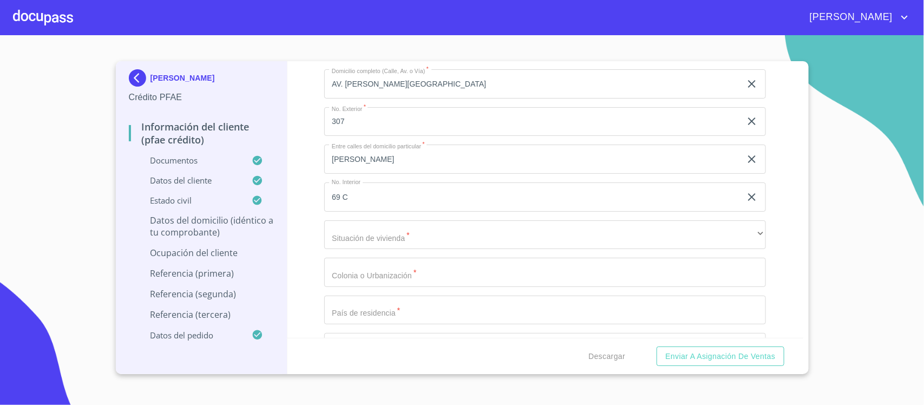
scroll to position [4488, 0]
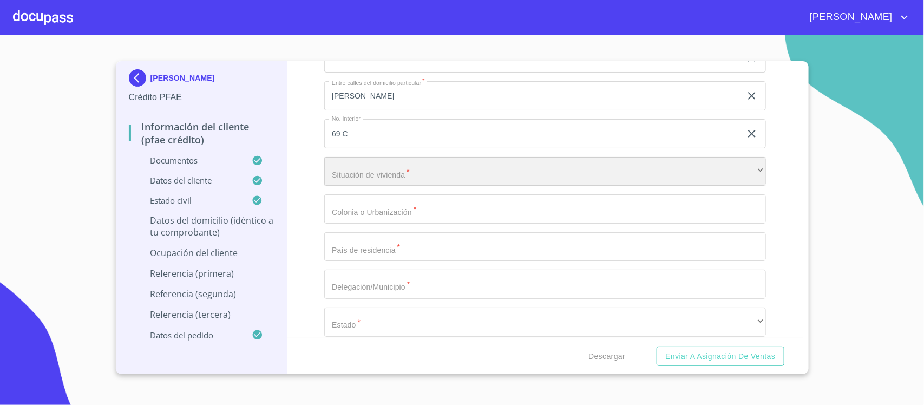
click at [361, 161] on div "​" at bounding box center [545, 171] width 442 height 29
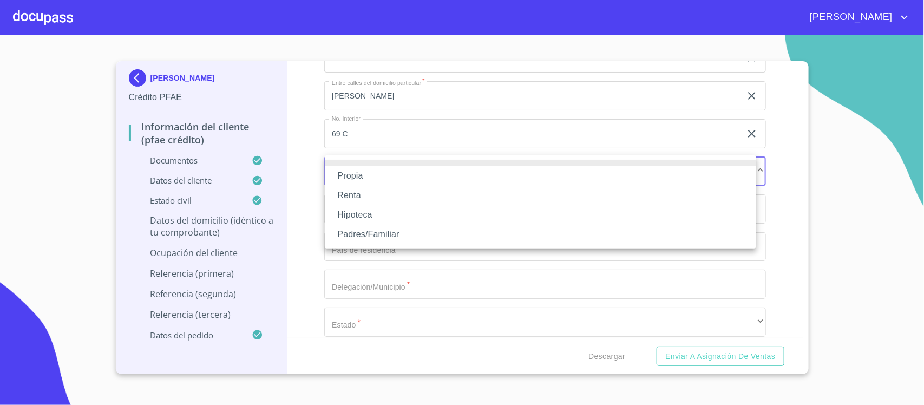
click at [353, 171] on li "Propia" at bounding box center [541, 175] width 432 height 19
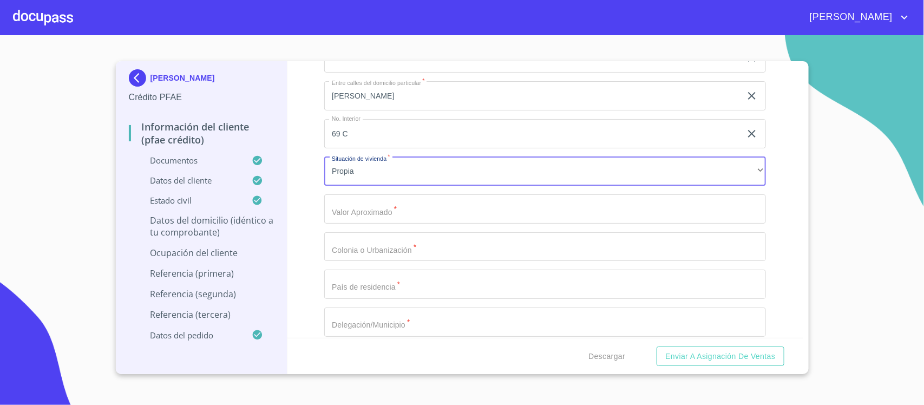
click at [340, 211] on input "Documento de identificación.   *" at bounding box center [545, 208] width 442 height 29
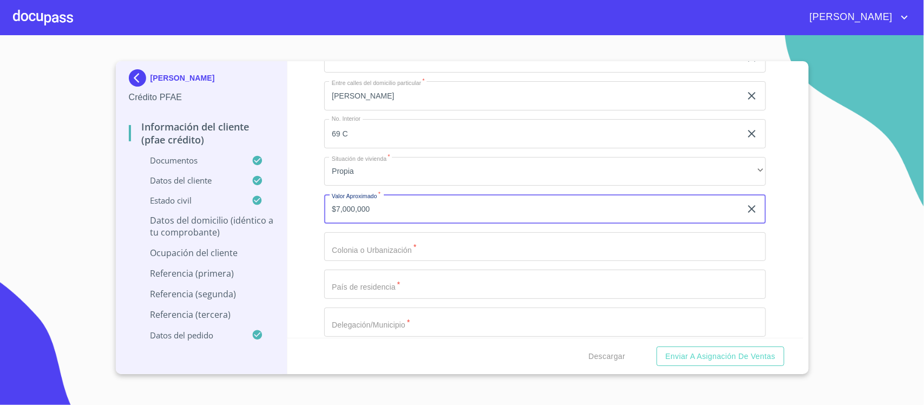
type input "$7,000,000"
click at [375, 248] on input "Documento de identificación.   *" at bounding box center [545, 246] width 442 height 29
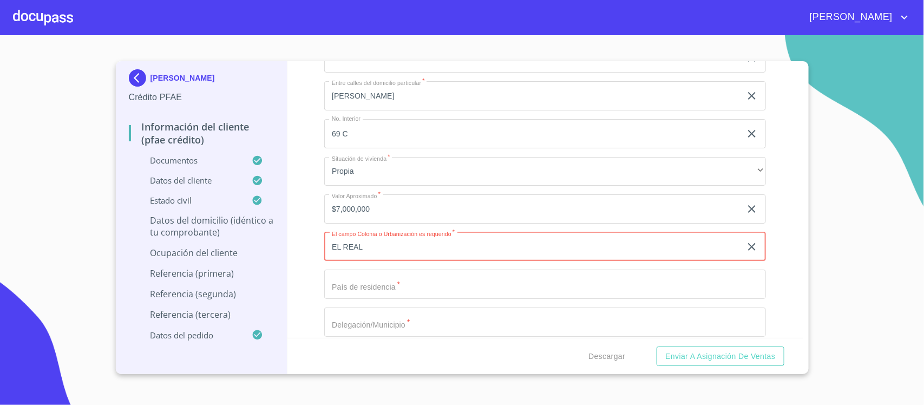
type input "EL REAL"
click at [344, 277] on input "Documento de identificación.   *" at bounding box center [545, 284] width 442 height 29
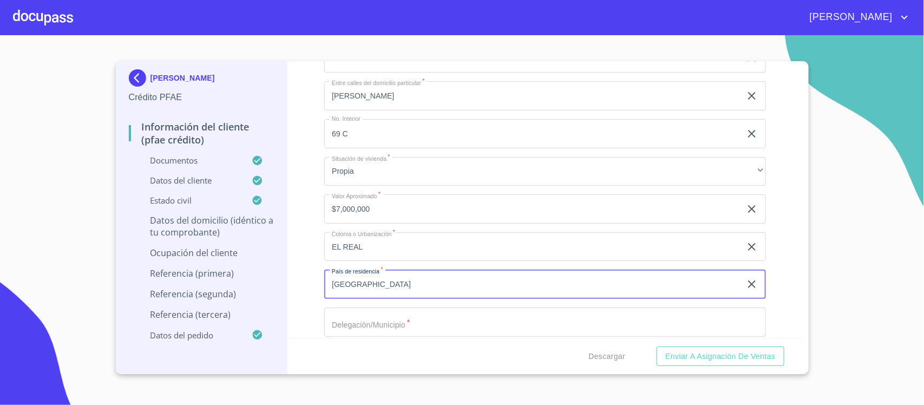
type input "[GEOGRAPHIC_DATA]"
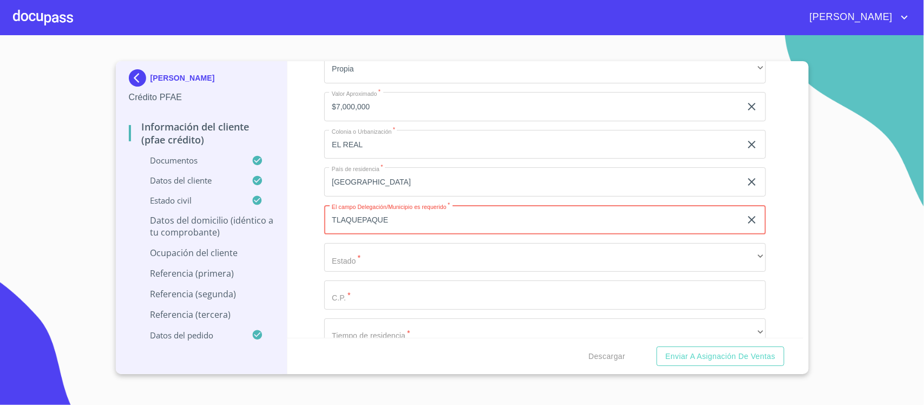
scroll to position [4623, 0]
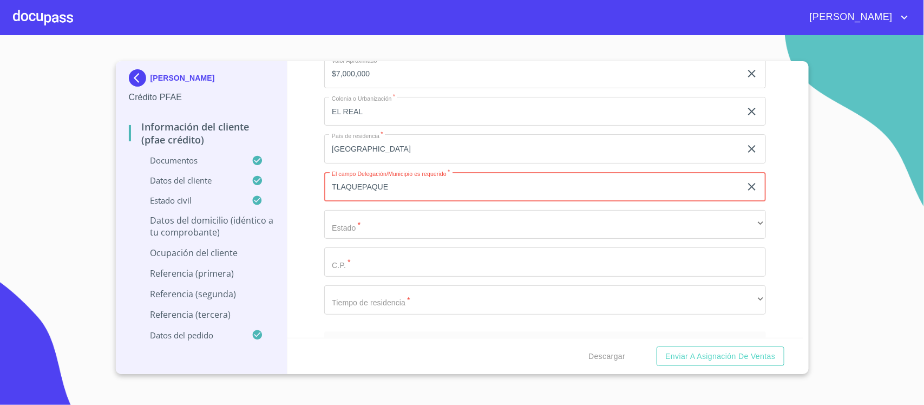
type input "TLAQUEPAQUE"
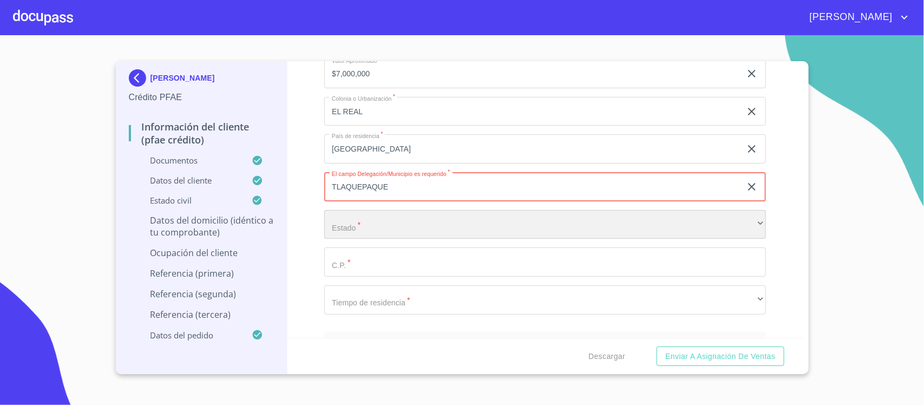
click at [374, 224] on div "​" at bounding box center [545, 224] width 442 height 29
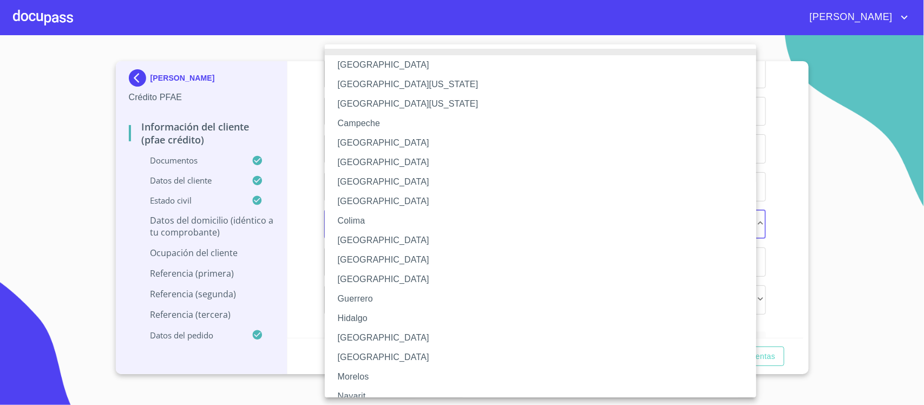
scroll to position [68, 0]
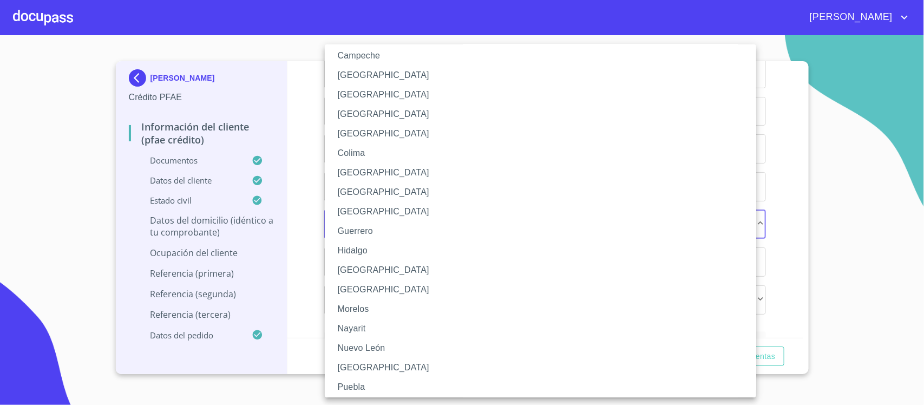
click at [349, 270] on li "[GEOGRAPHIC_DATA]" at bounding box center [546, 270] width 442 height 19
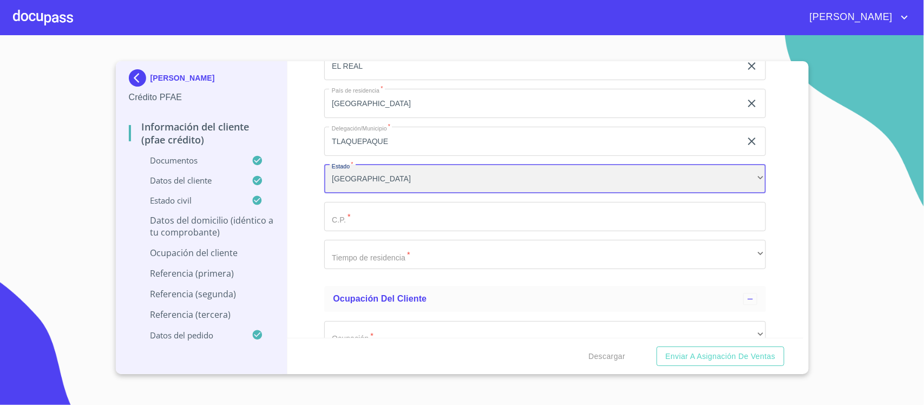
scroll to position [4691, 0]
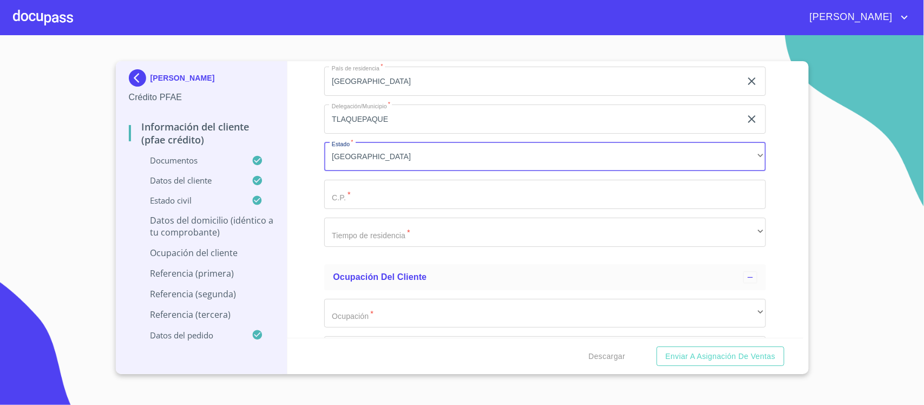
click at [347, 193] on input "Documento de identificación.   *" at bounding box center [545, 194] width 442 height 29
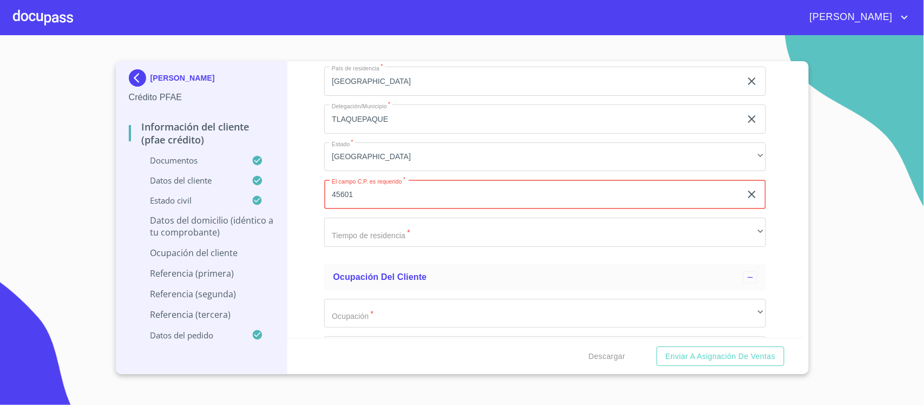
type input "45601"
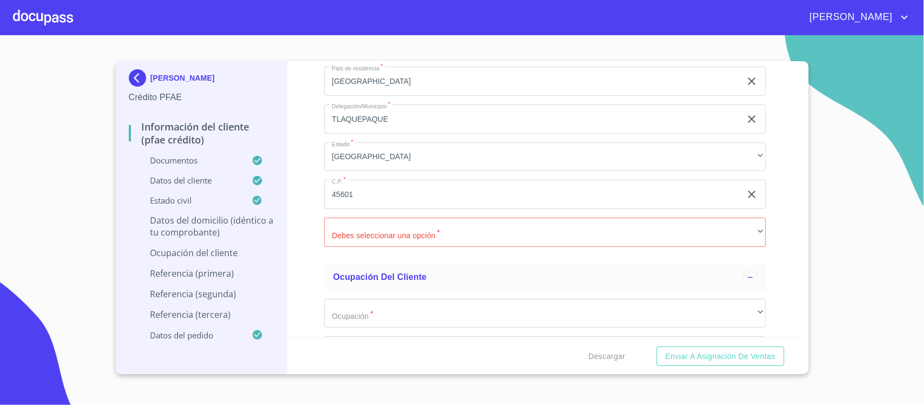
click at [362, 247] on div "Domicilio completo (Calle, Av. o Vía)   * AV. VALLE BUGAMBILIAS ​ No. Exterior…" at bounding box center [545, 24] width 442 height 461
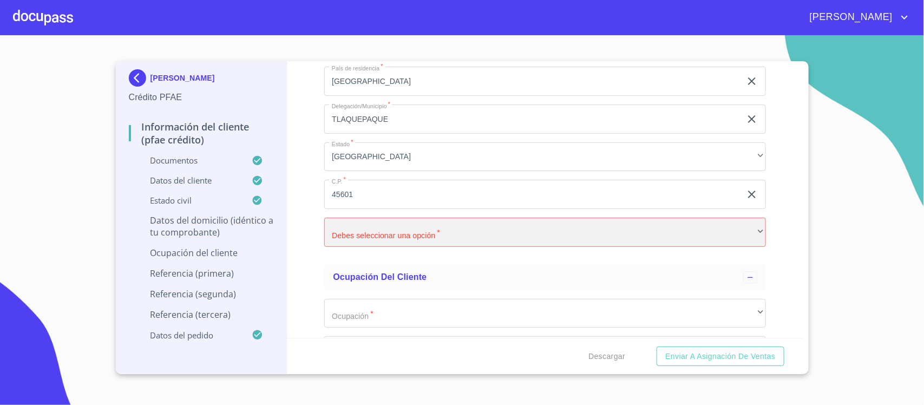
click at [344, 234] on div "​" at bounding box center [545, 232] width 442 height 29
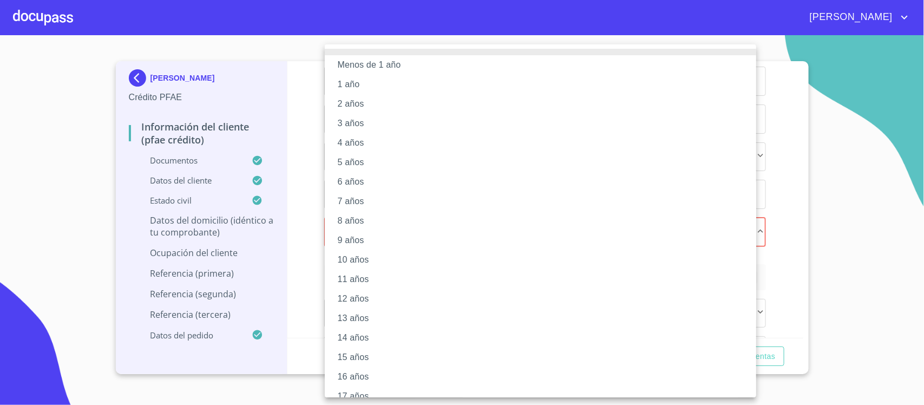
click at [359, 215] on li "8 años" at bounding box center [546, 220] width 442 height 19
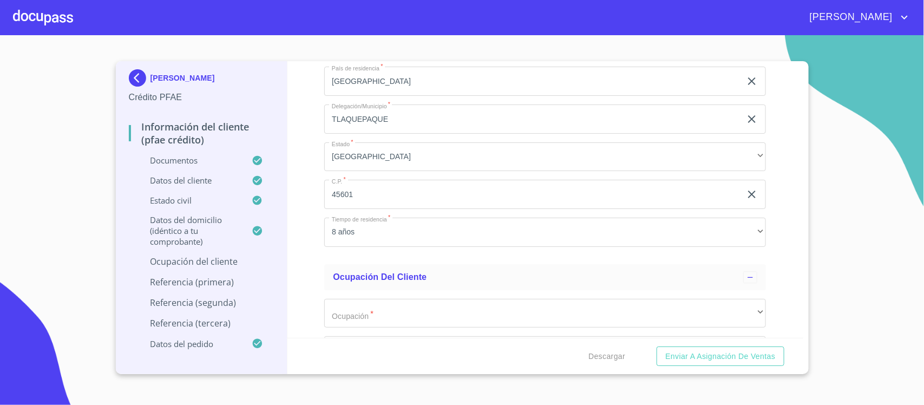
click at [309, 256] on div "Información del cliente (PFAE crédito) Documentos Documento de identificación. …" at bounding box center [546, 199] width 516 height 277
click at [303, 253] on div "Información del cliente (PFAE crédito) Documentos Documento de identificación. …" at bounding box center [546, 199] width 516 height 277
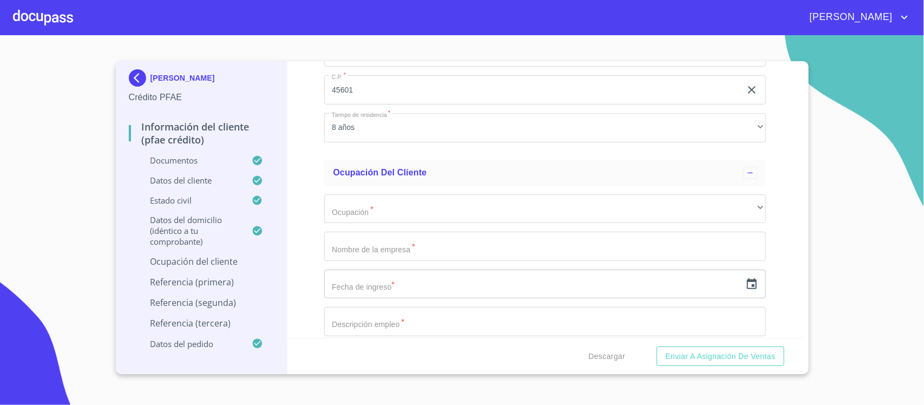
scroll to position [4894, 0]
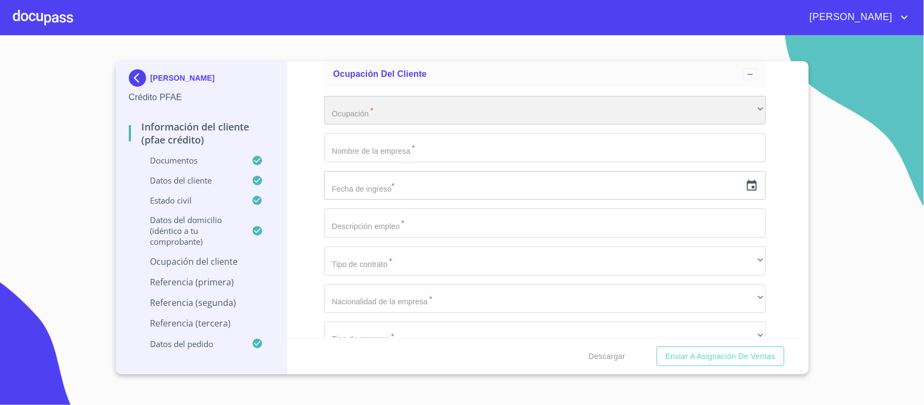
click at [348, 113] on div "​" at bounding box center [545, 110] width 442 height 29
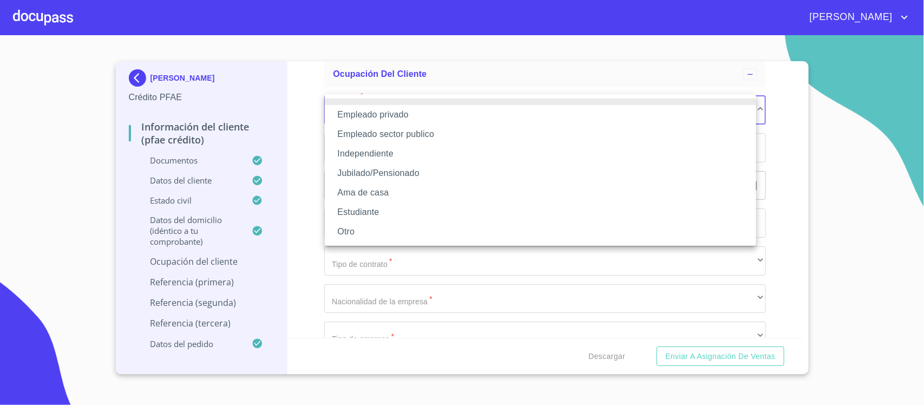
click at [353, 151] on li "Independiente" at bounding box center [541, 153] width 432 height 19
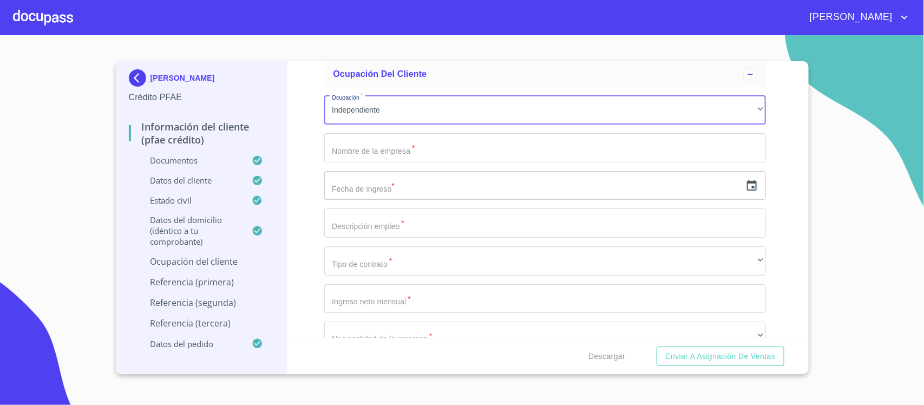
click at [389, 144] on input "Documento de identificación.   *" at bounding box center [545, 147] width 442 height 29
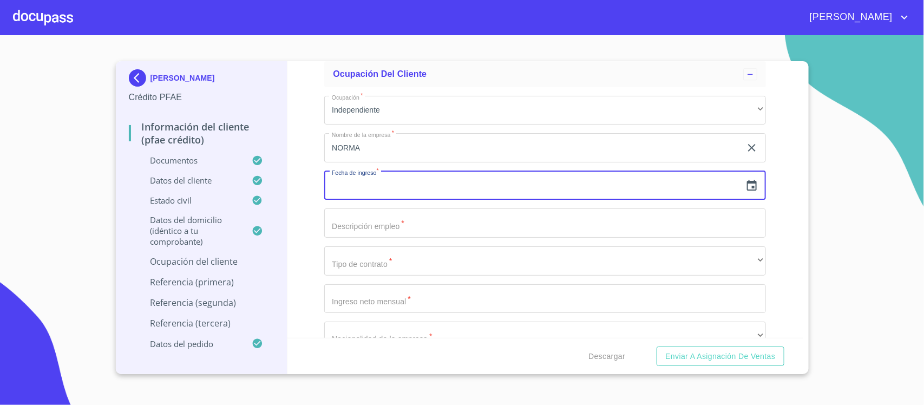
click at [410, 152] on input "NORMA" at bounding box center [532, 147] width 417 height 29
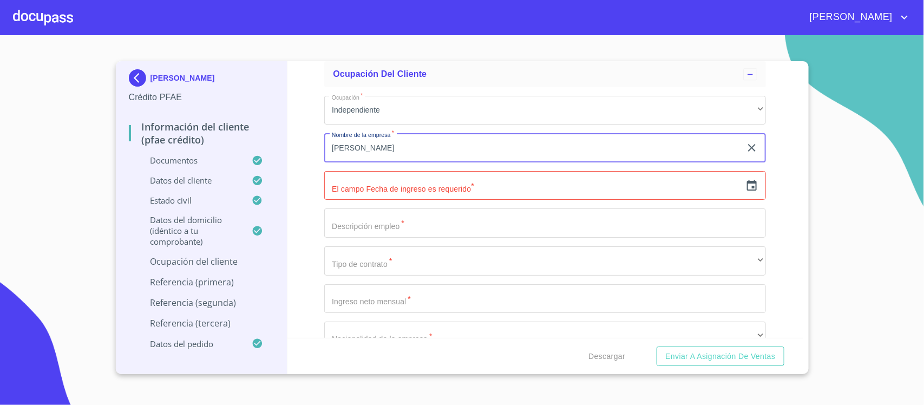
type input "NORMA ANGELICA VALLES RUIZ"
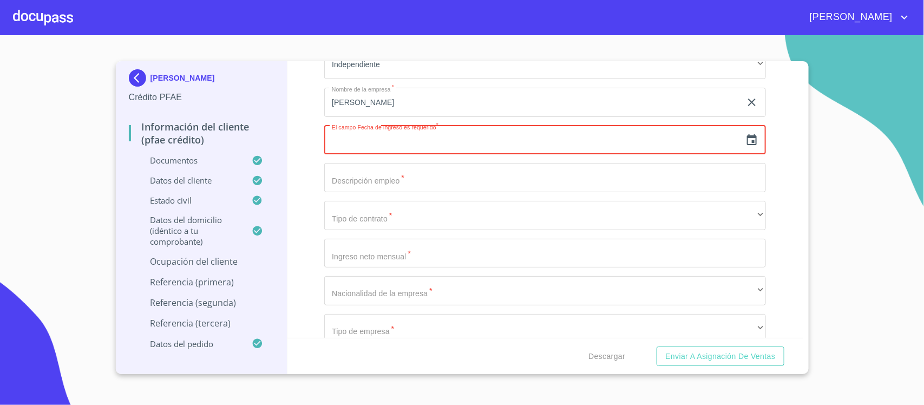
scroll to position [4962, 0]
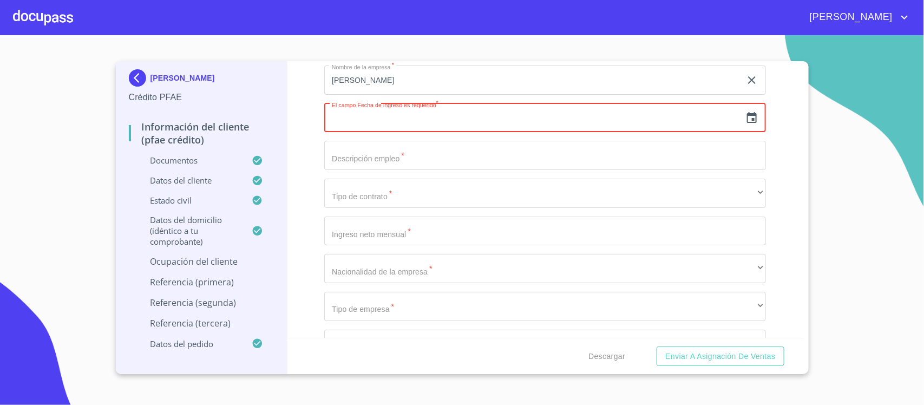
click at [747, 115] on icon "button" at bounding box center [752, 117] width 10 height 11
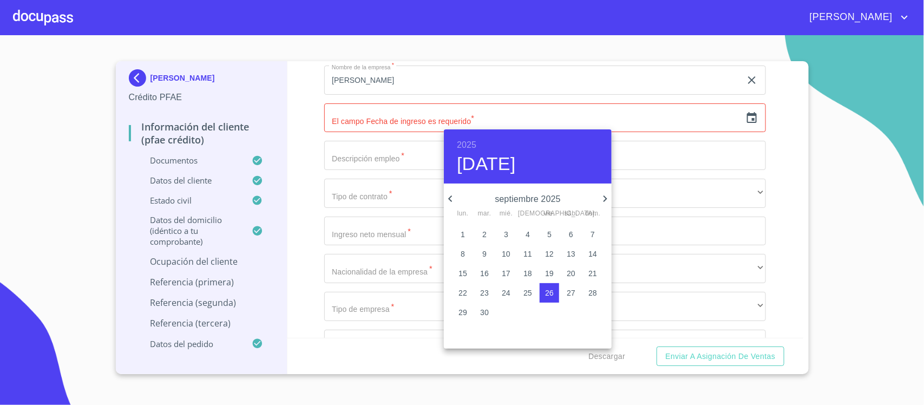
click at [461, 139] on h6 "2025" at bounding box center [466, 145] width 19 height 15
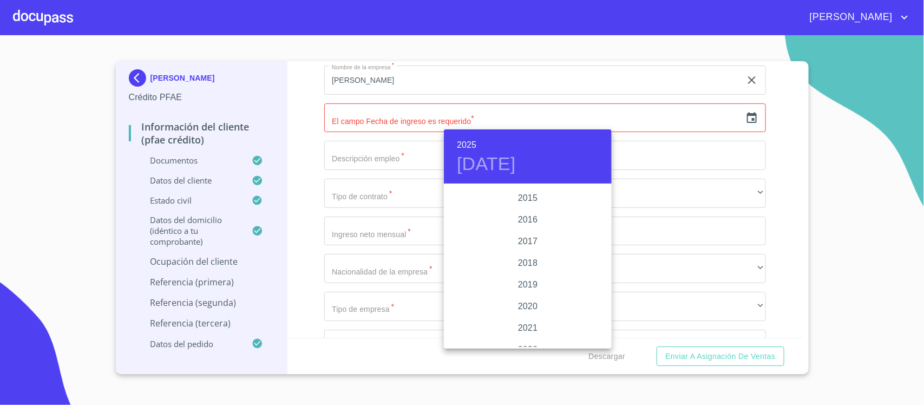
scroll to position [1817, 0]
click at [518, 198] on div "2009" at bounding box center [528, 198] width 168 height 22
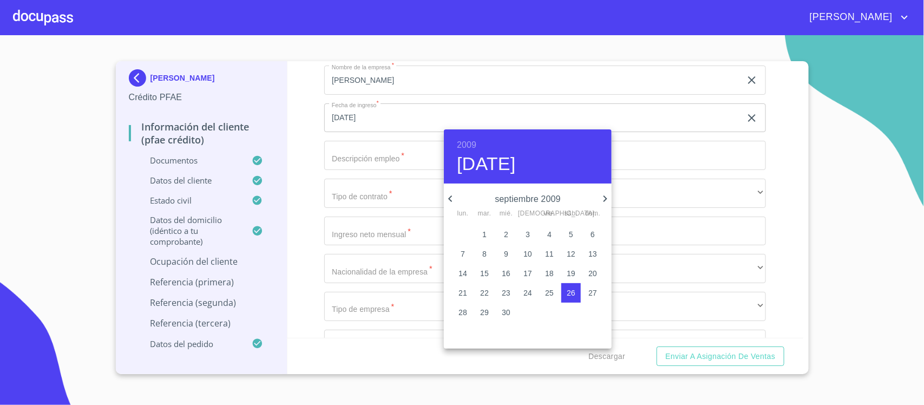
click at [452, 199] on icon "button" at bounding box center [450, 198] width 13 height 13
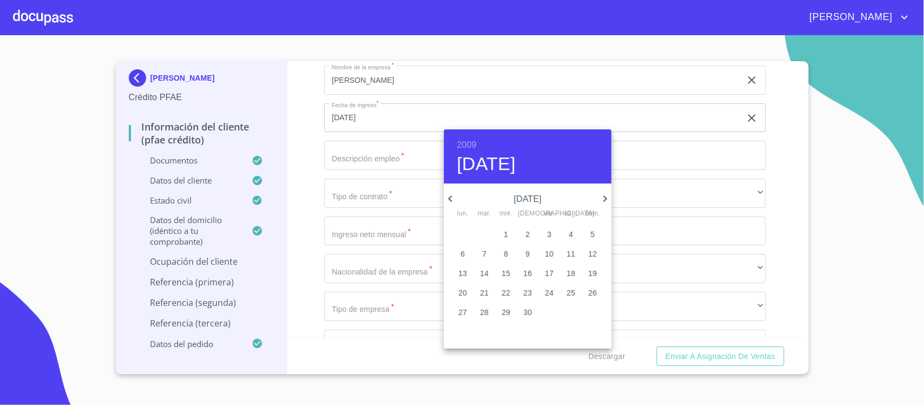
click at [452, 199] on icon "button" at bounding box center [450, 198] width 13 height 13
click at [591, 271] on p "15" at bounding box center [593, 273] width 9 height 11
type input "15 de mar. de 2009"
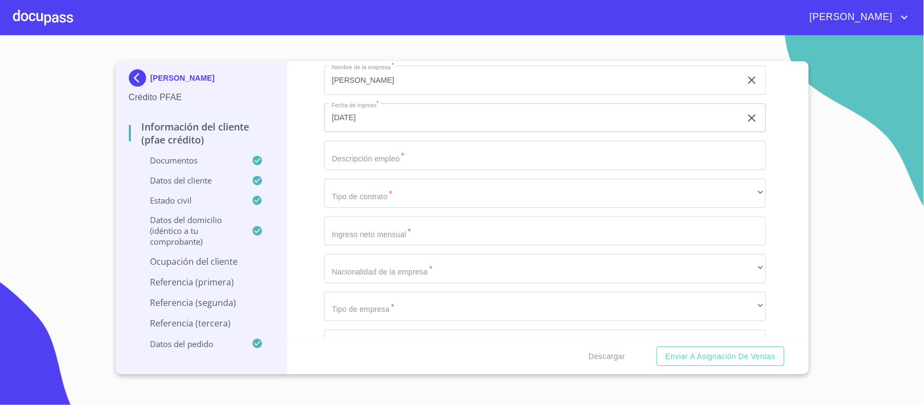
click at [412, 122] on input "15 de mar. de 2009" at bounding box center [534, 117] width 421 height 29
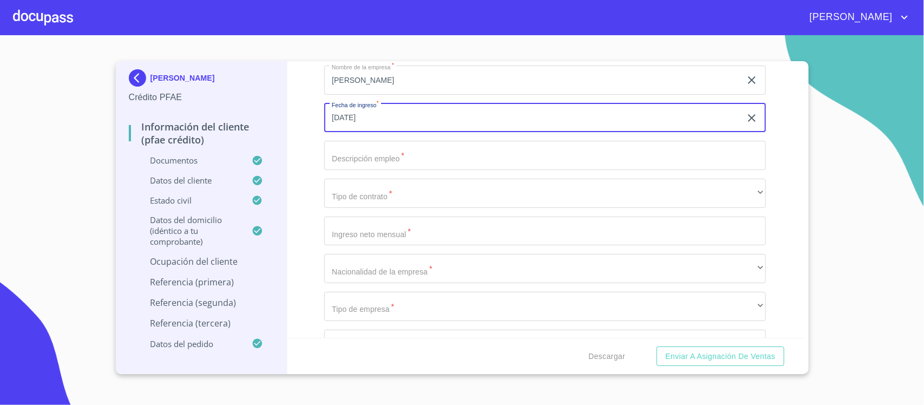
click at [399, 153] on input "Documento de identificación.   *" at bounding box center [545, 155] width 442 height 29
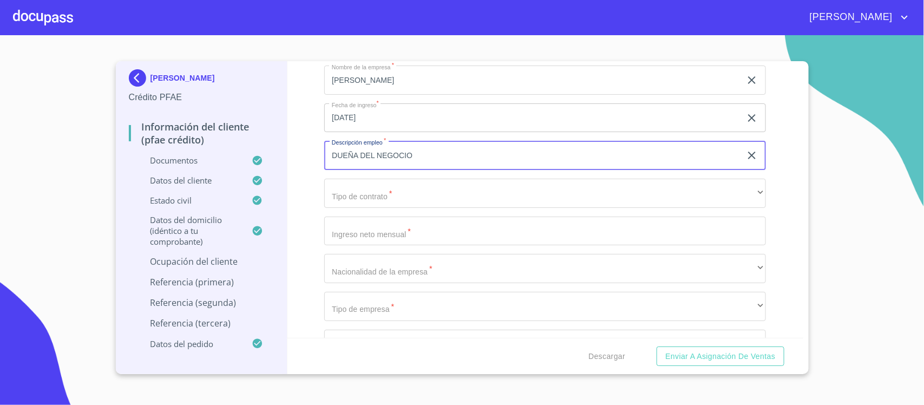
type input "DUEÑA DEL NEGOCIO"
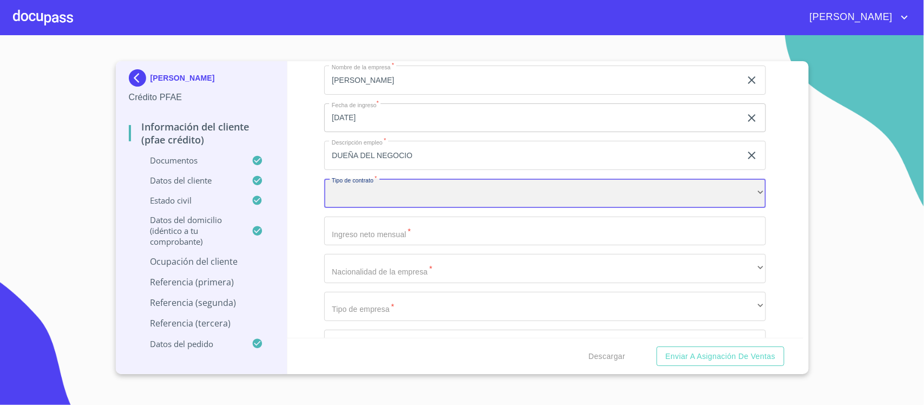
click at [515, 193] on div "​" at bounding box center [545, 193] width 442 height 29
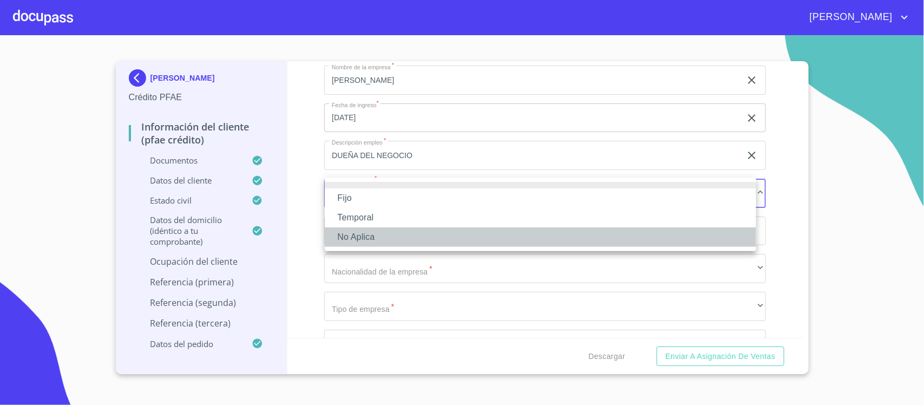
click at [394, 237] on li "No Aplica" at bounding box center [541, 236] width 432 height 19
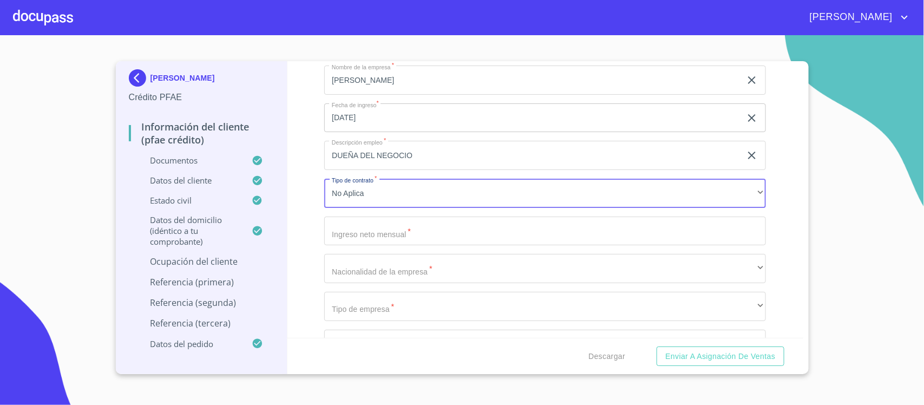
click at [394, 229] on input "Documento de identificación.   *" at bounding box center [545, 231] width 442 height 29
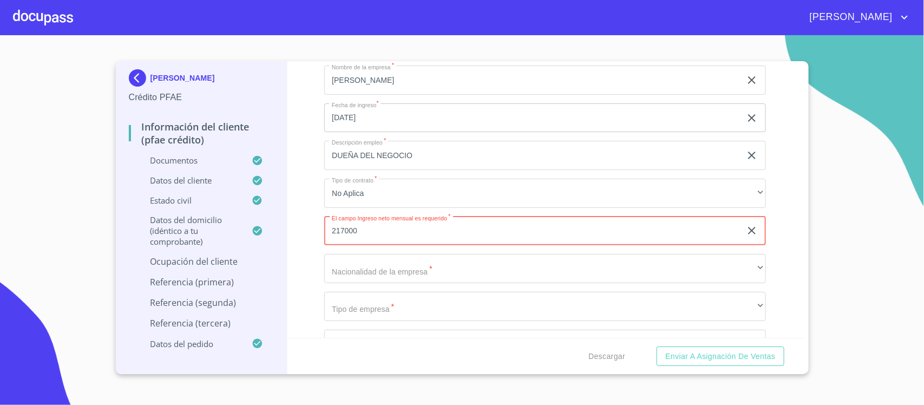
type input "217000"
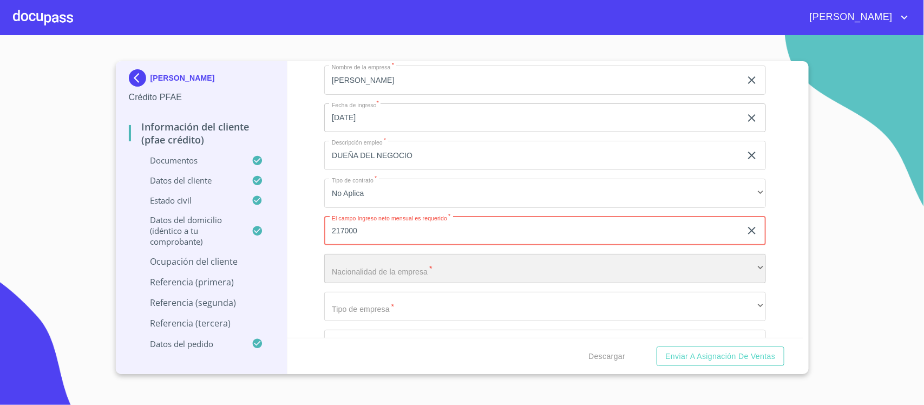
click at [361, 269] on div "​" at bounding box center [545, 268] width 442 height 29
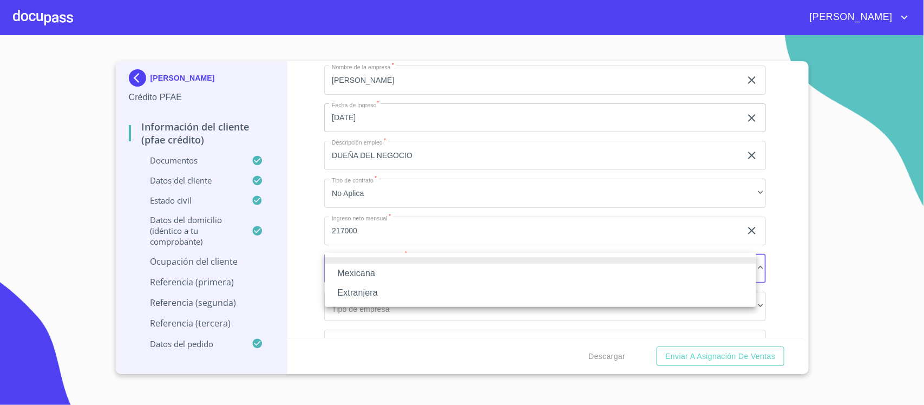
click at [361, 269] on li "Mexicana" at bounding box center [541, 273] width 432 height 19
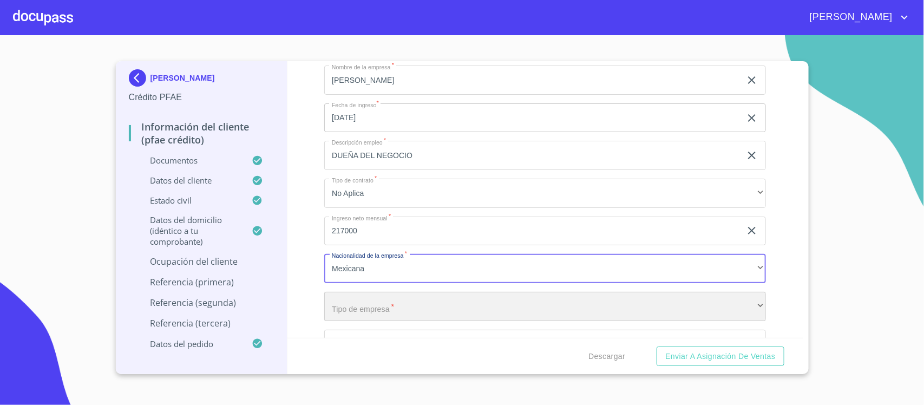
click at [358, 302] on div "​" at bounding box center [545, 306] width 442 height 29
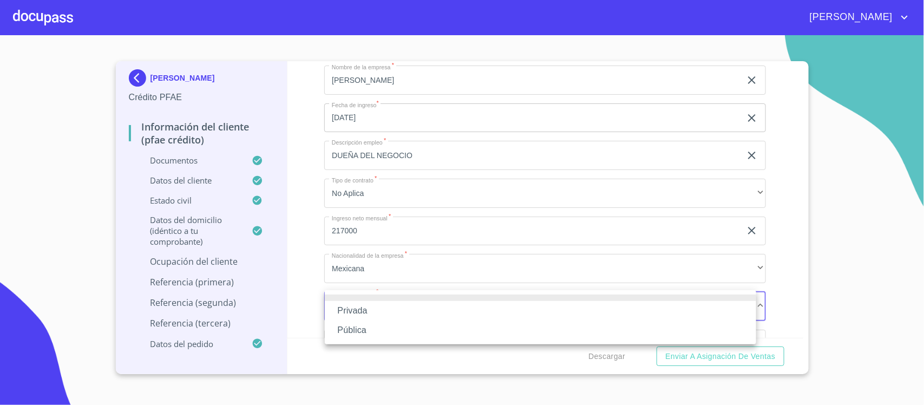
click at [344, 307] on li "Privada" at bounding box center [541, 310] width 432 height 19
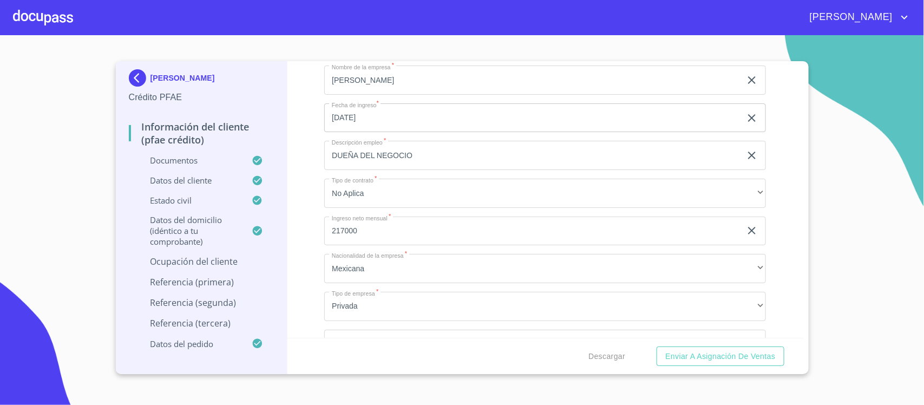
click at [307, 278] on div "Información del cliente (PFAE crédito) Documentos Documento de identificación. …" at bounding box center [546, 199] width 516 height 277
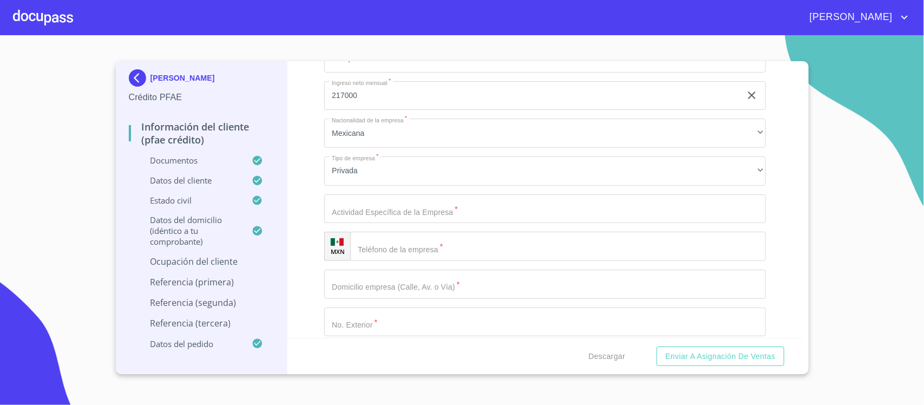
click at [398, 206] on input "Documento de identificación.   *" at bounding box center [545, 208] width 442 height 29
click at [332, 199] on input "ENSEÑANZA KUMON" at bounding box center [532, 208] width 417 height 29
type input "SERVICIOS DE ENSEÑANZA KUMON"
click at [393, 247] on input "Documento de identificación.   *" at bounding box center [558, 246] width 416 height 29
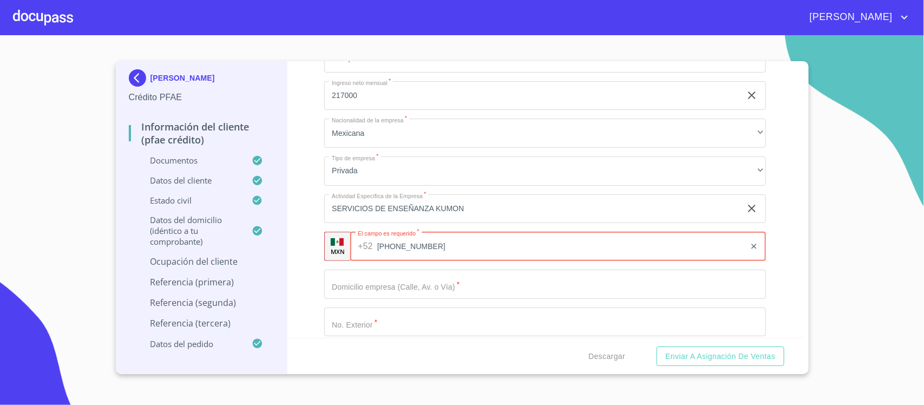
scroll to position [5165, 0]
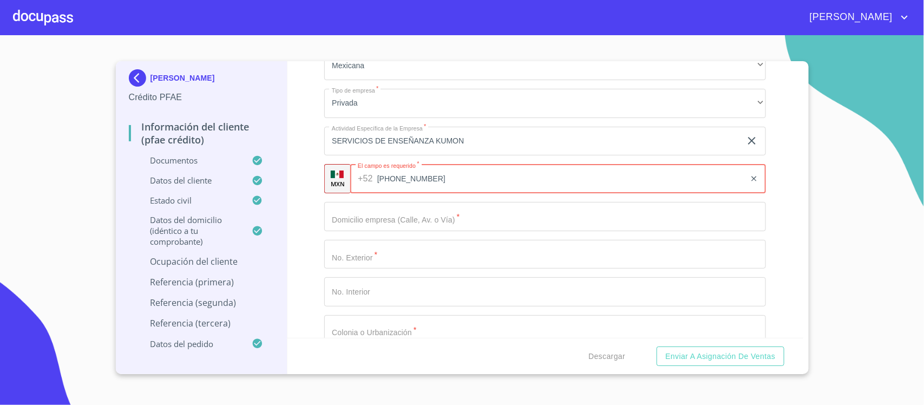
type input "(33)12166688"
click at [367, 219] on input "Documento de identificación.   *" at bounding box center [545, 216] width 442 height 29
type input "AV RIO NILO"
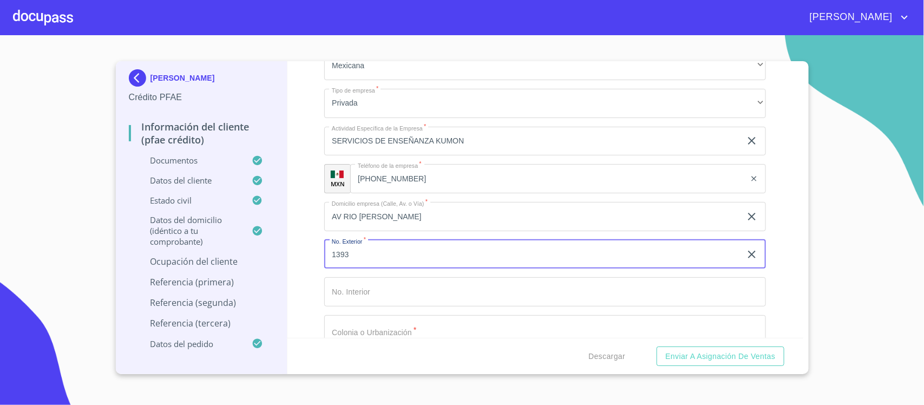
type input "1393"
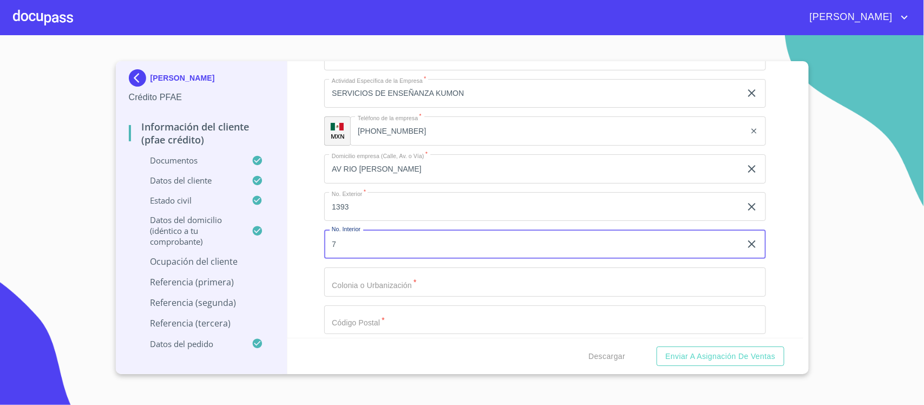
scroll to position [5233, 0]
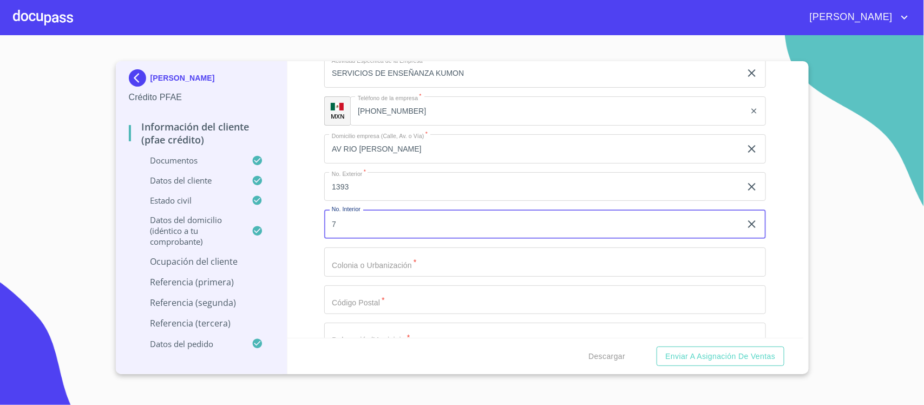
type input "7"
click at [377, 263] on input "Documento de identificación.   *" at bounding box center [545, 262] width 442 height 29
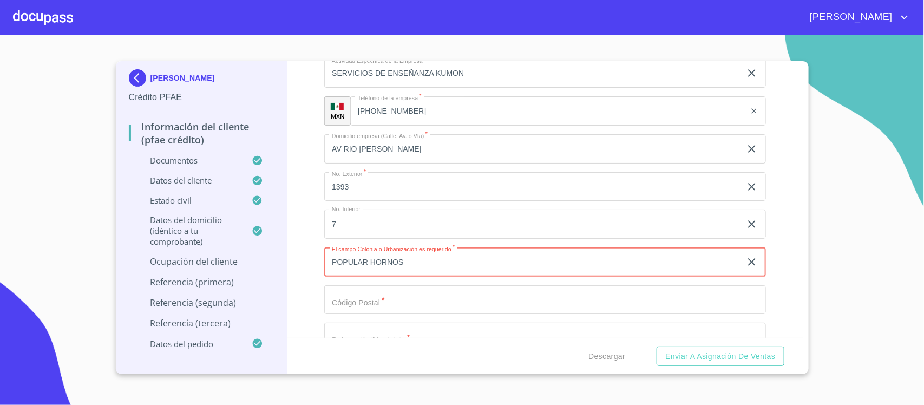
type input "POPULAR HORNOS"
click at [421, 301] on input "Documento de identificación.   *" at bounding box center [545, 299] width 442 height 29
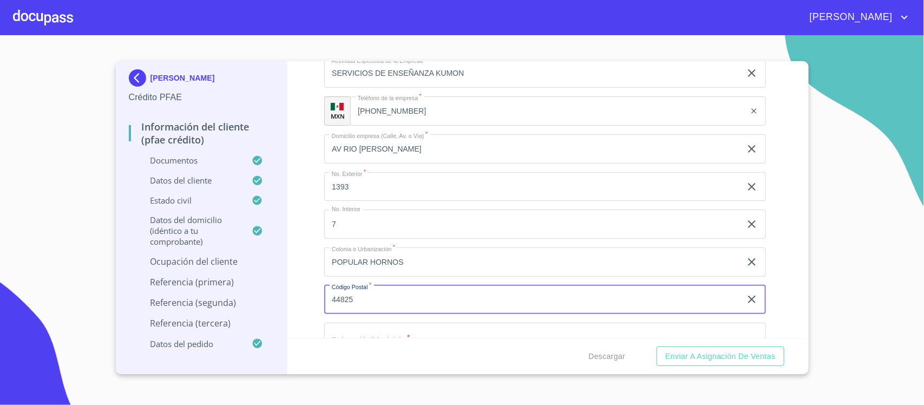
type input "44825"
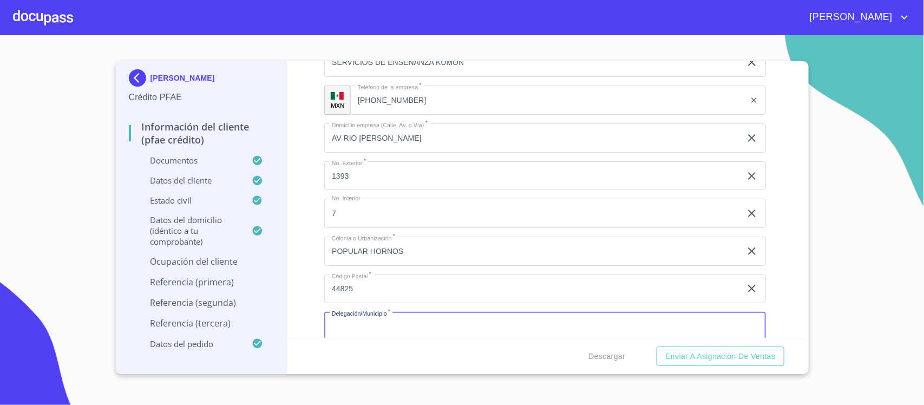
scroll to position [5311, 0]
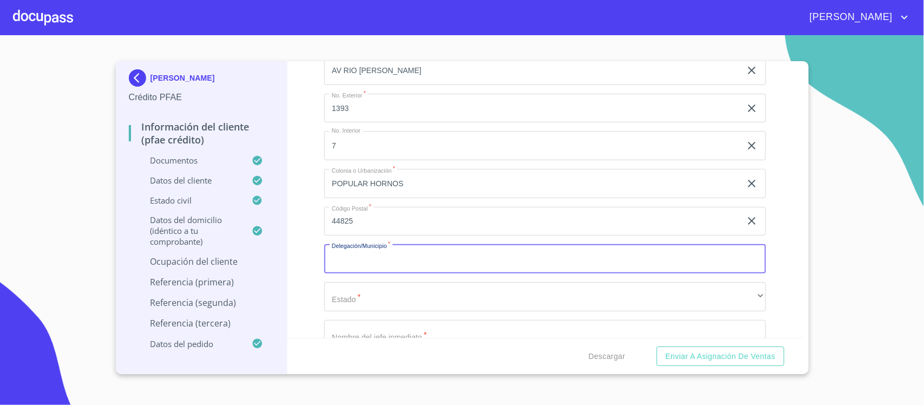
click at [385, 256] on input "Documento de identificación.   *" at bounding box center [545, 258] width 442 height 29
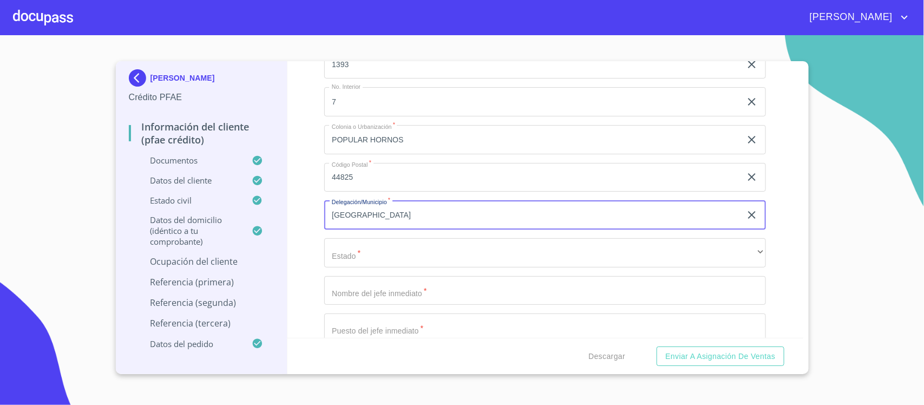
scroll to position [5379, 0]
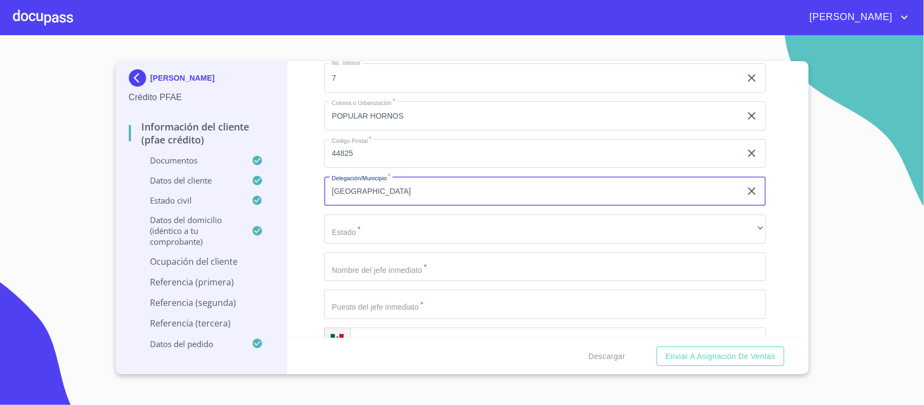
type input "GUADALAJARA"
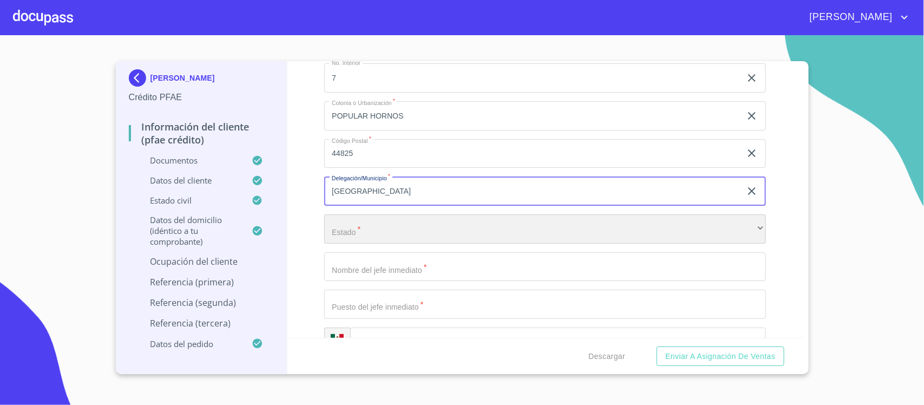
click at [372, 230] on div "​" at bounding box center [545, 228] width 442 height 29
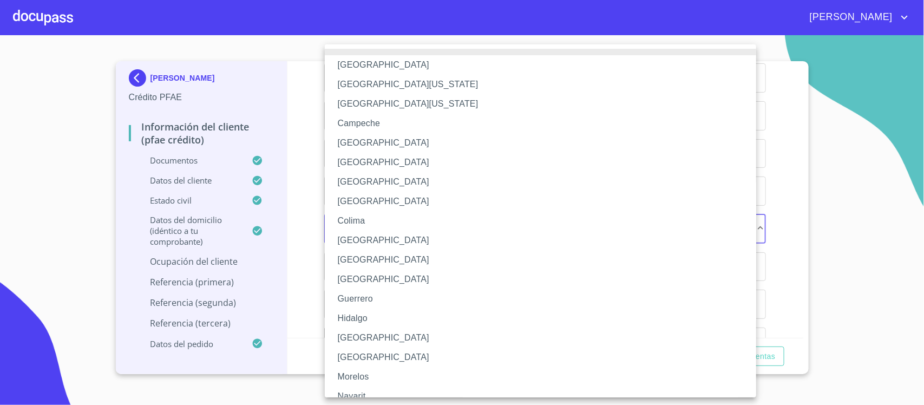
click at [351, 333] on li "[GEOGRAPHIC_DATA]" at bounding box center [546, 337] width 442 height 19
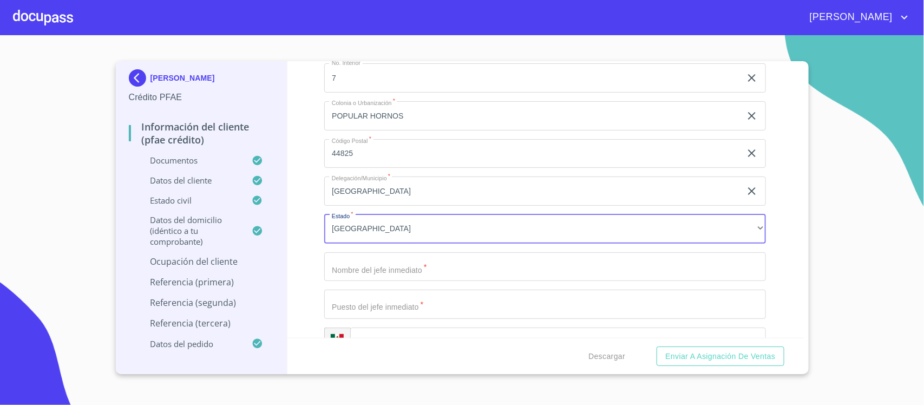
click at [351, 277] on input "Documento de identificación.   *" at bounding box center [545, 266] width 442 height 29
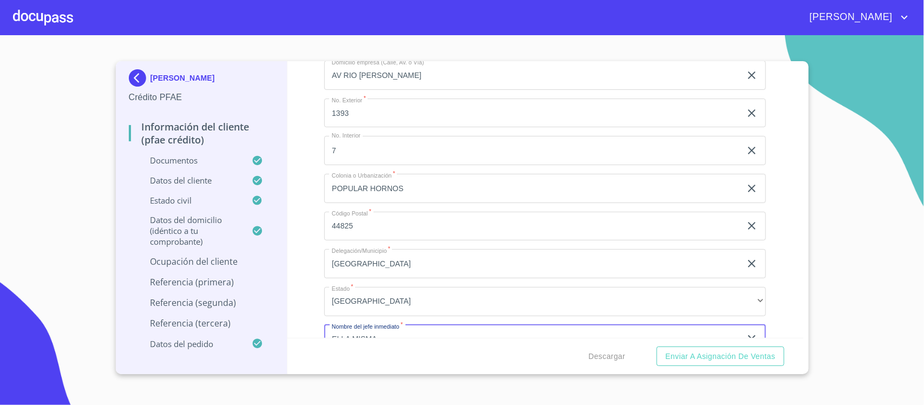
scroll to position [5447, 0]
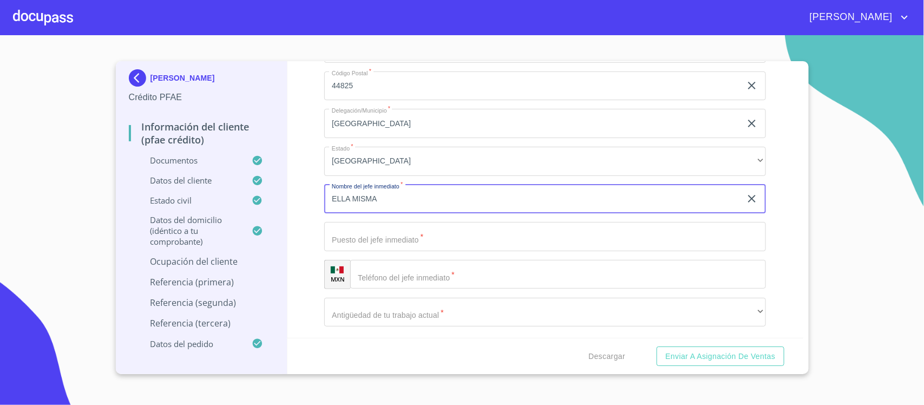
type input "ELLA MISMA"
click at [402, 237] on input "Documento de identificación.   *" at bounding box center [545, 236] width 442 height 29
type input "DUEÑA DEL NEGOCIO"
click at [412, 271] on input "Documento de identificación.   *" at bounding box center [558, 274] width 416 height 29
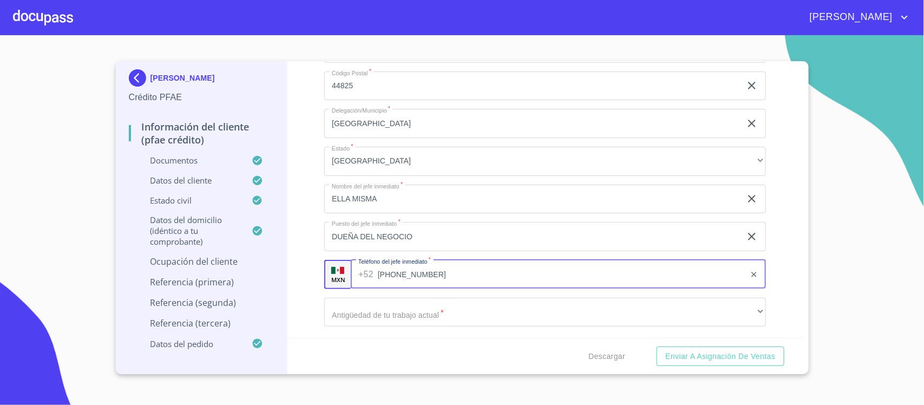
scroll to position [5582, 0]
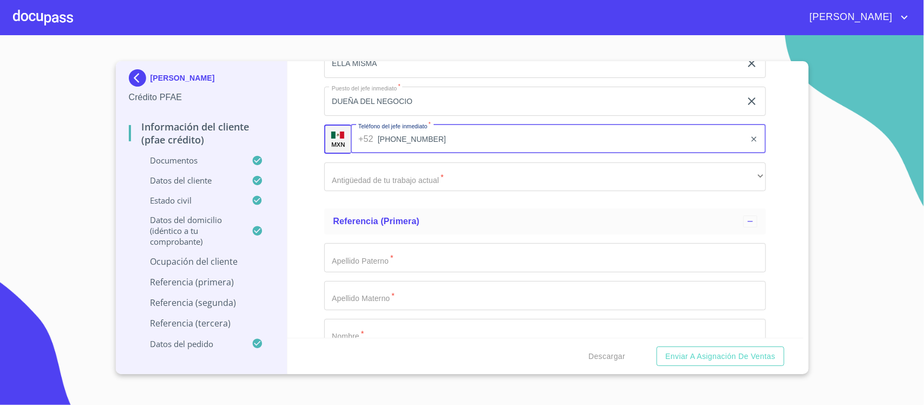
type input "(33)12166688"
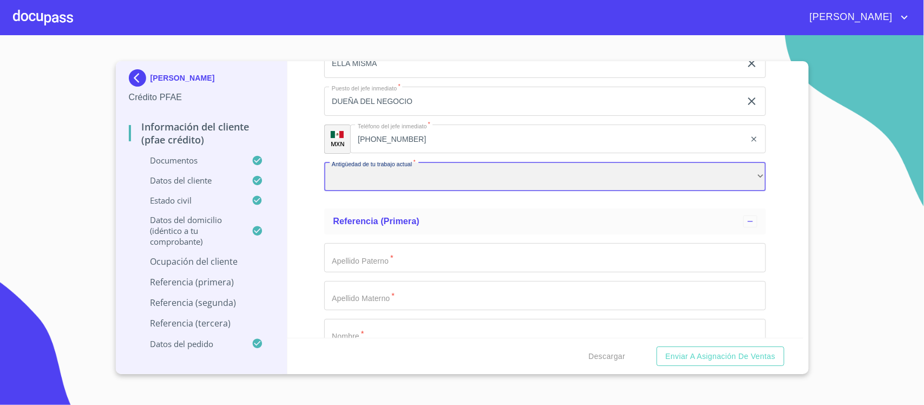
click at [387, 175] on div "​" at bounding box center [545, 176] width 442 height 29
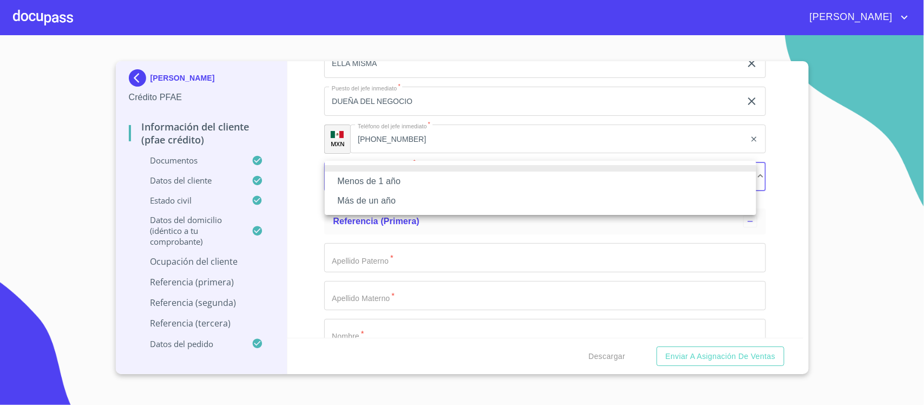
click at [351, 201] on li "Más de un año" at bounding box center [541, 200] width 432 height 19
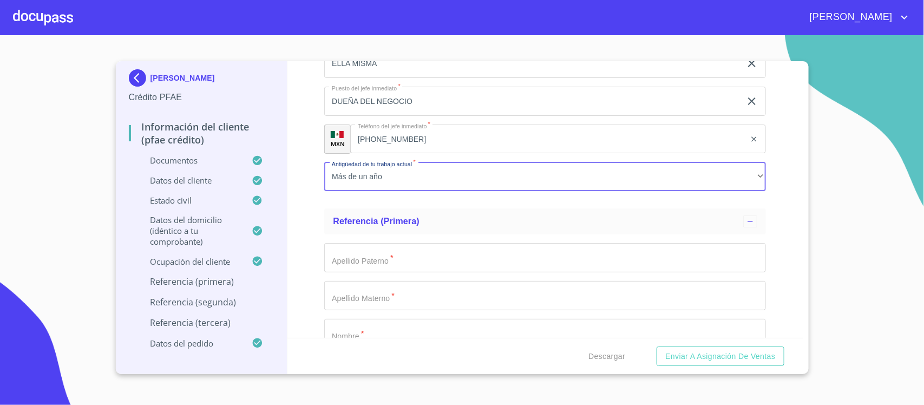
click at [363, 256] on input "Documento de identificación.   *" at bounding box center [545, 257] width 442 height 29
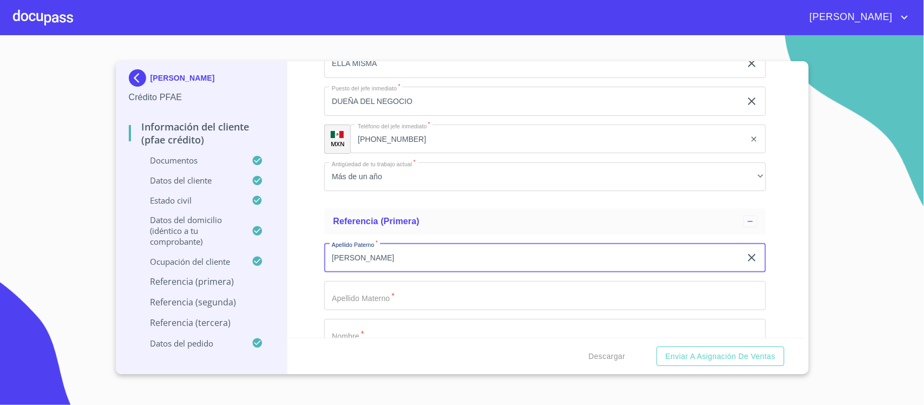
type input "VALLES"
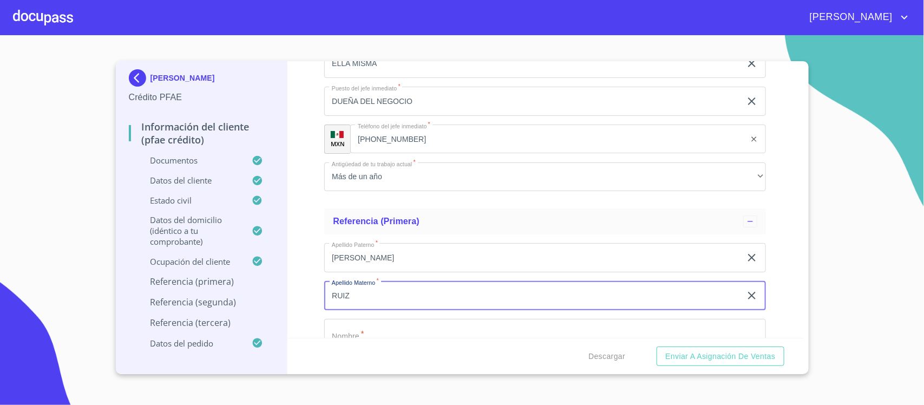
type input "RUIZ"
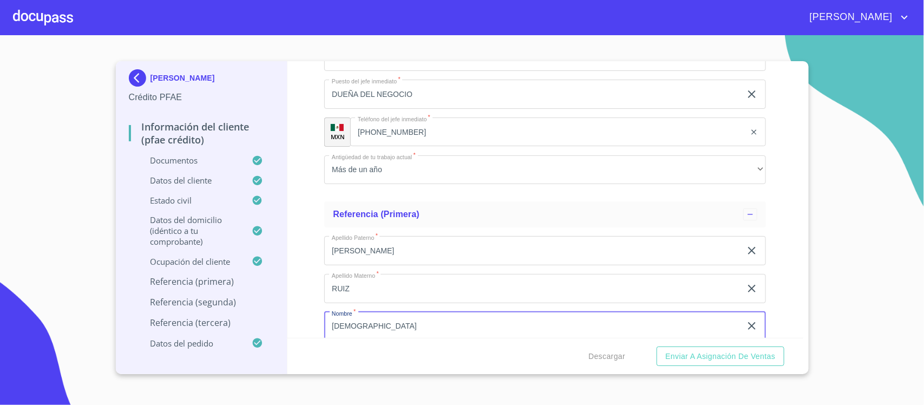
type input "JESUS"
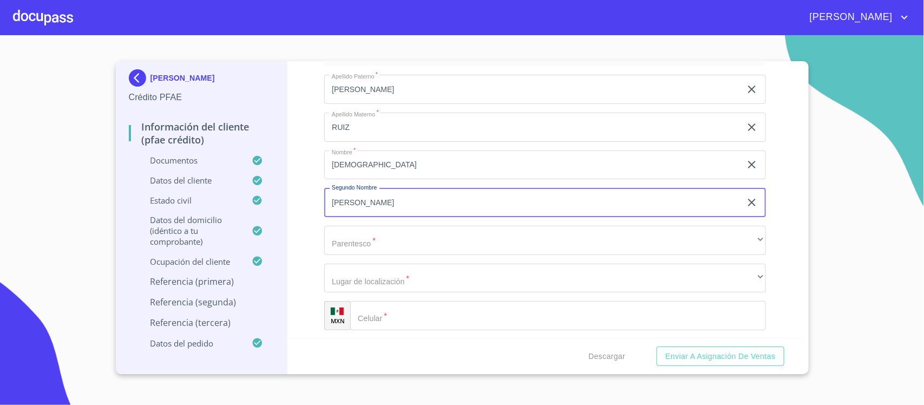
type input "JOSE"
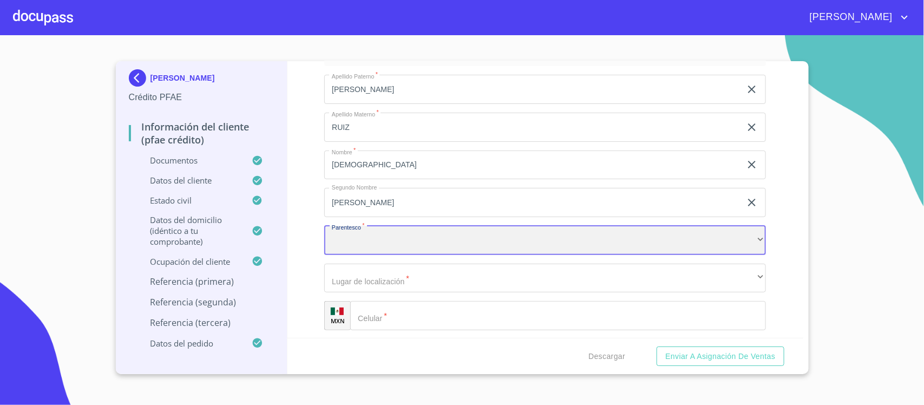
click at [400, 233] on div "​" at bounding box center [545, 240] width 442 height 29
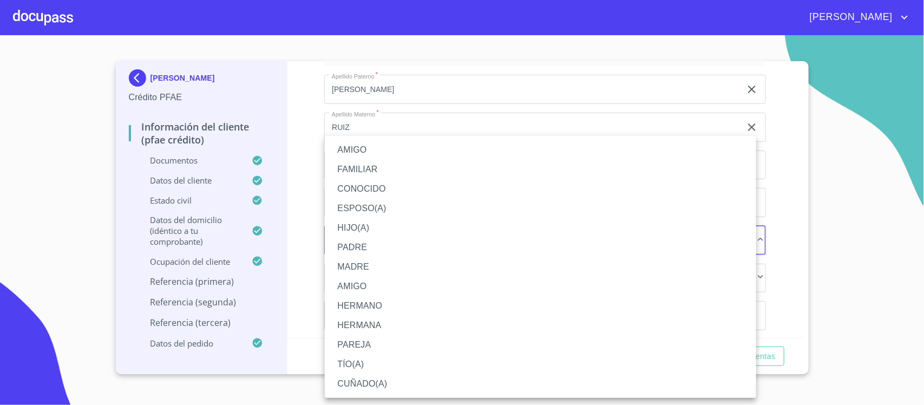
click at [353, 166] on li "FAMILIAR" at bounding box center [541, 169] width 432 height 19
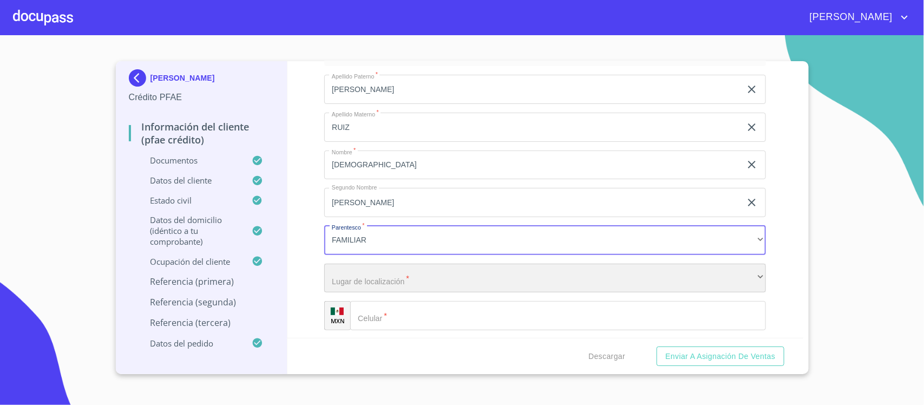
click at [375, 277] on div "​" at bounding box center [545, 278] width 442 height 29
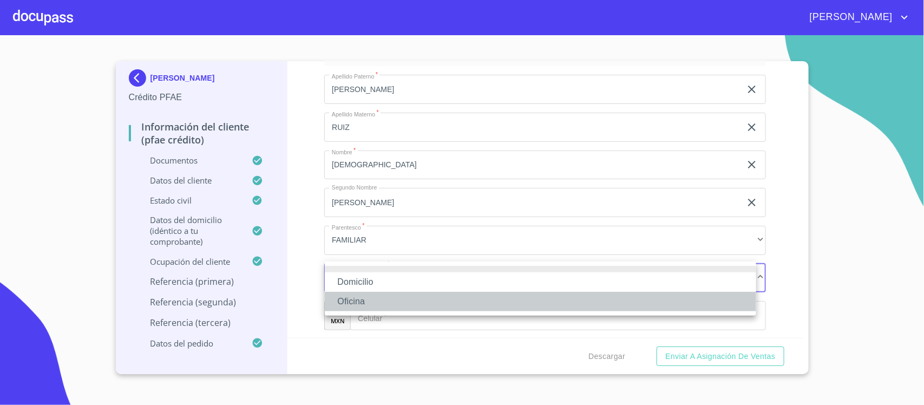
click at [363, 302] on li "Oficina" at bounding box center [541, 301] width 432 height 19
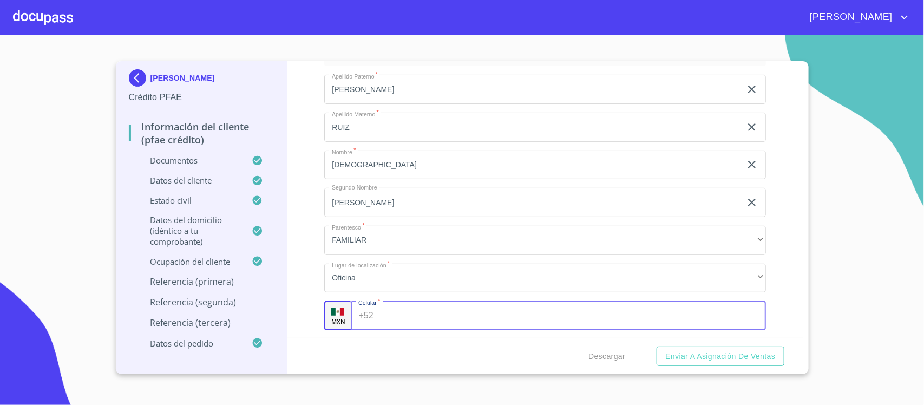
click at [417, 315] on input "Documento de identificación.   *" at bounding box center [572, 315] width 388 height 29
type input "(33)31062681"
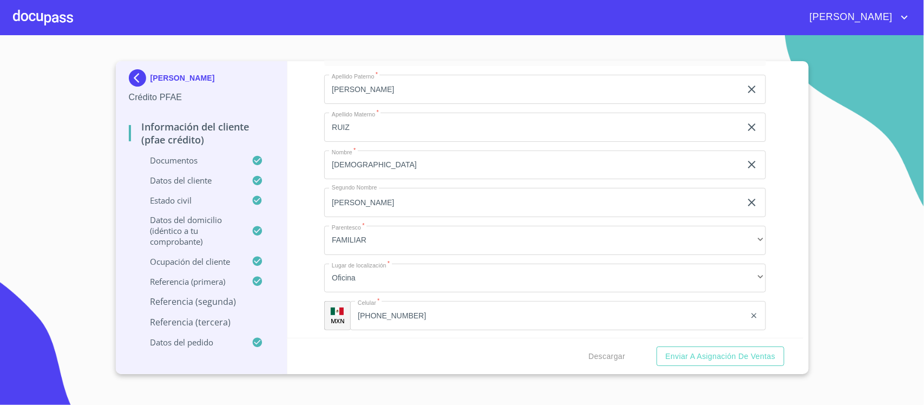
click at [306, 211] on div "Información del cliente (PFAE crédito) Documentos Documento de identificación. …" at bounding box center [546, 199] width 516 height 277
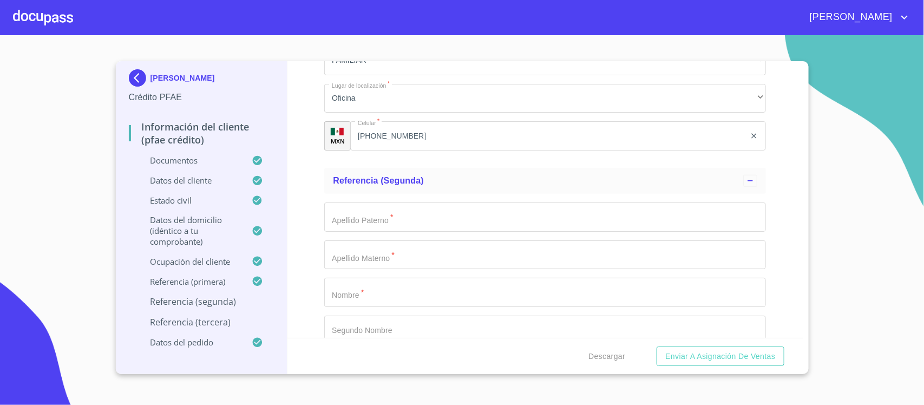
scroll to position [5954, 0]
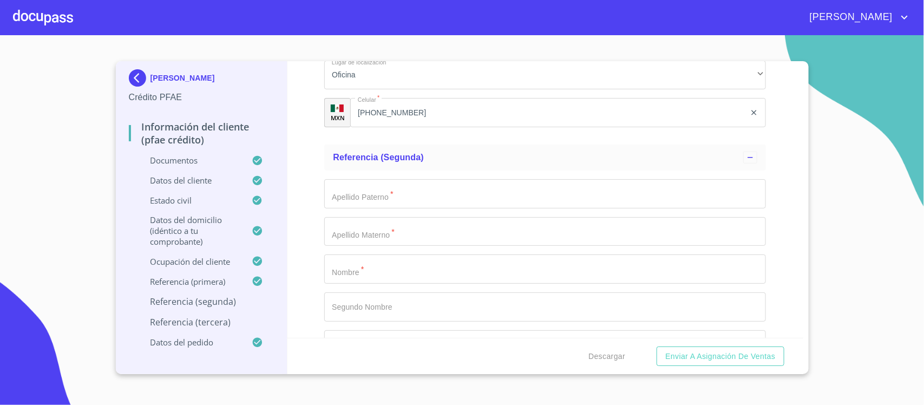
click at [344, 191] on input "Documento de identificación.   *" at bounding box center [545, 193] width 442 height 29
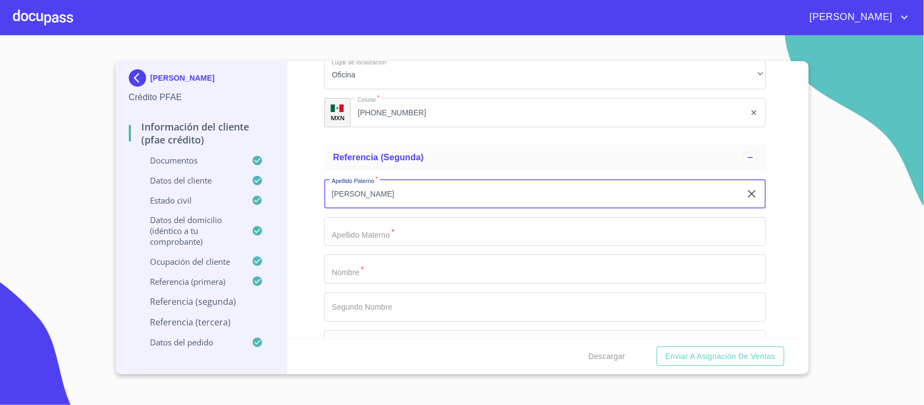
type input "JUSETT"
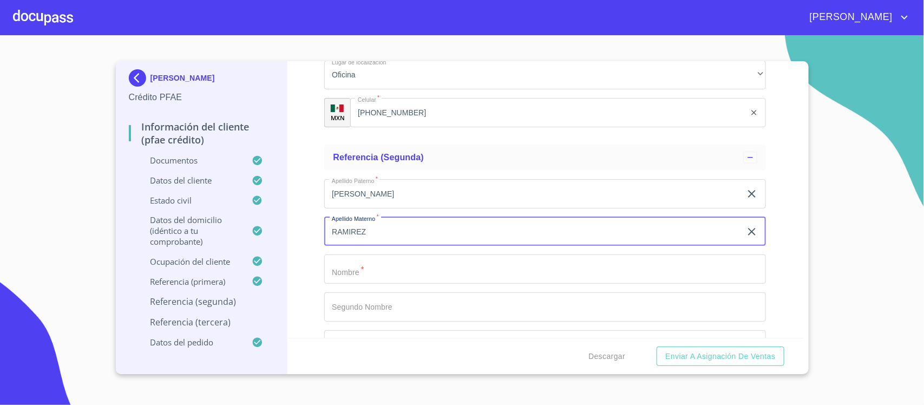
type input "RAMIREZ"
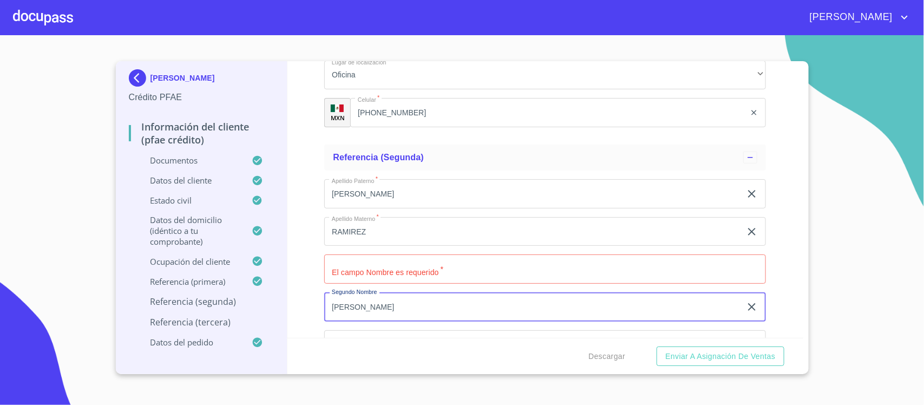
type input "MITZI"
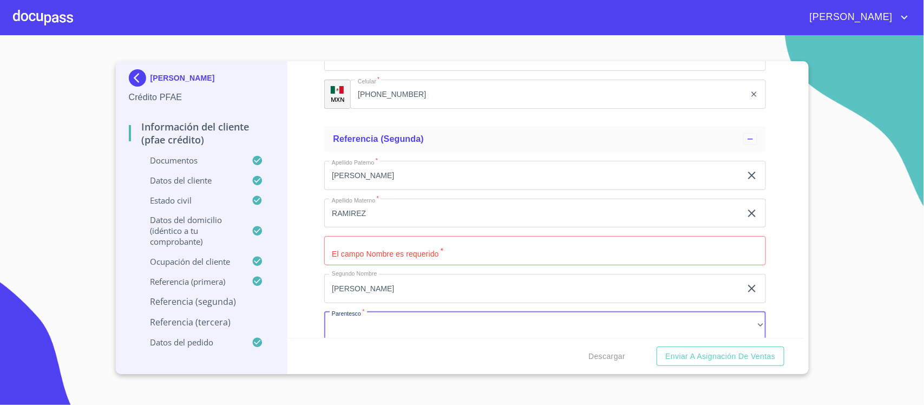
click at [402, 247] on input "Documento de identificación.   *" at bounding box center [545, 250] width 442 height 29
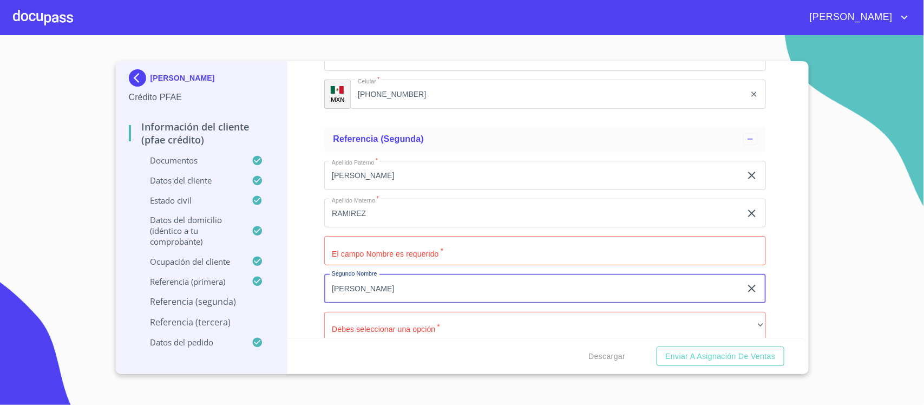
drag, startPoint x: 363, startPoint y: 290, endPoint x: 327, endPoint y: 290, distance: 36.3
click at [327, 290] on input "MITZI" at bounding box center [532, 288] width 417 height 29
click at [355, 249] on input "Documento de identificación.   *" at bounding box center [545, 250] width 442 height 29
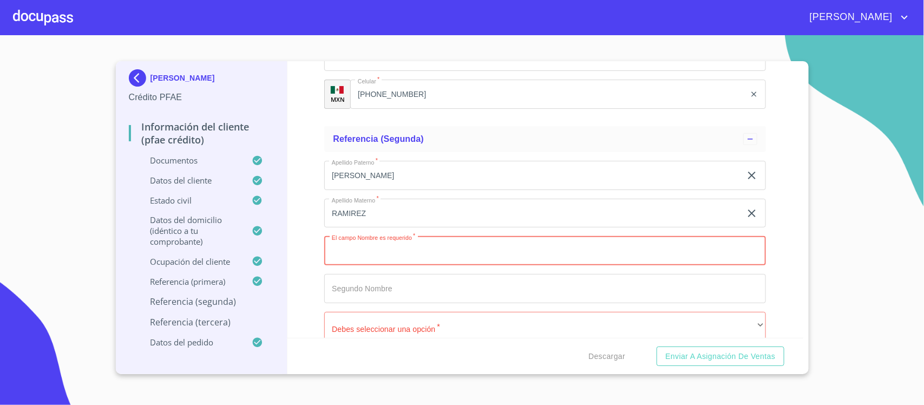
paste input "MITZI"
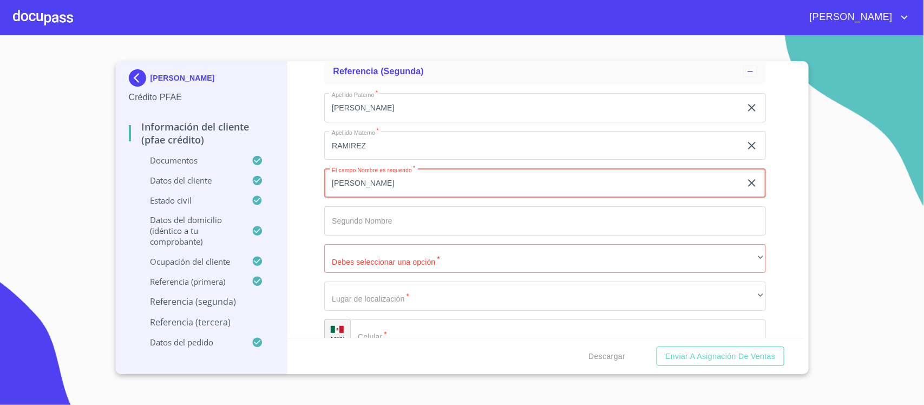
type input "MITZI"
click at [366, 215] on input "Documento de identificación.   *" at bounding box center [545, 220] width 442 height 29
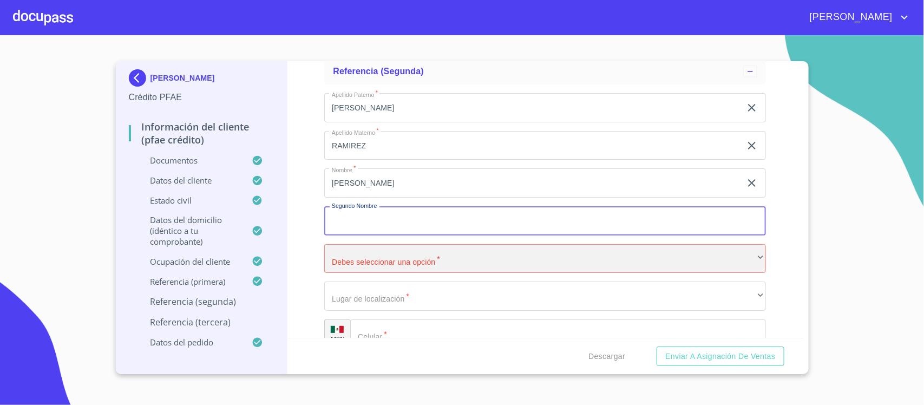
click at [356, 253] on div "​" at bounding box center [545, 258] width 442 height 29
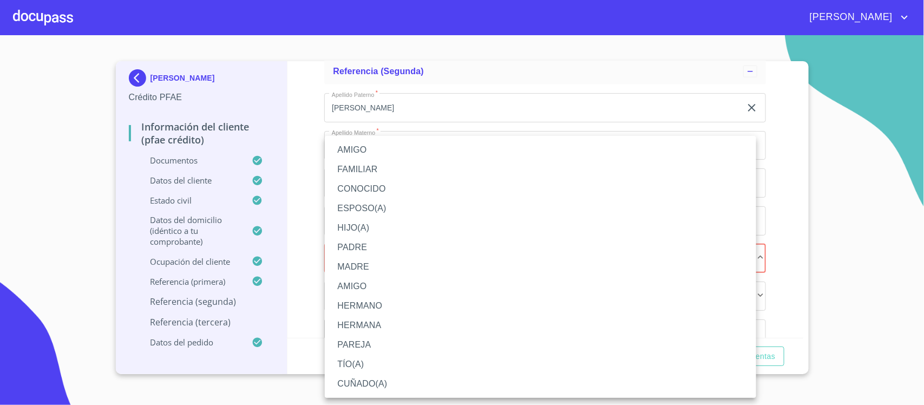
click at [350, 149] on li "AMIGO" at bounding box center [541, 149] width 432 height 19
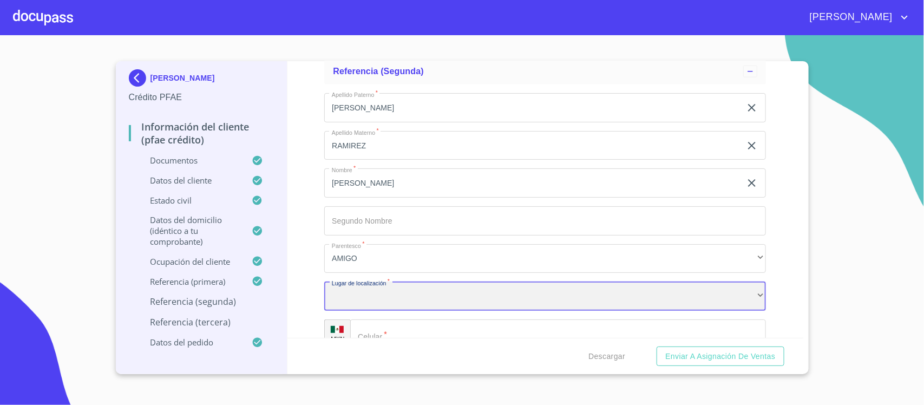
click at [356, 292] on div "​" at bounding box center [545, 296] width 442 height 29
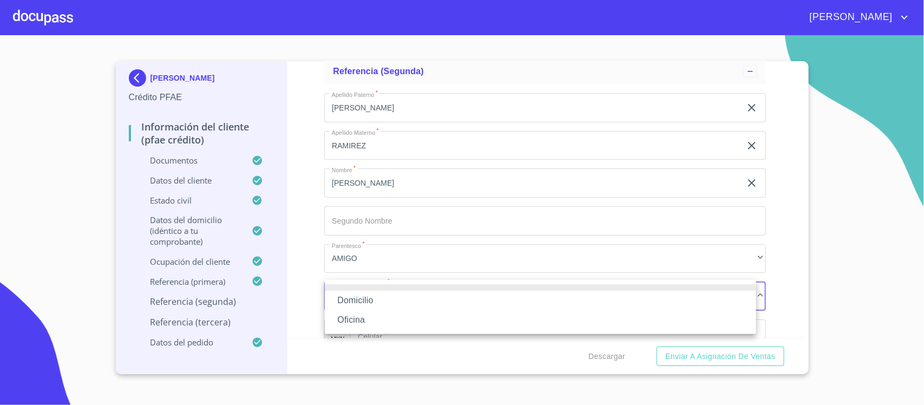
click at [358, 313] on li "Oficina" at bounding box center [541, 319] width 432 height 19
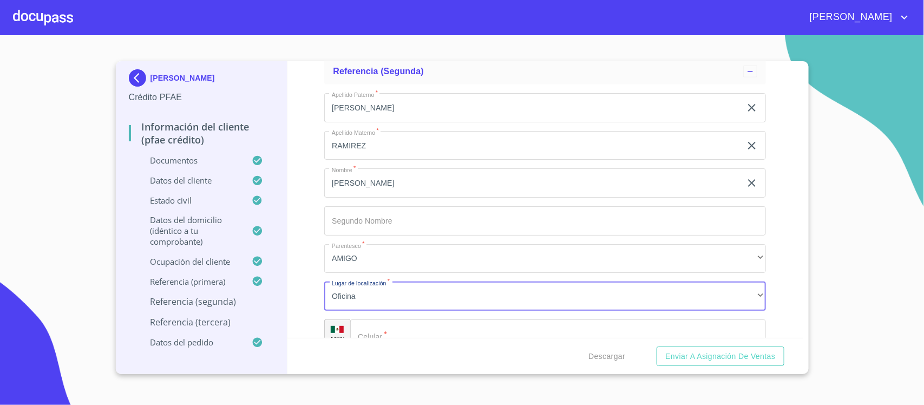
click at [309, 229] on div "Información del cliente (PFAE crédito) Documentos Documento de identificación. …" at bounding box center [546, 199] width 516 height 277
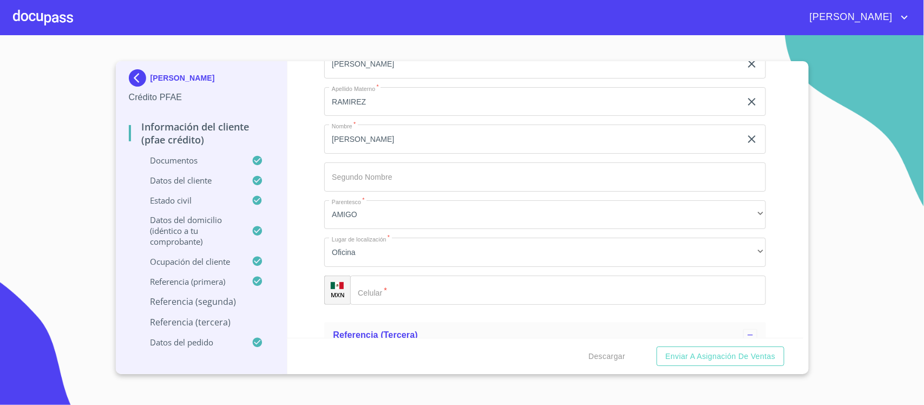
scroll to position [6107, 0]
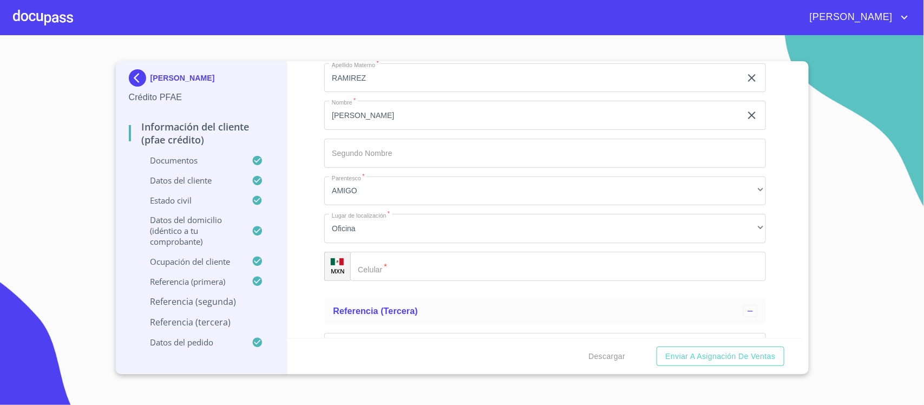
click at [417, 267] on input "Documento de identificación.   *" at bounding box center [558, 266] width 416 height 29
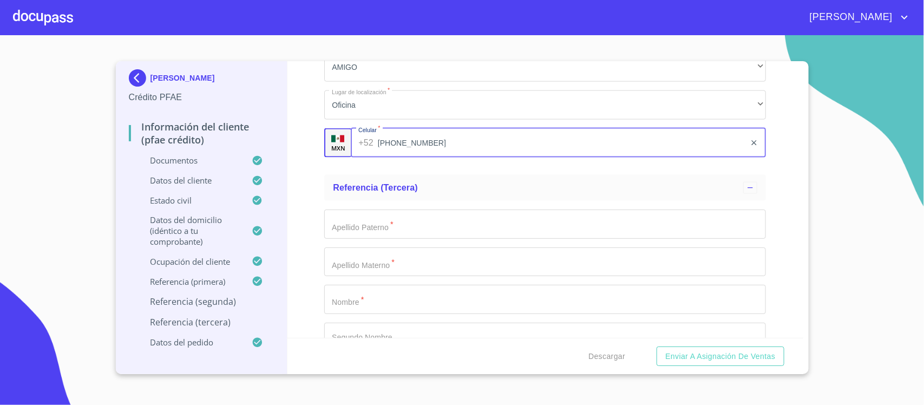
scroll to position [6243, 0]
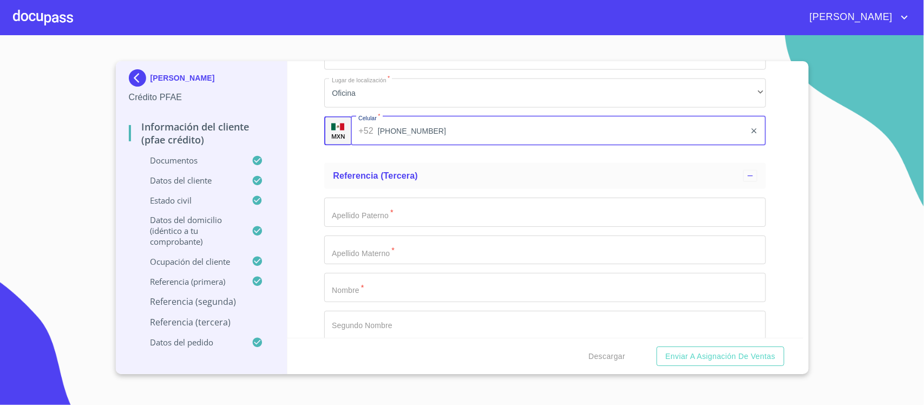
type input "(33)13118638"
click at [359, 214] on input "Documento de identificación.   *" at bounding box center [545, 212] width 442 height 29
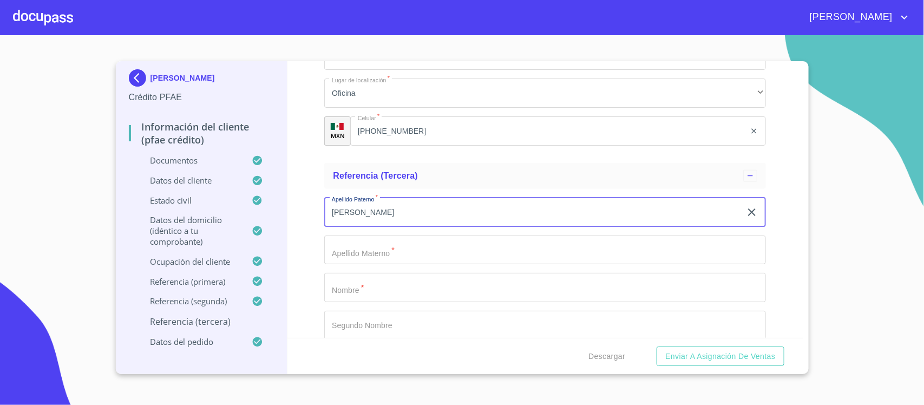
type input "MARTIN DEL CAMPO"
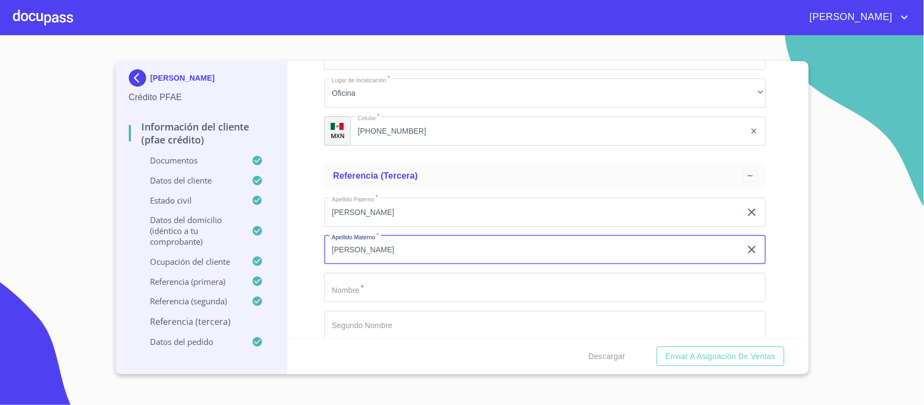
type input "ALATORRE"
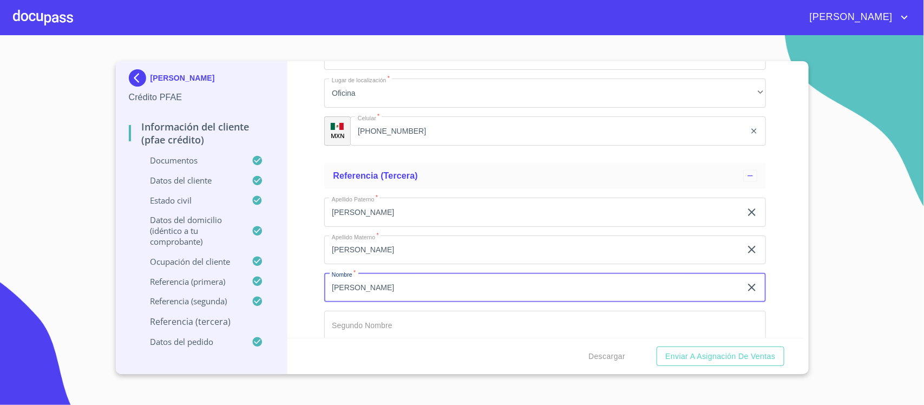
type input "JOEL"
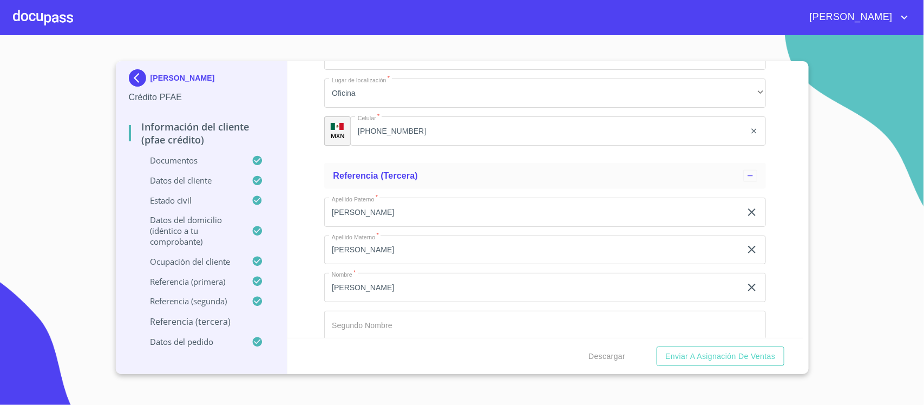
scroll to position [6403, 0]
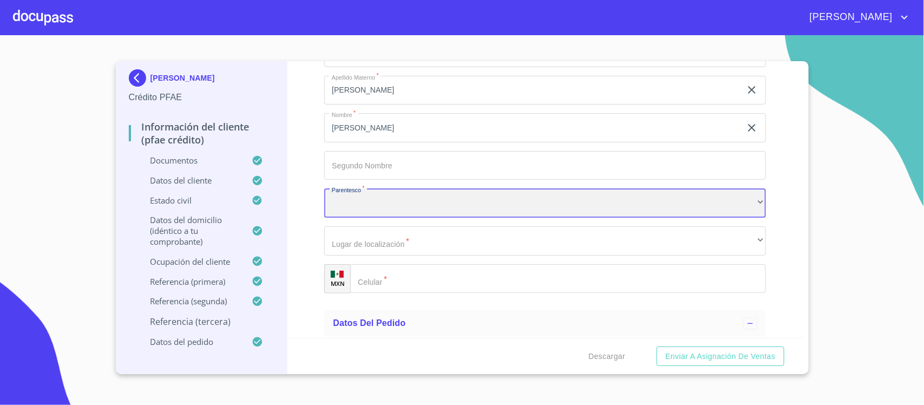
click at [367, 200] on div "​" at bounding box center [545, 202] width 442 height 29
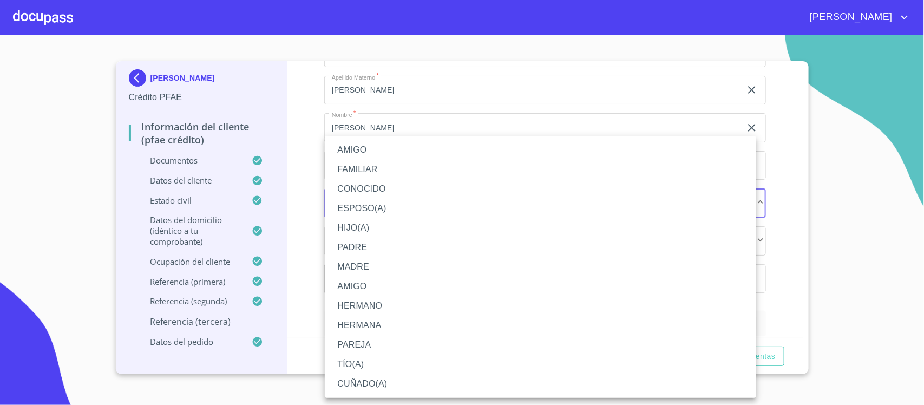
click at [367, 168] on li "FAMILIAR" at bounding box center [541, 169] width 432 height 19
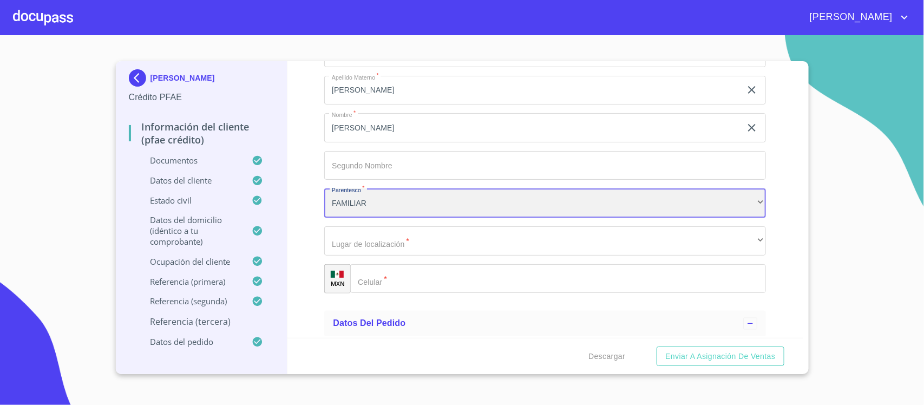
scroll to position [6470, 0]
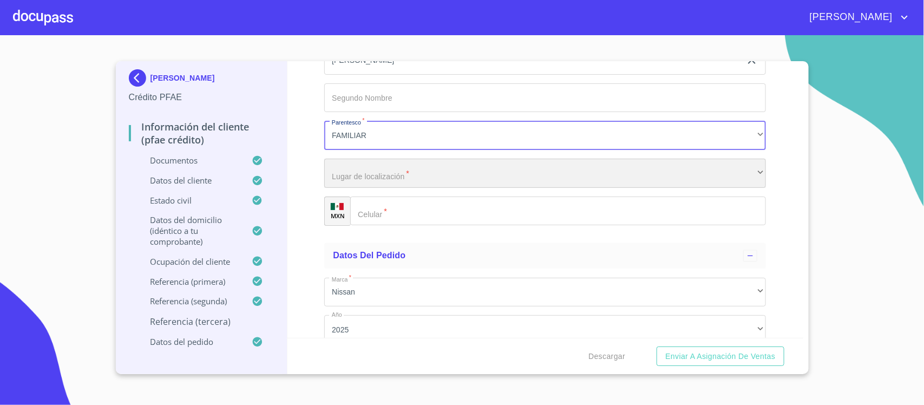
click at [347, 183] on div "​" at bounding box center [545, 173] width 442 height 29
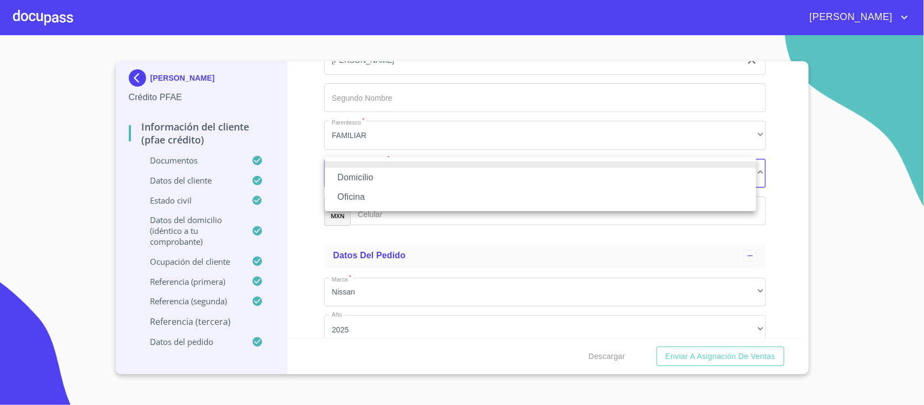
click at [345, 197] on li "Oficina" at bounding box center [541, 196] width 432 height 19
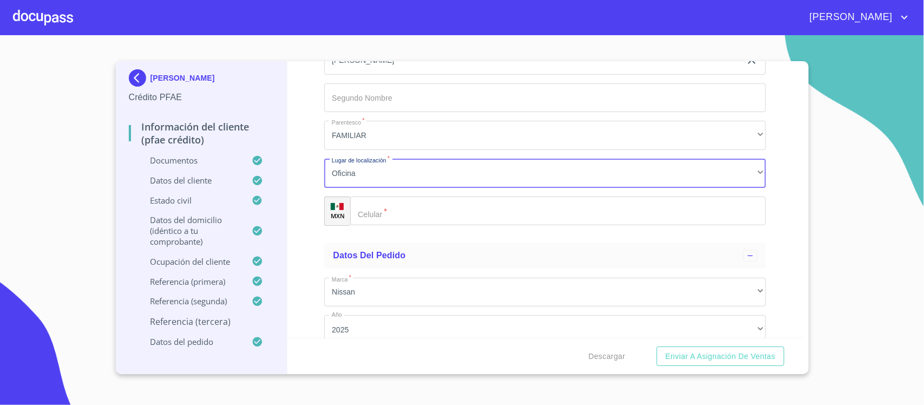
click at [399, 211] on input "Documento de identificación.   *" at bounding box center [558, 211] width 416 height 29
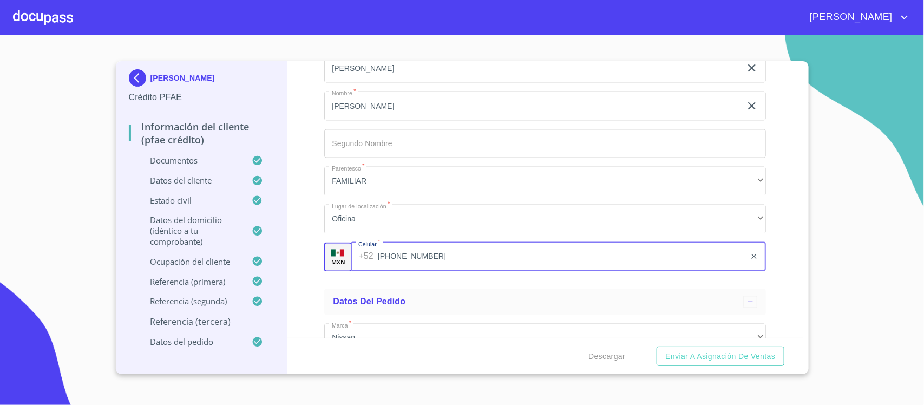
scroll to position [6403, 0]
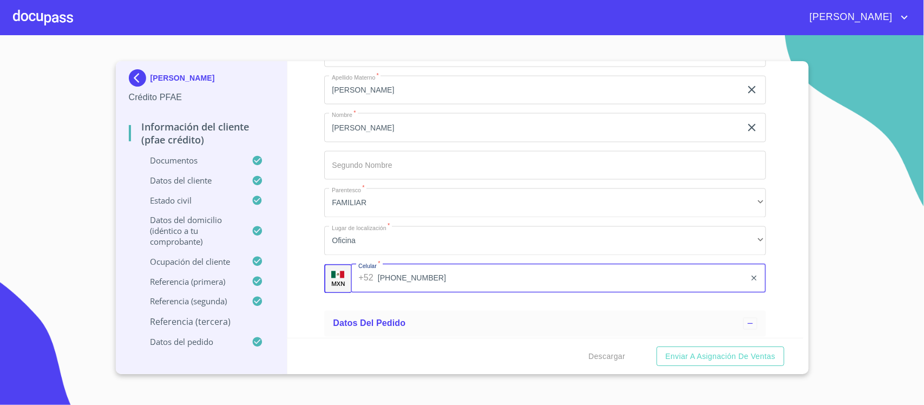
type input "(33)20857452"
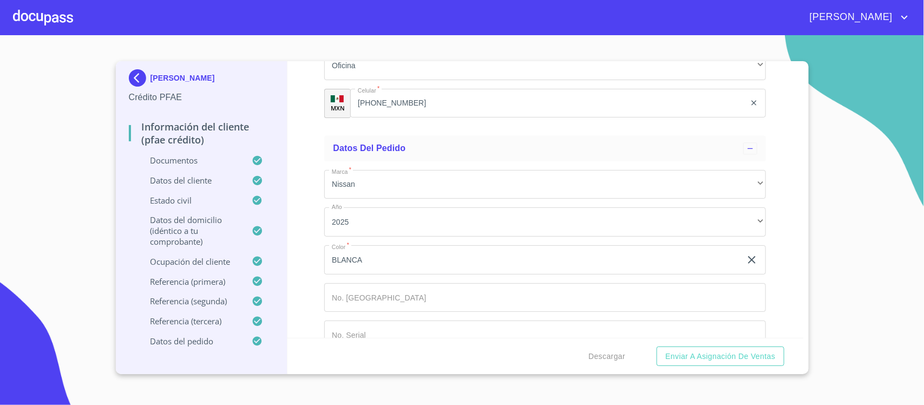
scroll to position [6600, 0]
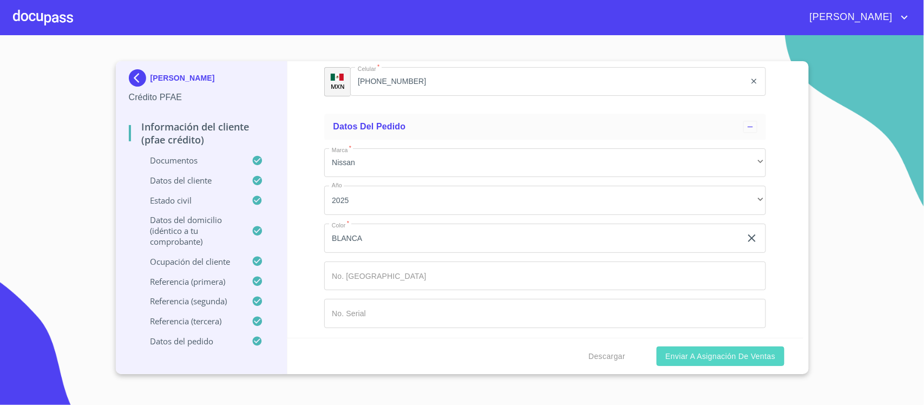
click at [731, 356] on span "Enviar a Asignación de Ventas" at bounding box center [721, 357] width 110 height 14
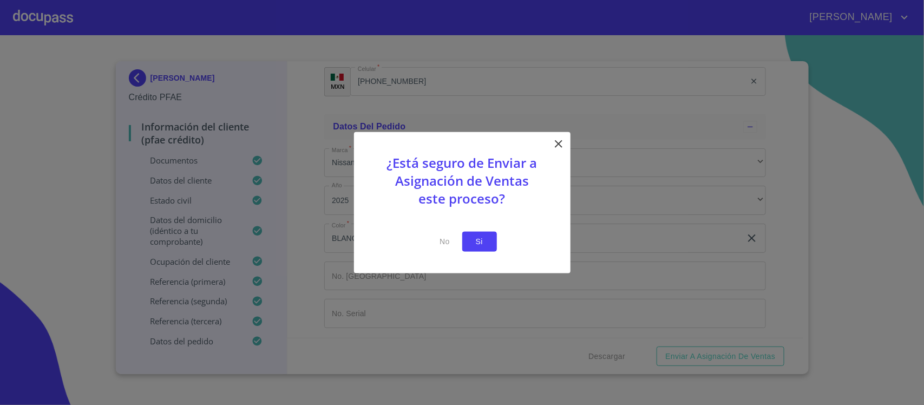
click at [477, 242] on span "Si" at bounding box center [479, 242] width 17 height 14
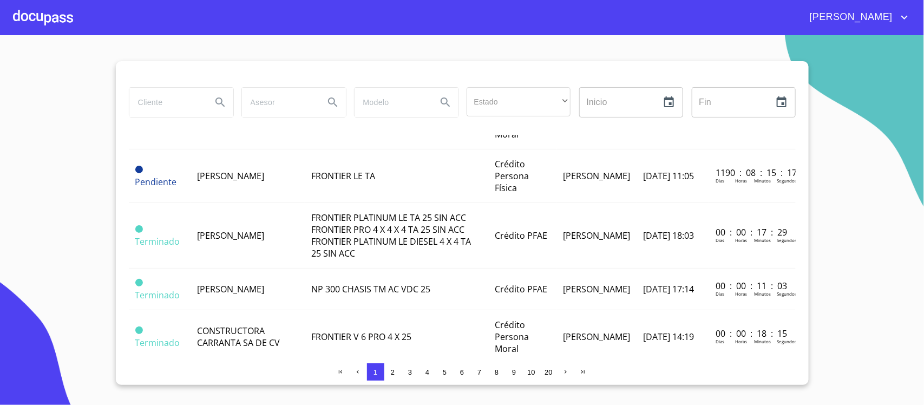
scroll to position [812, 0]
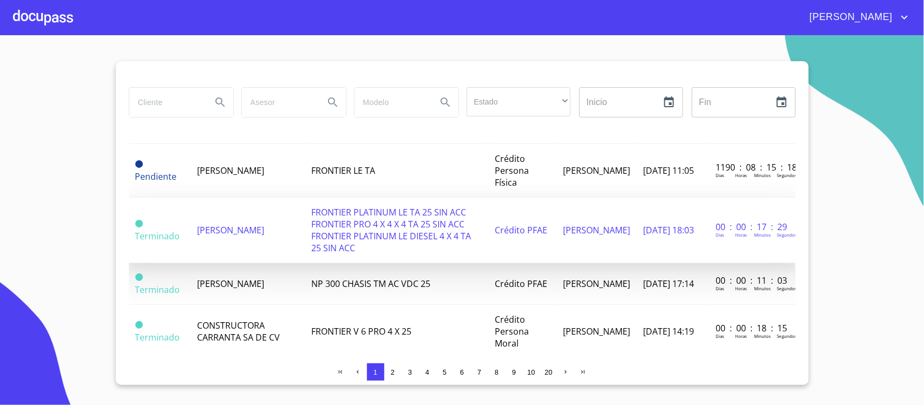
click at [233, 236] on span "NORMA ANGELICA VALLES RUIZ" at bounding box center [230, 230] width 67 height 12
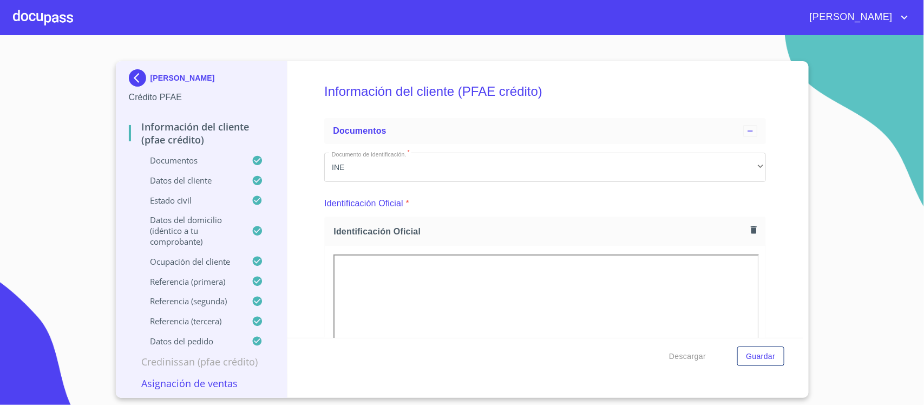
click at [783, 169] on div "Información del cliente (PFAE crédito) Documentos Documento de identificación. …" at bounding box center [546, 199] width 516 height 277
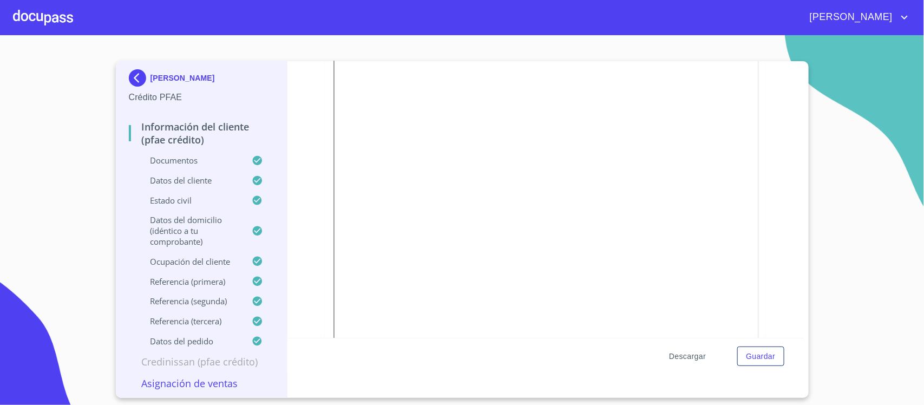
click at [688, 354] on span "Descargar" at bounding box center [687, 357] width 37 height 14
click at [883, 19] on span "[PERSON_NAME]" at bounding box center [850, 17] width 96 height 17
click at [889, 22] on li "Salir" at bounding box center [894, 22] width 35 height 19
